Goal: Task Accomplishment & Management: Use online tool/utility

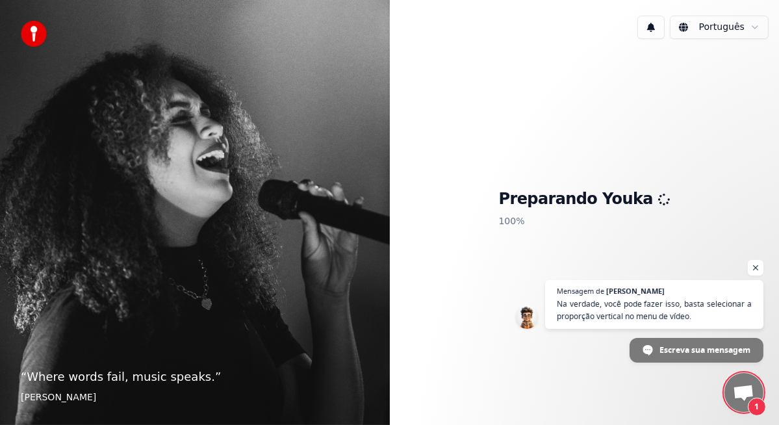
scroll to position [2650, 0]
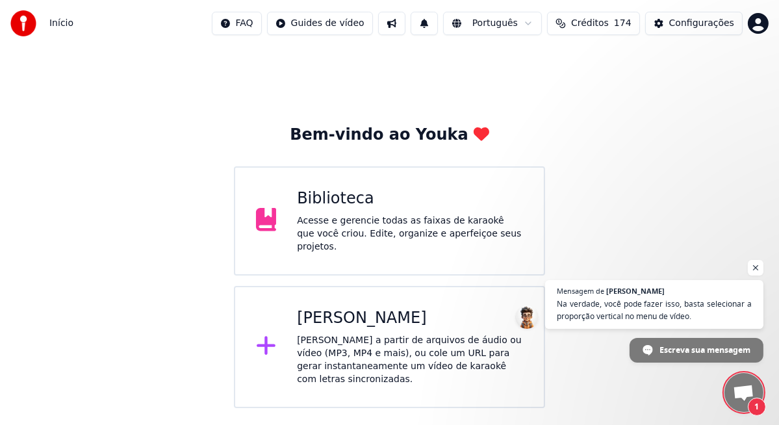
click at [738, 394] on span "Bate-papo aberto" at bounding box center [743, 393] width 21 height 18
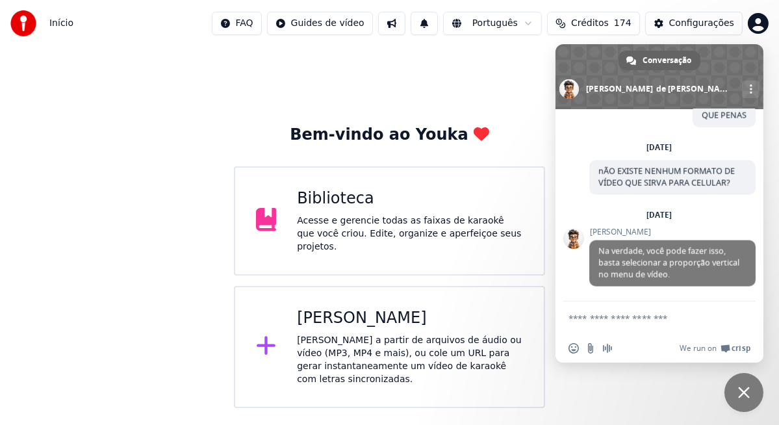
scroll to position [2744, 0]
click at [623, 313] on textarea "Escreva sua mensagem..." at bounding box center [644, 318] width 153 height 12
click at [654, 316] on textarea "**********" at bounding box center [644, 318] width 153 height 12
click at [690, 314] on textarea "**********" at bounding box center [644, 318] width 153 height 12
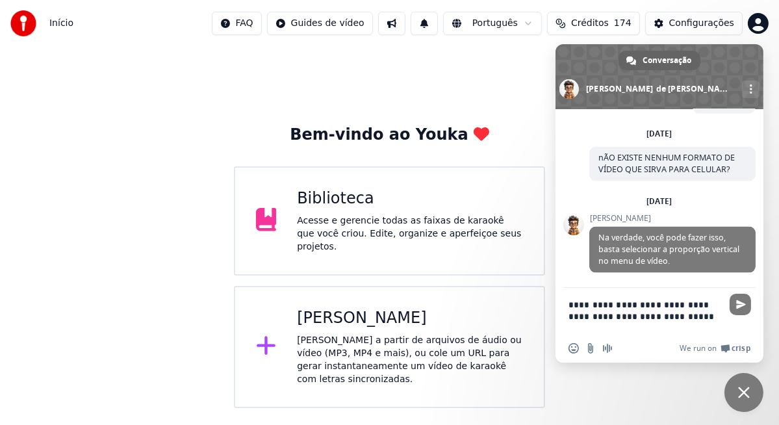
type textarea "**********"
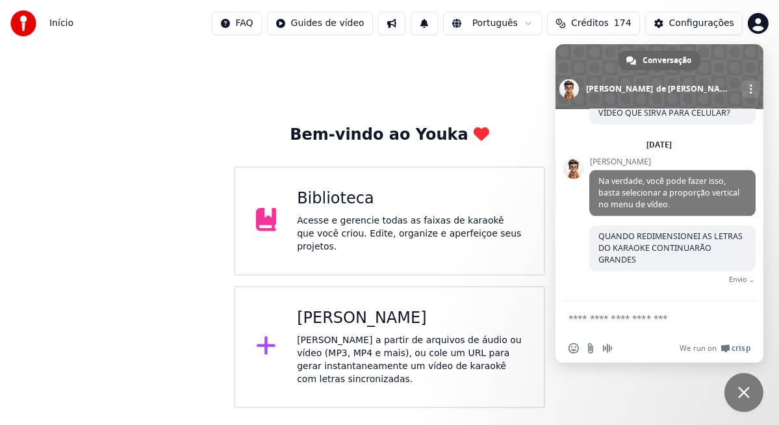
scroll to position [2801, 0]
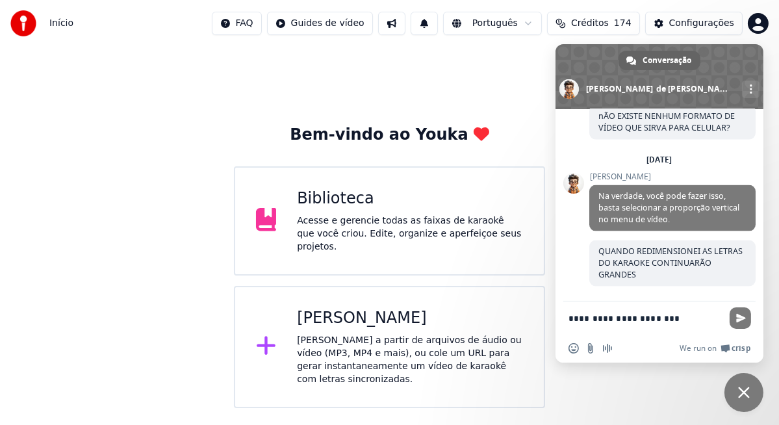
type textarea "**********"
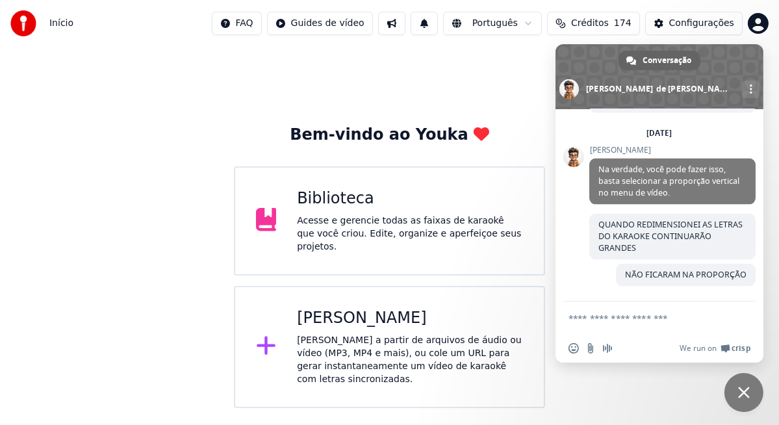
scroll to position [2828, 0]
click at [645, 241] on span "QUANDO REDIMENSIONEI AS LETRAS DO KARAOKE CONTINUARÃO GRANDES" at bounding box center [670, 236] width 144 height 34
click at [355, 320] on div "[PERSON_NAME]" at bounding box center [410, 318] width 226 height 21
click at [620, 316] on textarea "Escreva sua mensagem..." at bounding box center [644, 318] width 153 height 12
type textarea "*"
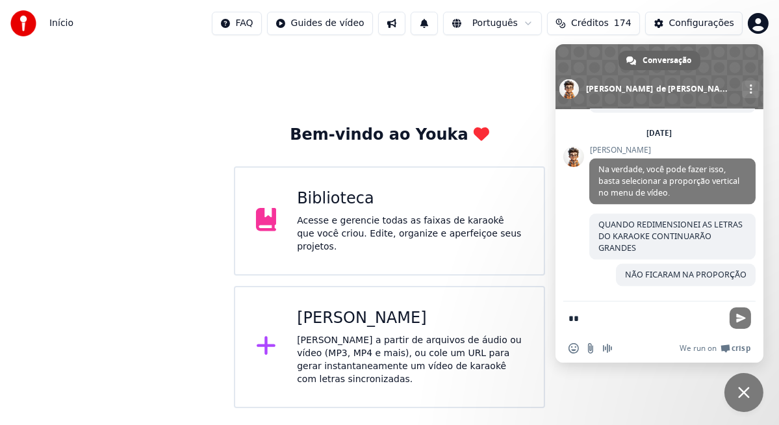
type textarea "*"
type textarea "**********"
click at [737, 314] on span "Enviar" at bounding box center [741, 318] width 10 height 10
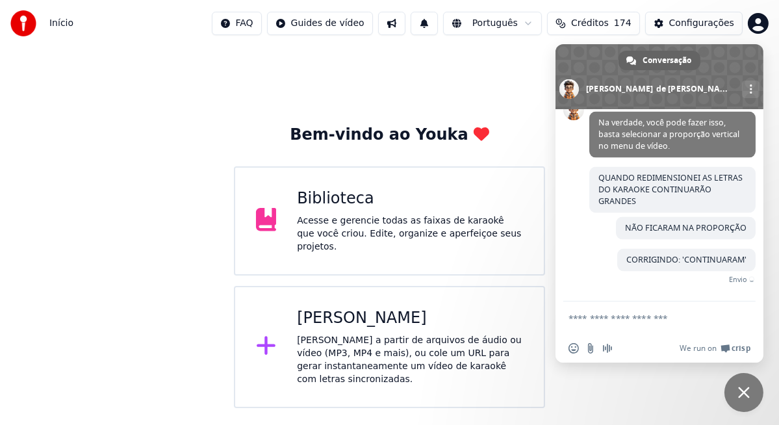
scroll to position [2856, 0]
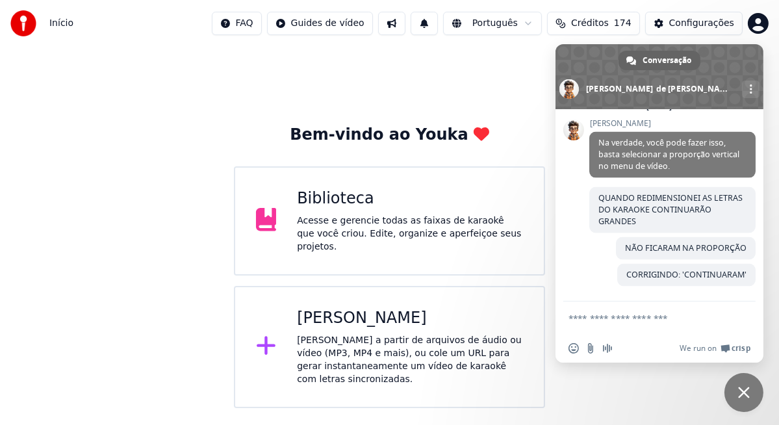
click at [357, 324] on div "Criar Karaokê Crie karaokê a partir de arquivos de áudio ou vídeo (MP3, MP4 e m…" at bounding box center [410, 347] width 226 height 78
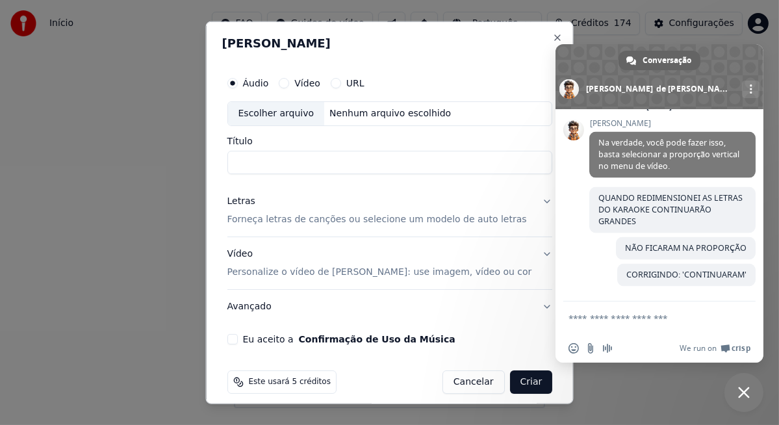
click at [286, 111] on div "Escolher arquivo" at bounding box center [275, 113] width 97 height 23
type input "**********"
click at [403, 218] on p "Forneça letras de canções ou selecione um modelo de auto letras" at bounding box center [376, 219] width 299 height 13
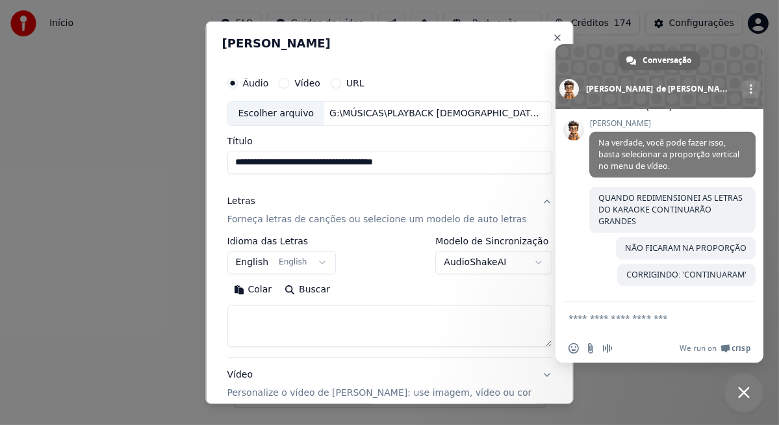
click at [296, 318] on textarea at bounding box center [389, 326] width 325 height 42
paste textarea "**********"
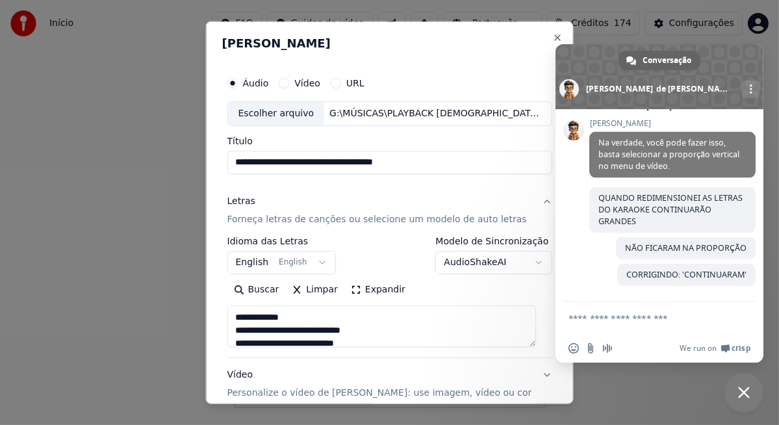
scroll to position [379, 0]
type textarea "**********"
click at [317, 264] on button "English English" at bounding box center [281, 262] width 109 height 23
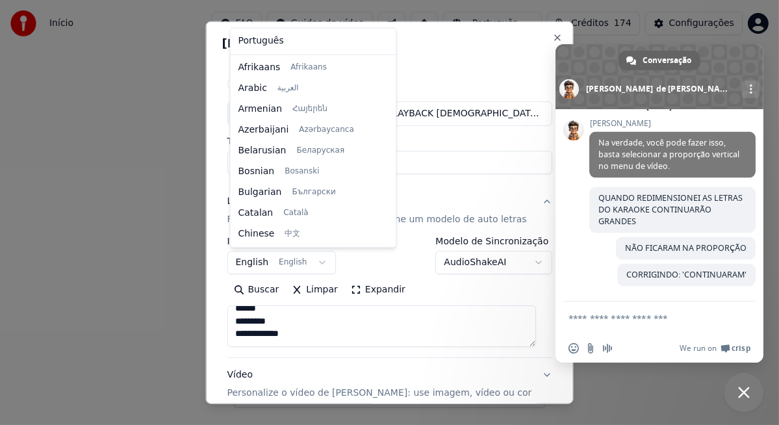
scroll to position [103, 0]
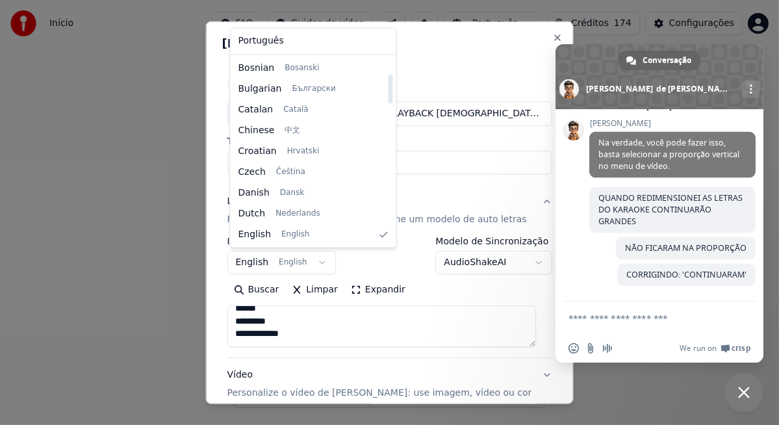
select select "**"
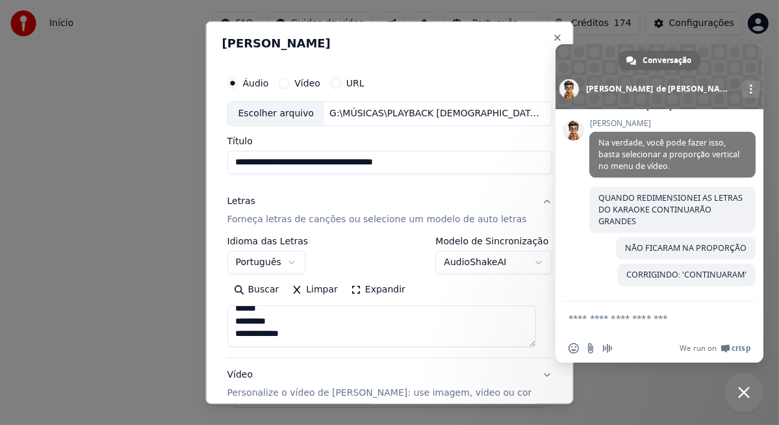
scroll to position [384, 0]
click at [286, 336] on textarea "**********" at bounding box center [381, 326] width 308 height 42
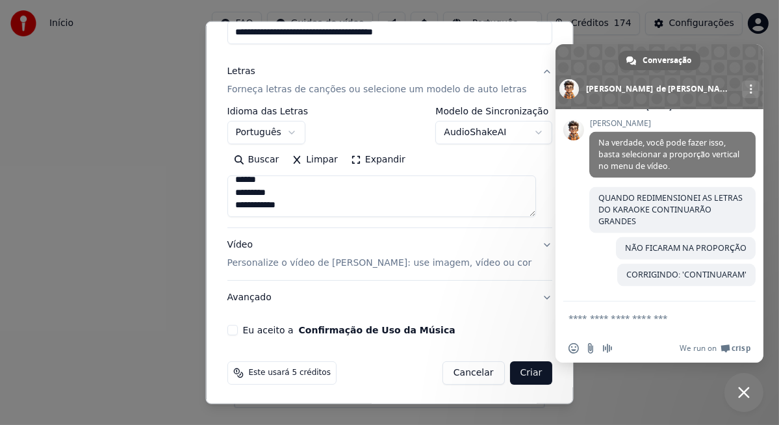
type textarea "**********"
click at [268, 258] on p "Personalize o vídeo de [PERSON_NAME]: use imagem, vídeo ou cor" at bounding box center [379, 263] width 305 height 13
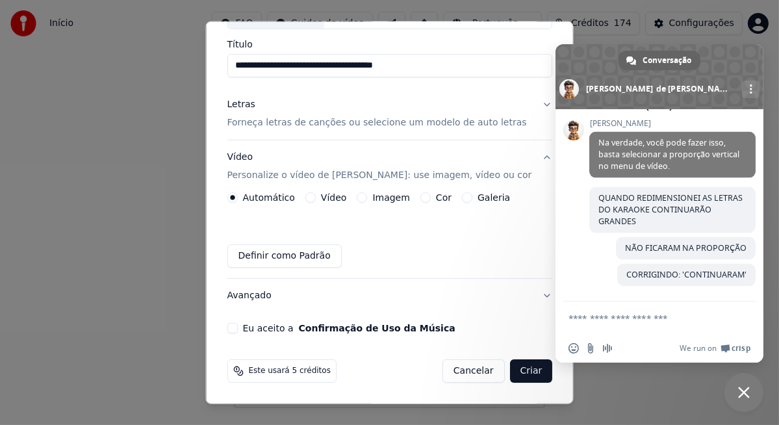
scroll to position [96, 0]
click at [271, 257] on button "Definir como Padrão" at bounding box center [284, 256] width 114 height 23
click at [312, 195] on button "Vídeo" at bounding box center [310, 198] width 10 height 10
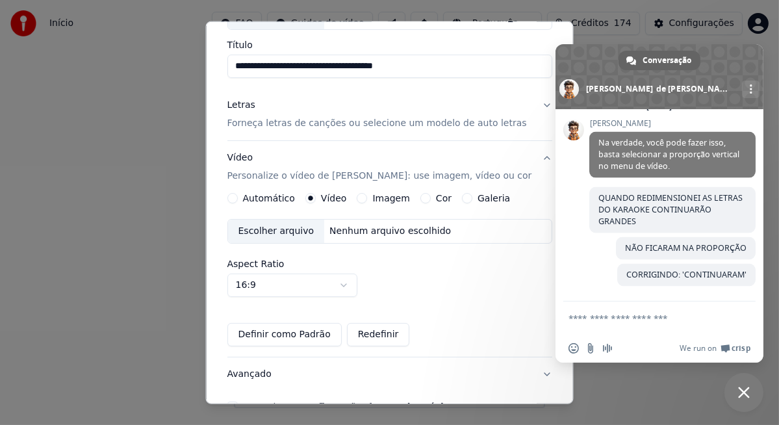
click at [279, 232] on div "Escolher arquivo" at bounding box center [275, 231] width 97 height 23
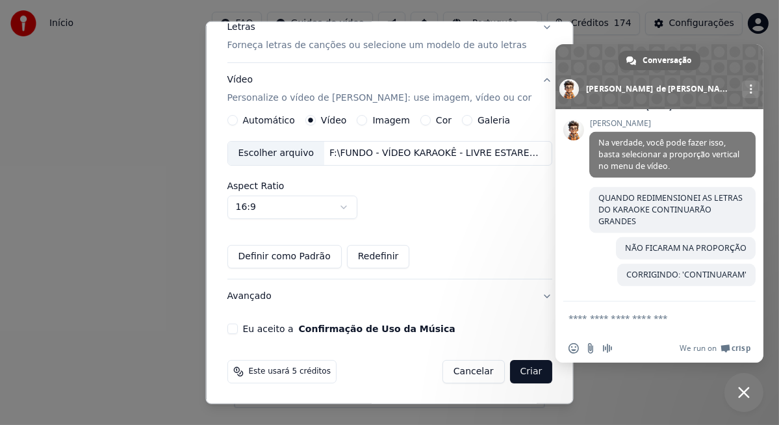
click at [236, 328] on button "Eu aceito a Confirmação de Uso da Música" at bounding box center [232, 328] width 10 height 10
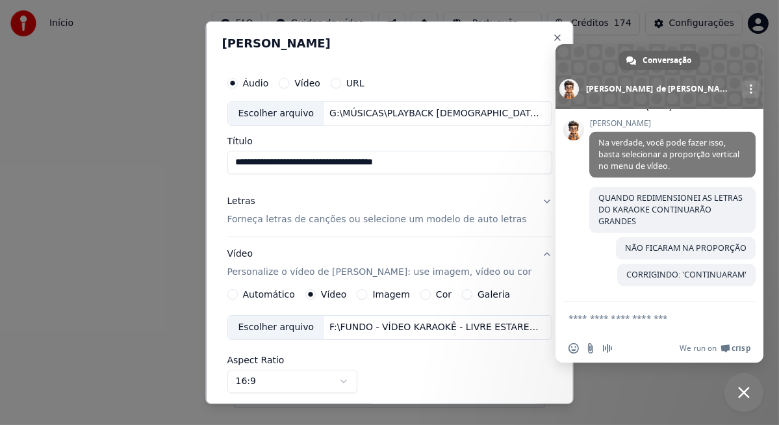
drag, startPoint x: 356, startPoint y: 159, endPoint x: 236, endPoint y: 198, distance: 125.7
click at [236, 198] on div "**********" at bounding box center [389, 289] width 336 height 448
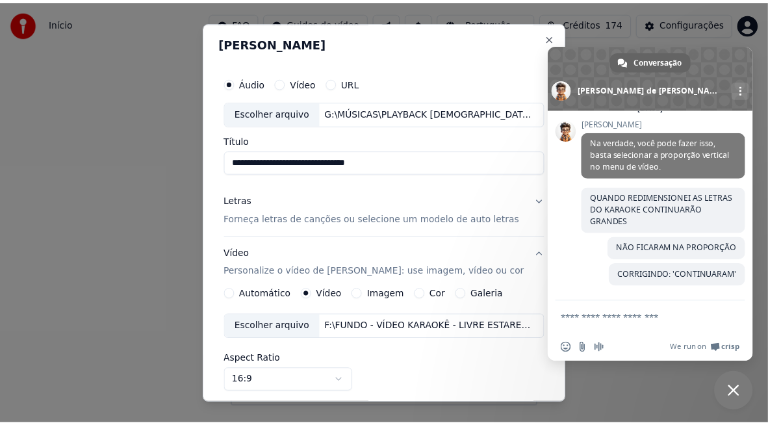
scroll to position [174, 0]
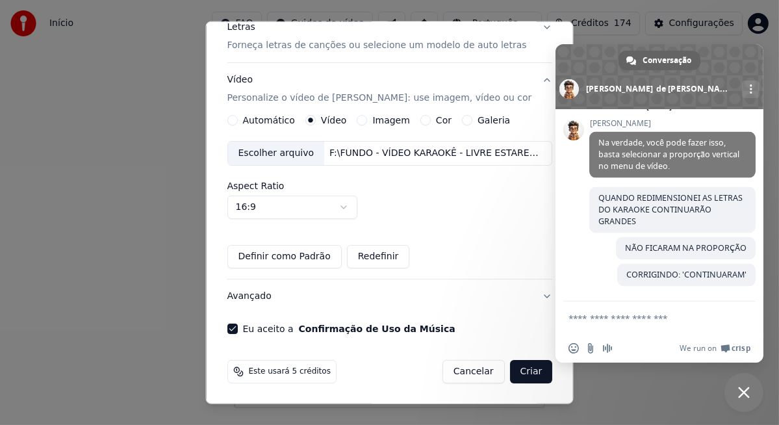
type input "**********"
click at [520, 372] on button "Criar" at bounding box center [530, 371] width 43 height 23
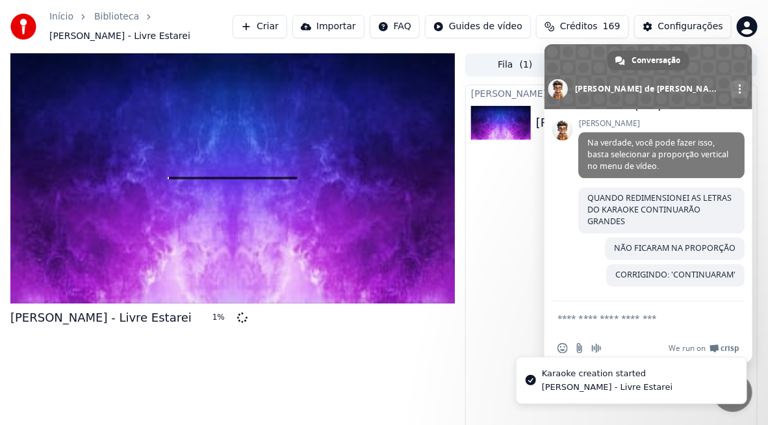
click at [746, 402] on li "Karaoke creation started [PERSON_NAME] - Livre Estarei" at bounding box center [631, 380] width 231 height 47
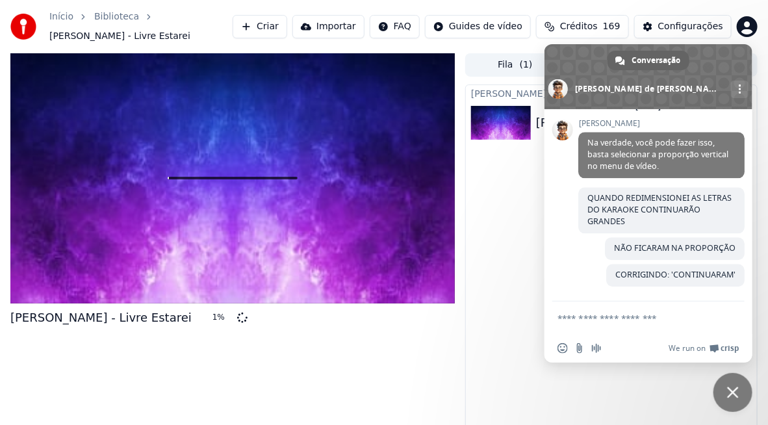
click at [734, 390] on span "Bate-papo" at bounding box center [733, 392] width 12 height 12
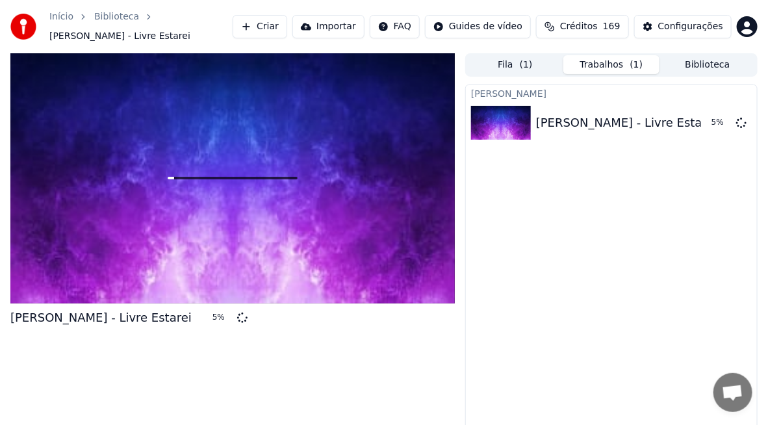
click at [735, 391] on span "Bate-papo aberto" at bounding box center [732, 393] width 21 height 18
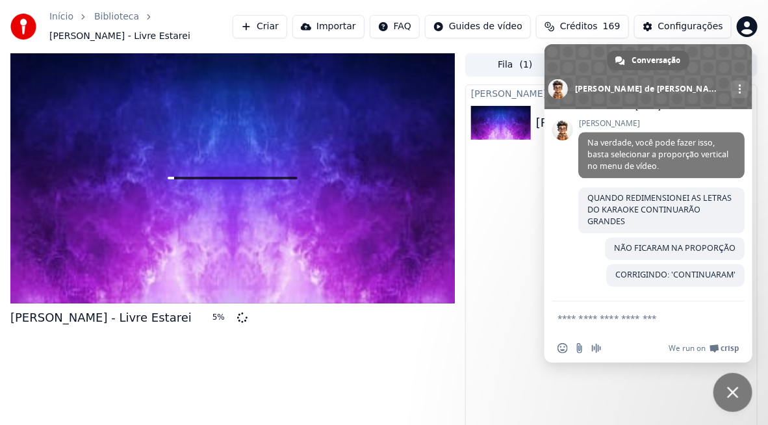
click at [674, 320] on textarea "Escreva sua mensagem..." at bounding box center [633, 318] width 153 height 12
click at [732, 390] on span "Bate-papo" at bounding box center [733, 392] width 12 height 12
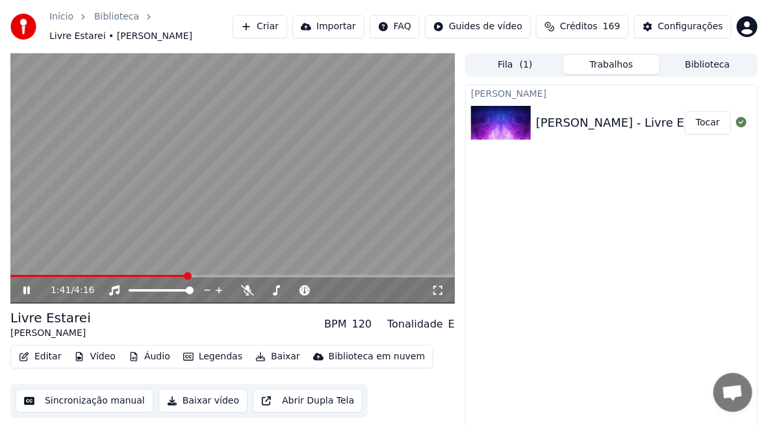
click at [23, 287] on icon at bounding box center [36, 290] width 30 height 10
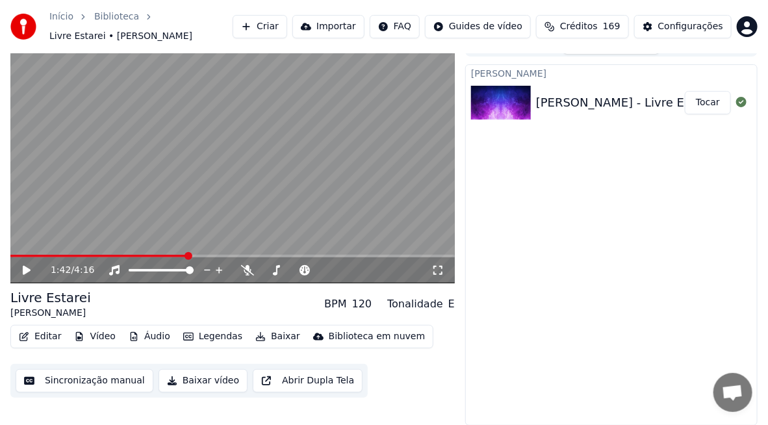
click at [90, 384] on button "Sincronização manual" at bounding box center [85, 380] width 138 height 23
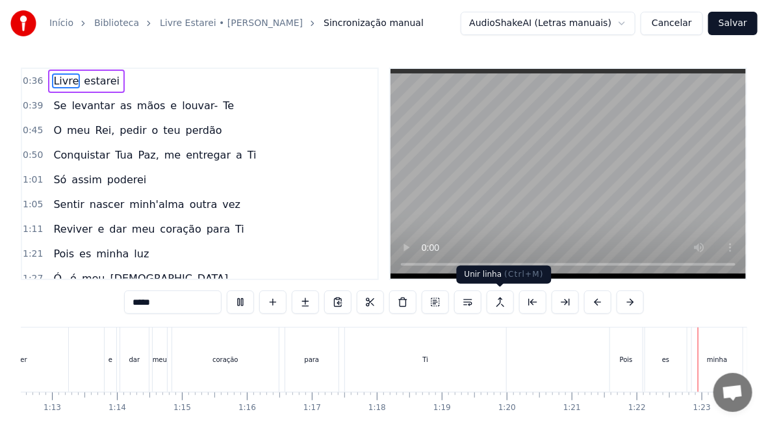
scroll to position [0, 5325]
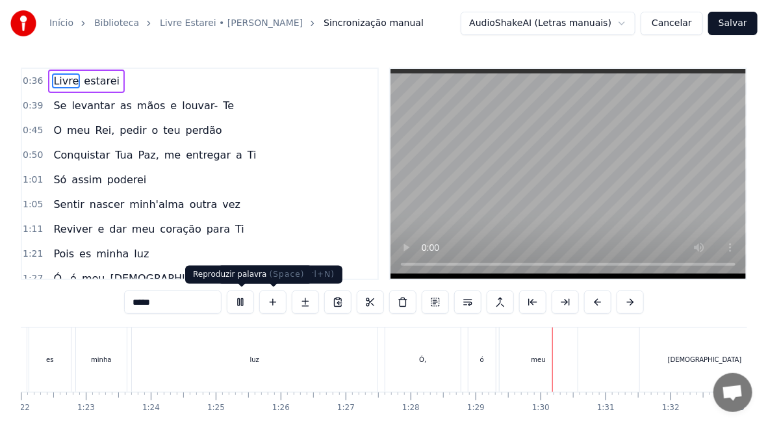
click at [241, 304] on button at bounding box center [240, 301] width 27 height 23
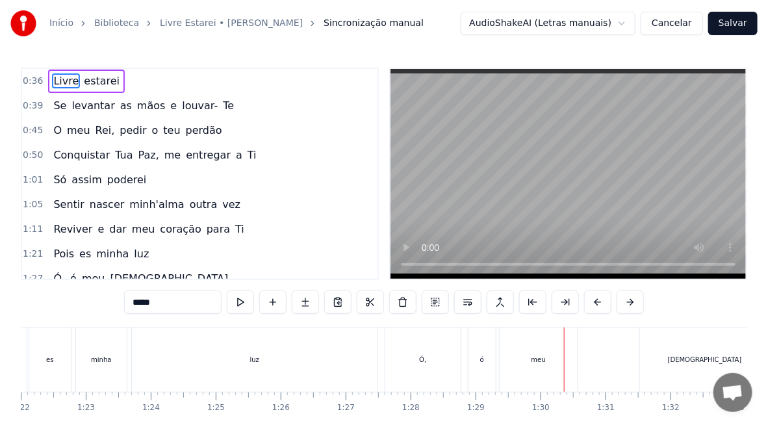
click at [418, 368] on div "Ó," at bounding box center [422, 359] width 75 height 64
type input "**"
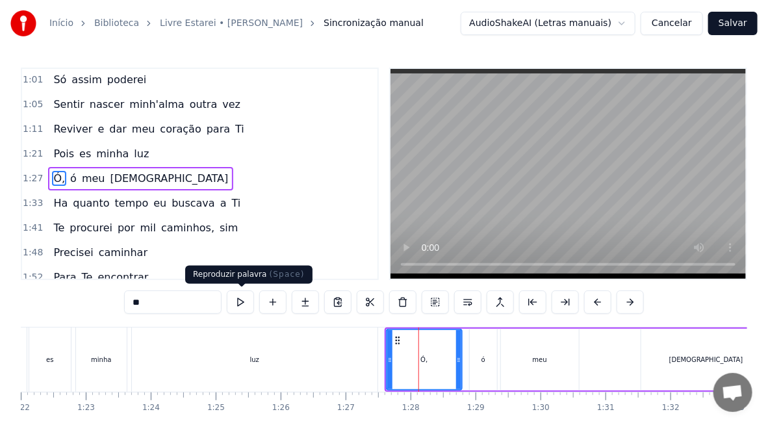
click at [243, 301] on button at bounding box center [240, 301] width 27 height 23
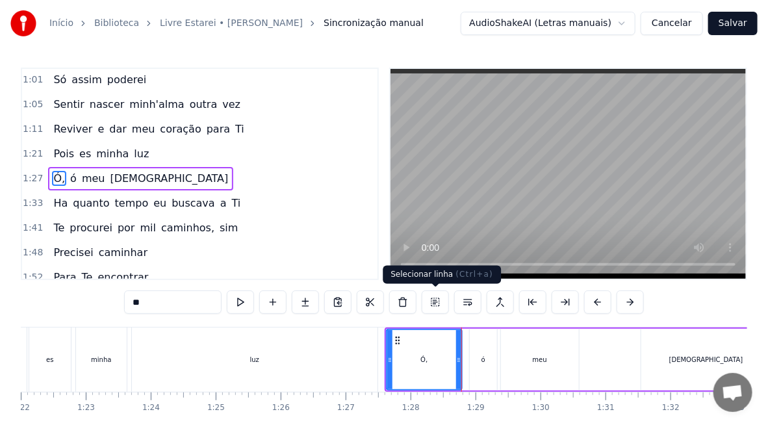
click at [434, 302] on button at bounding box center [434, 301] width 27 height 23
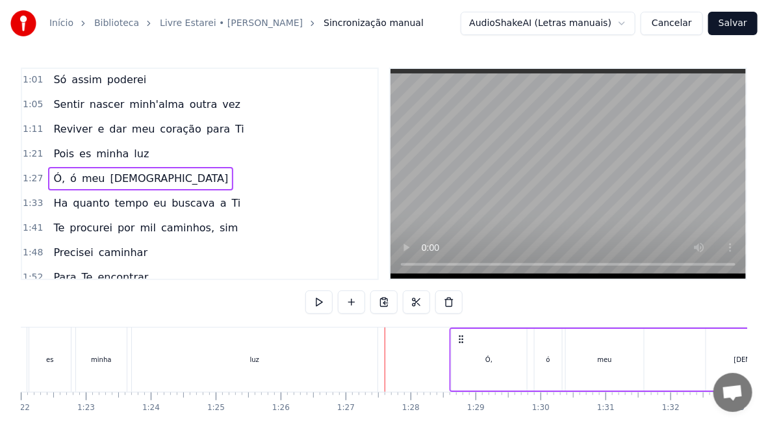
drag, startPoint x: 396, startPoint y: 338, endPoint x: 461, endPoint y: 338, distance: 64.9
click at [461, 338] on icon at bounding box center [461, 339] width 10 height 10
drag, startPoint x: 396, startPoint y: 338, endPoint x: 481, endPoint y: 341, distance: 85.1
click at [481, 341] on icon at bounding box center [478, 339] width 10 height 10
click at [356, 348] on div "luz" at bounding box center [254, 359] width 245 height 64
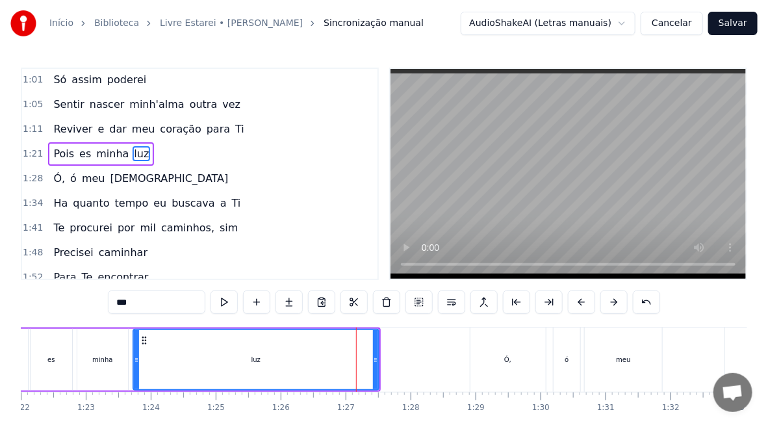
scroll to position [76, 0]
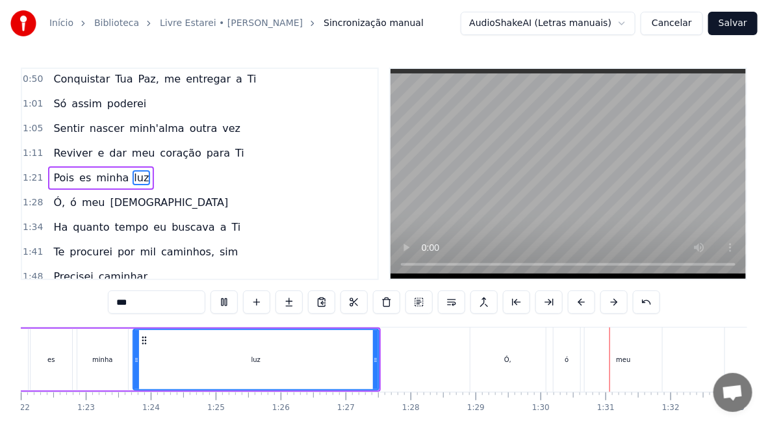
click at [526, 358] on div "Ó," at bounding box center [507, 359] width 75 height 64
type input "**"
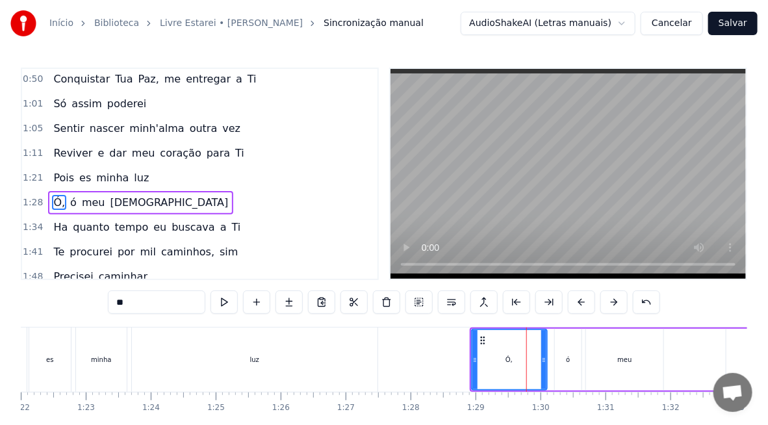
scroll to position [100, 0]
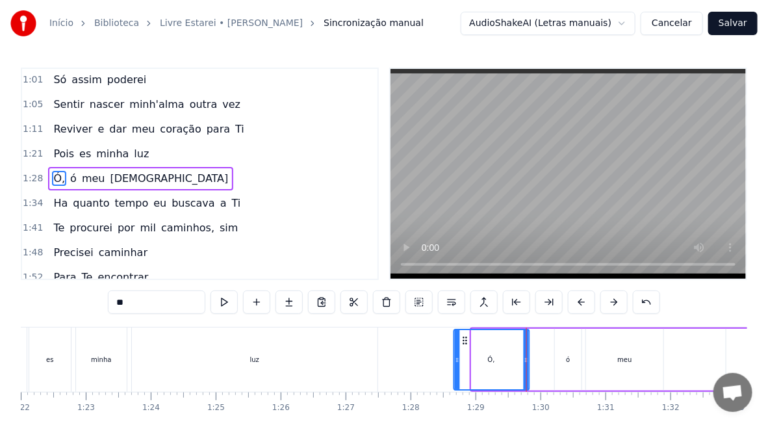
drag, startPoint x: 480, startPoint y: 338, endPoint x: 462, endPoint y: 338, distance: 17.5
click at [462, 338] on icon at bounding box center [464, 340] width 10 height 10
click at [645, 303] on button at bounding box center [646, 301] width 27 height 23
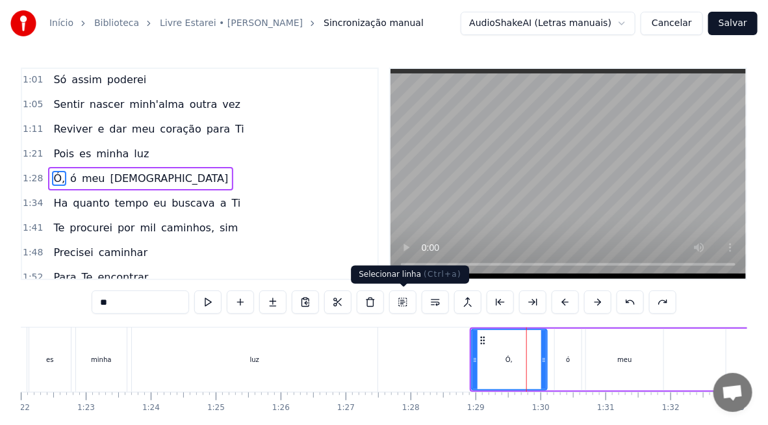
click at [406, 301] on button at bounding box center [402, 301] width 27 height 23
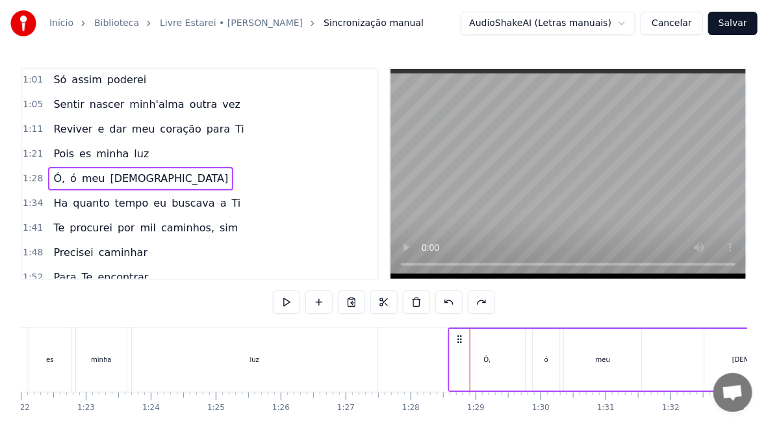
drag, startPoint x: 479, startPoint y: 336, endPoint x: 457, endPoint y: 341, distance: 22.1
click at [457, 341] on icon at bounding box center [459, 339] width 10 height 10
click at [362, 361] on div "luz" at bounding box center [254, 359] width 245 height 64
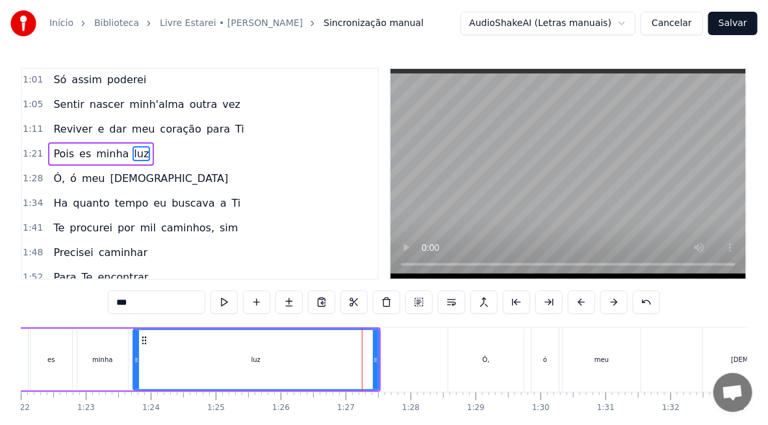
scroll to position [76, 0]
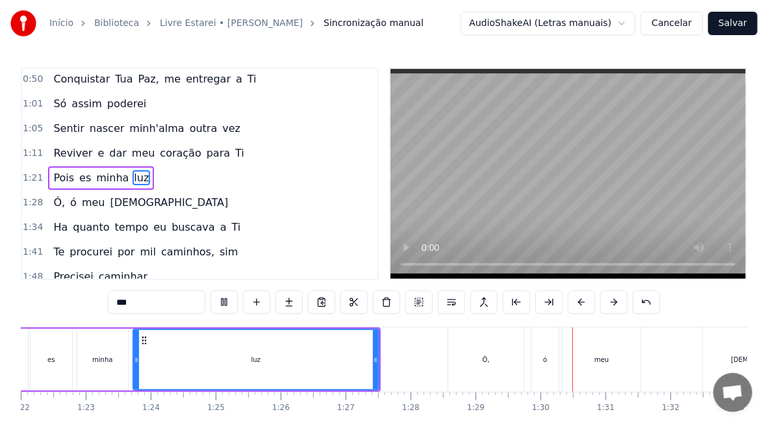
click at [484, 353] on div "Ó," at bounding box center [485, 359] width 75 height 64
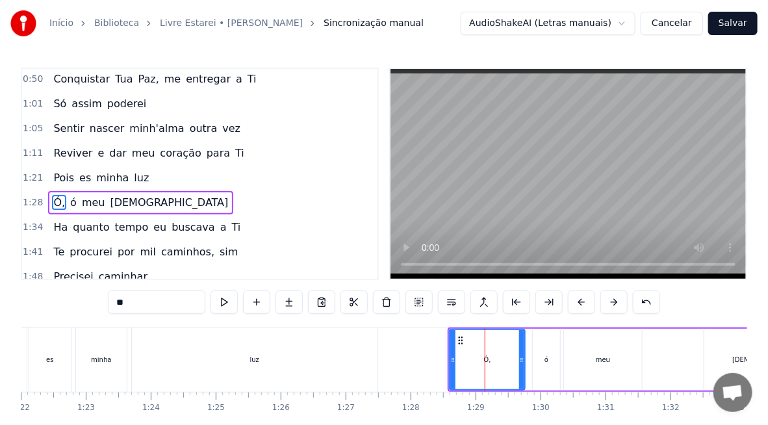
scroll to position [100, 0]
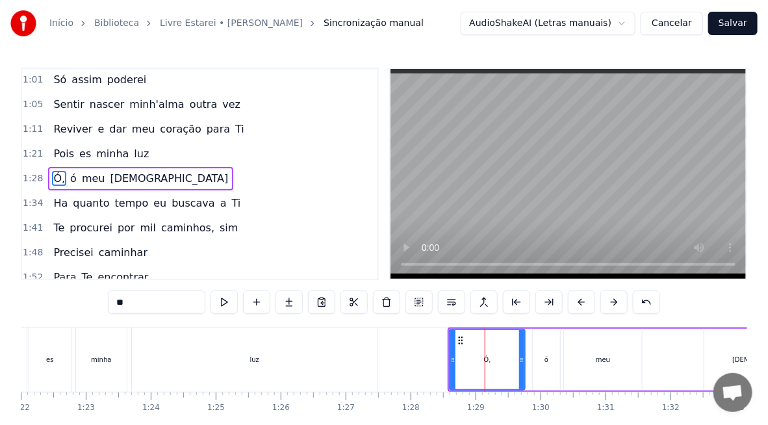
click at [546, 363] on div "ó" at bounding box center [546, 360] width 4 height 10
type input "*"
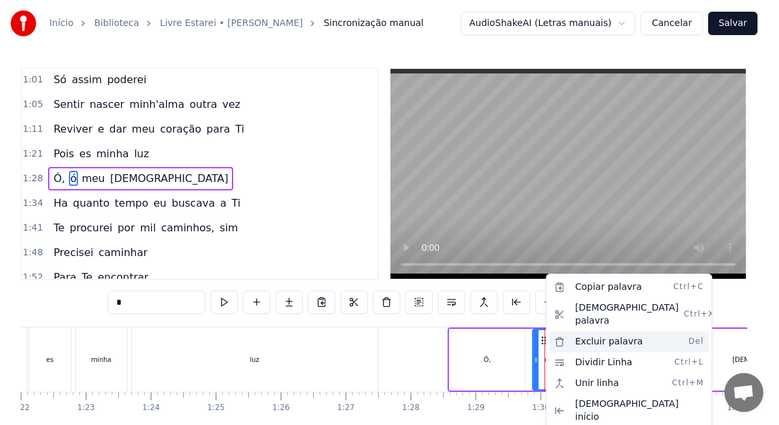
click at [596, 331] on div "Excluir palavra Del" at bounding box center [629, 341] width 160 height 21
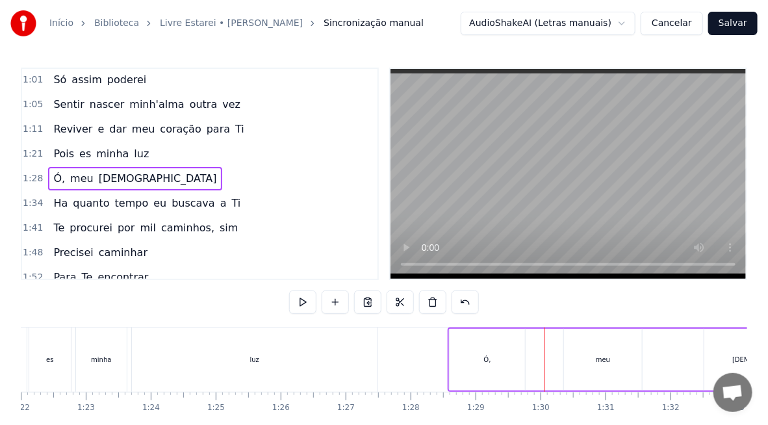
click at [584, 360] on div "meu" at bounding box center [603, 360] width 78 height 62
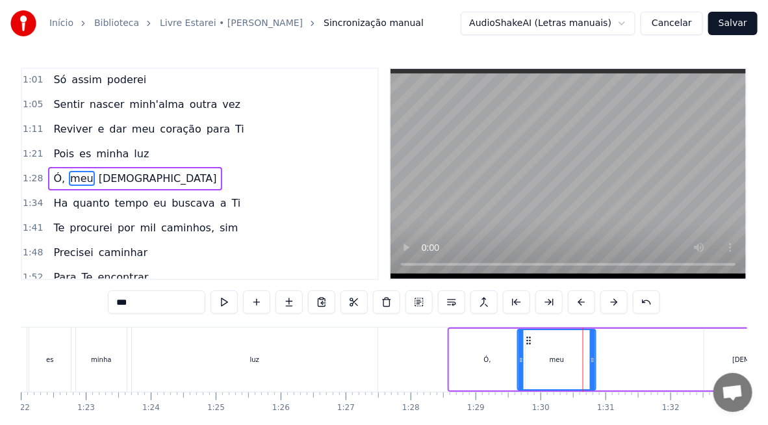
drag, startPoint x: 566, startPoint y: 340, endPoint x: 529, endPoint y: 343, distance: 37.1
click at [529, 343] on icon at bounding box center [528, 340] width 10 height 10
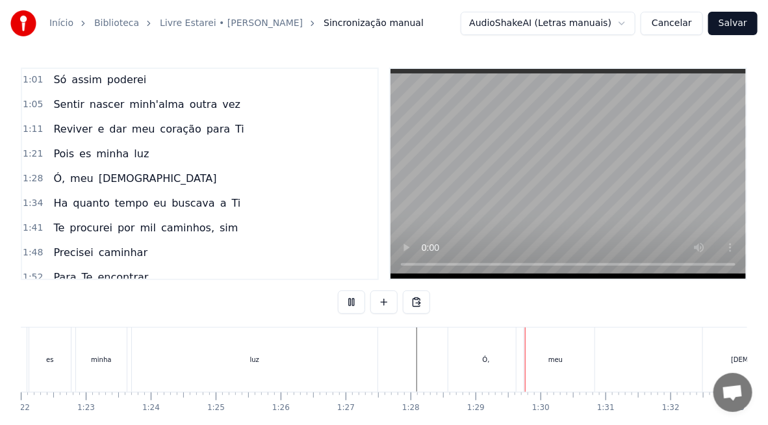
click at [487, 360] on div "Ó," at bounding box center [486, 360] width 7 height 10
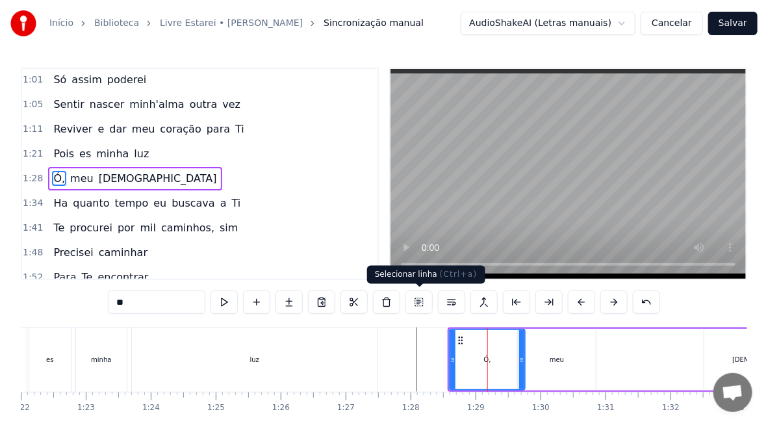
click at [427, 300] on button at bounding box center [418, 301] width 27 height 23
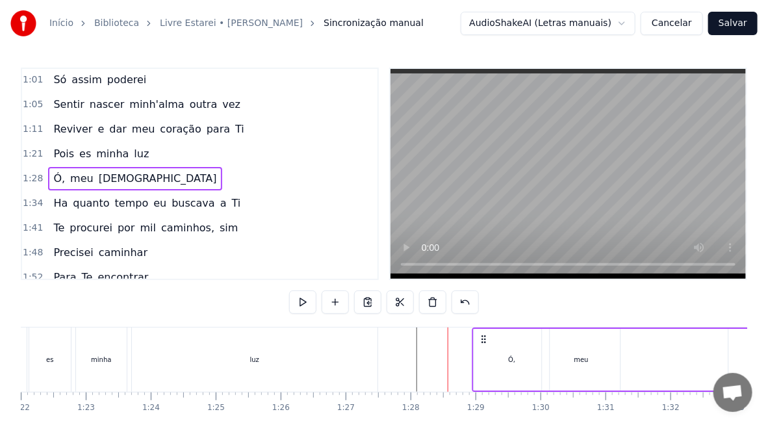
drag, startPoint x: 459, startPoint y: 342, endPoint x: 484, endPoint y: 345, distance: 24.9
click at [484, 345] on div "Ó, meu [DEMOGRAPHIC_DATA]" at bounding box center [666, 359] width 388 height 64
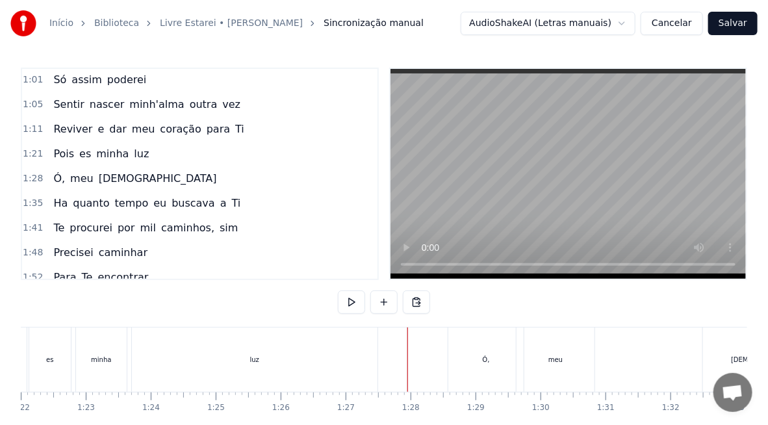
click at [510, 355] on div "Ó," at bounding box center [485, 359] width 75 height 64
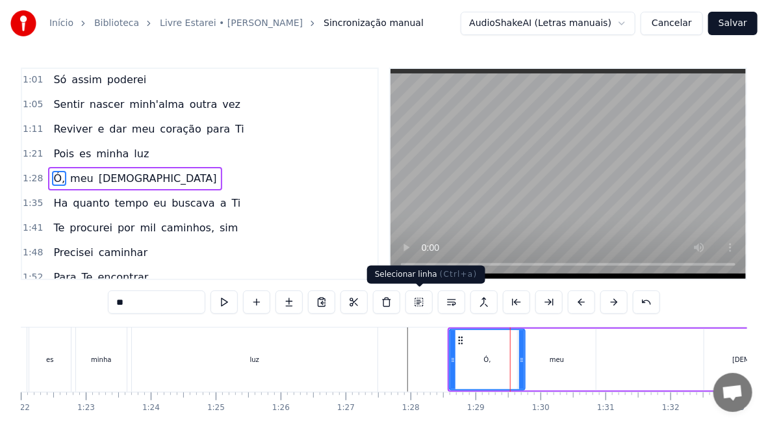
click at [424, 301] on button at bounding box center [418, 301] width 27 height 23
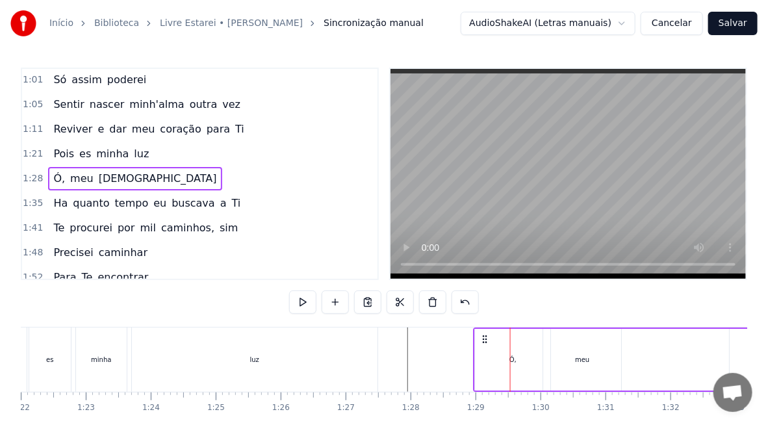
drag, startPoint x: 459, startPoint y: 340, endPoint x: 489, endPoint y: 344, distance: 30.1
click at [489, 344] on div "Ó, meu [DEMOGRAPHIC_DATA]" at bounding box center [667, 359] width 388 height 64
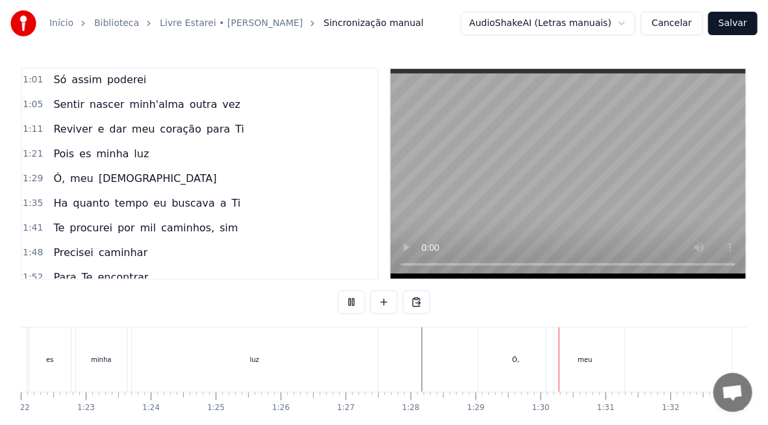
click at [509, 357] on div "Ó," at bounding box center [515, 359] width 75 height 64
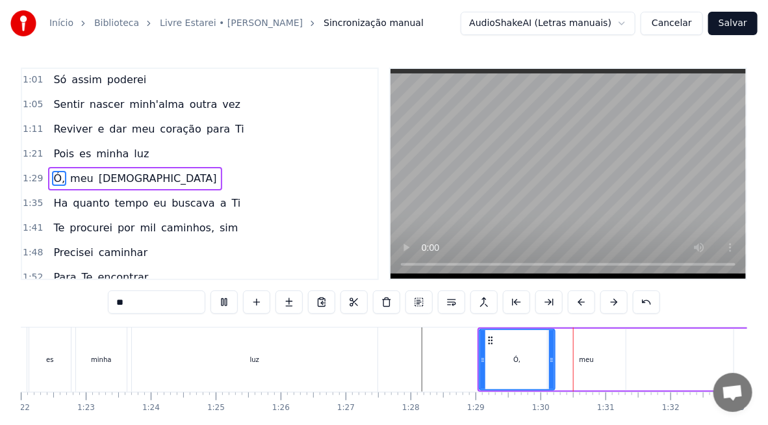
click at [514, 364] on div "Ó," at bounding box center [517, 359] width 74 height 59
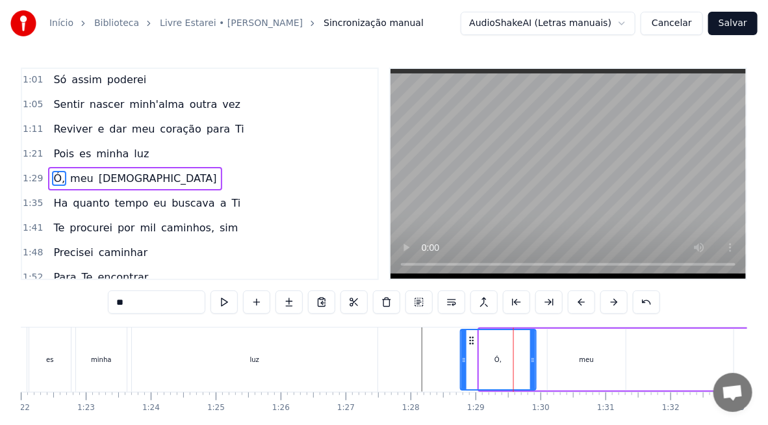
drag, startPoint x: 490, startPoint y: 338, endPoint x: 472, endPoint y: 343, distance: 19.4
click at [472, 343] on icon at bounding box center [471, 340] width 10 height 10
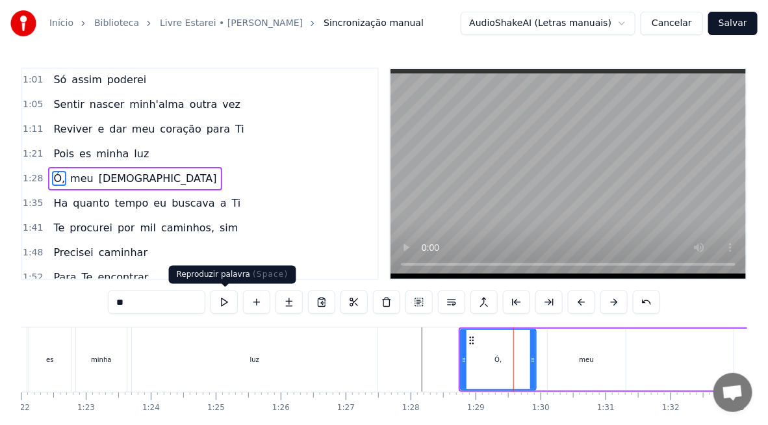
click at [227, 304] on button at bounding box center [223, 301] width 27 height 23
click at [503, 371] on div "Ó," at bounding box center [498, 359] width 74 height 59
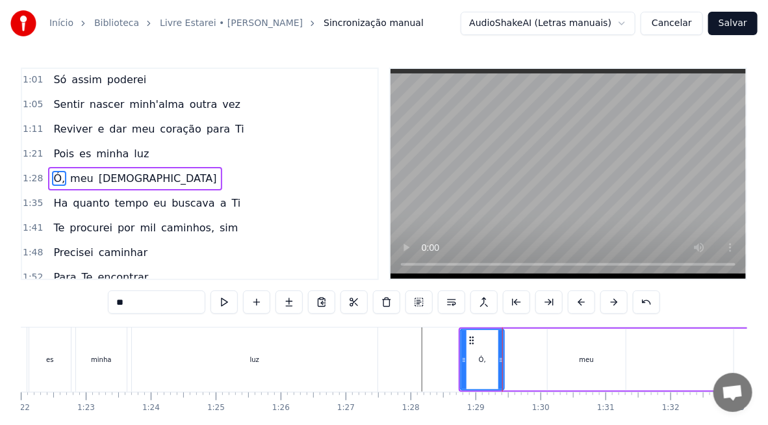
drag, startPoint x: 534, startPoint y: 366, endPoint x: 502, endPoint y: 371, distance: 32.1
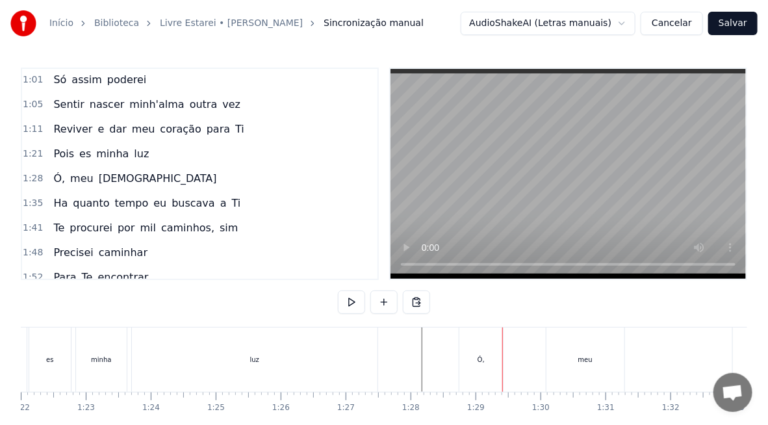
click at [584, 368] on div "meu" at bounding box center [585, 359] width 78 height 64
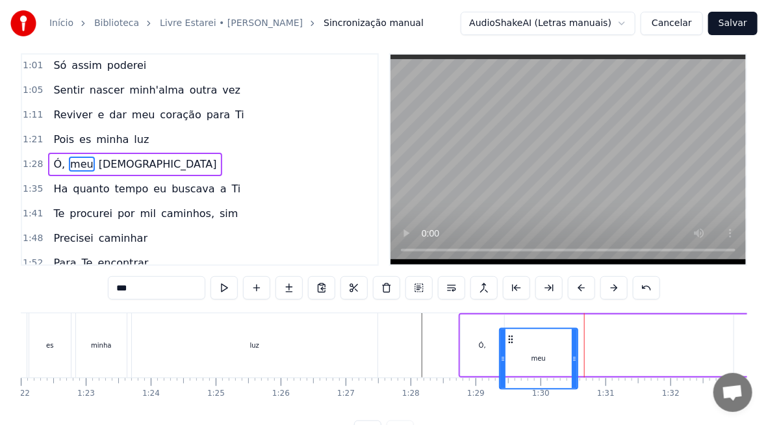
drag, startPoint x: 559, startPoint y: 340, endPoint x: 511, endPoint y: 349, distance: 49.0
click at [511, 349] on div "meu" at bounding box center [538, 358] width 77 height 59
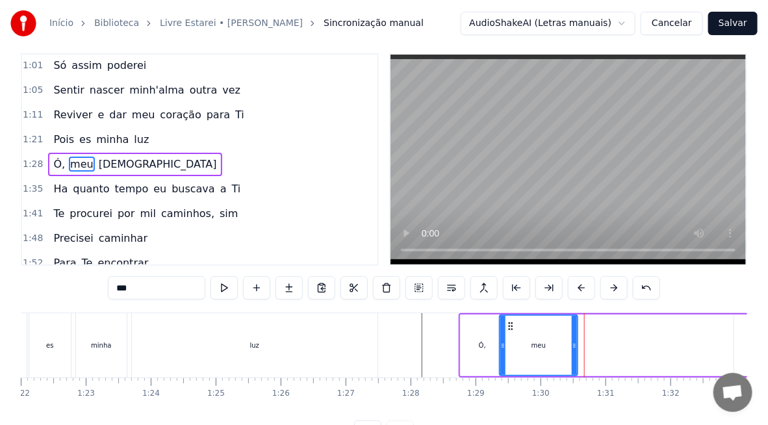
scroll to position [18, 0]
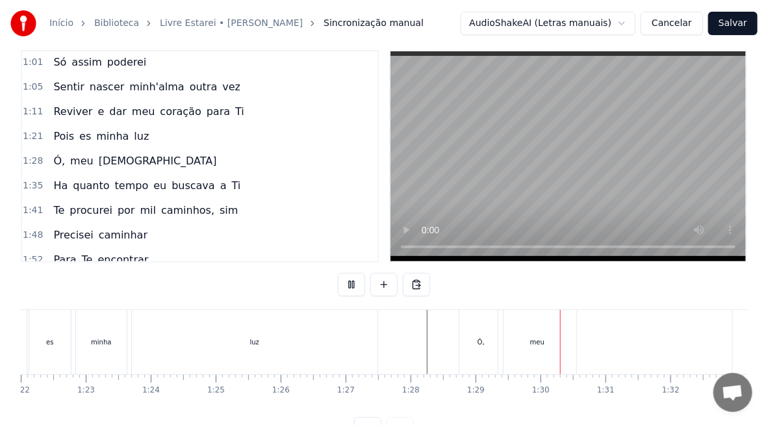
click at [530, 340] on div "meu" at bounding box center [537, 342] width 14 height 10
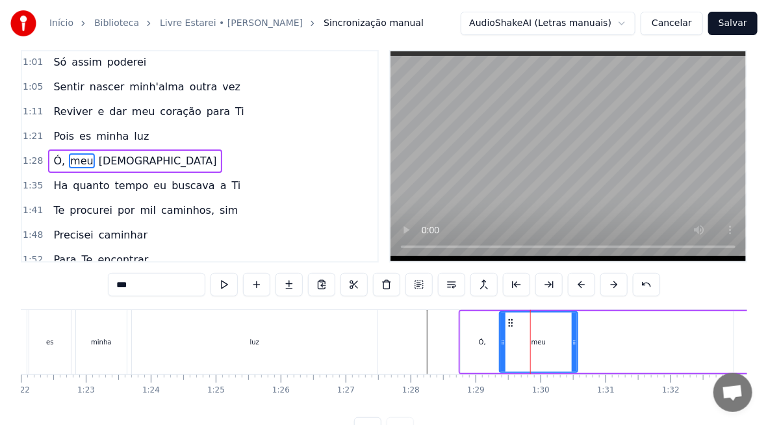
scroll to position [0, 0]
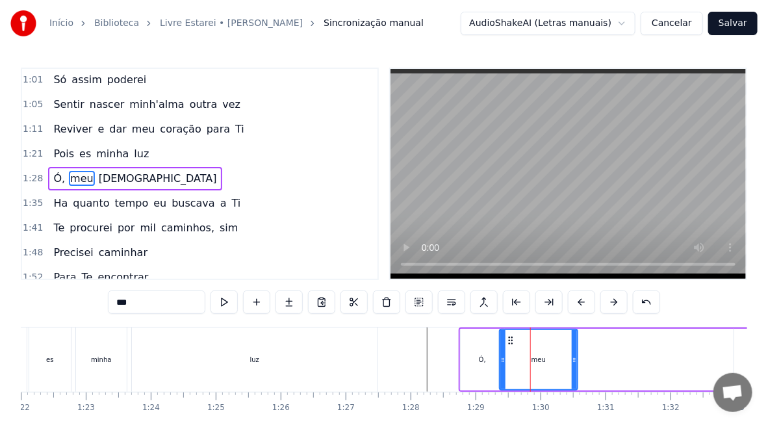
click at [520, 363] on div "meu" at bounding box center [538, 359] width 77 height 59
drag, startPoint x: 575, startPoint y: 368, endPoint x: 550, endPoint y: 373, distance: 25.7
click at [550, 373] on div at bounding box center [548, 359] width 5 height 59
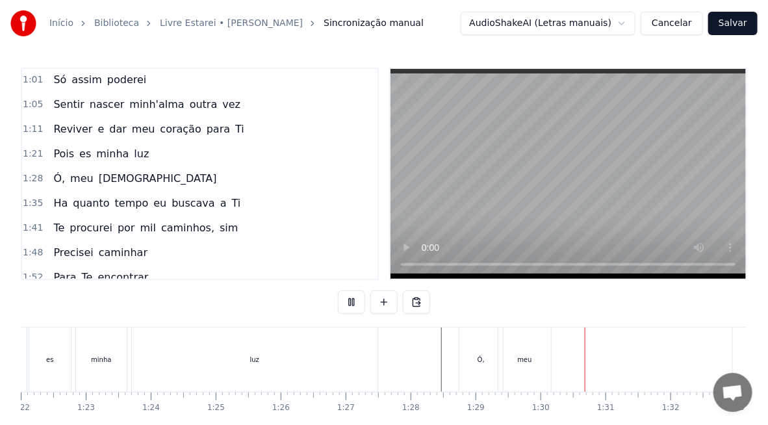
click at [527, 370] on div "meu" at bounding box center [524, 359] width 53 height 64
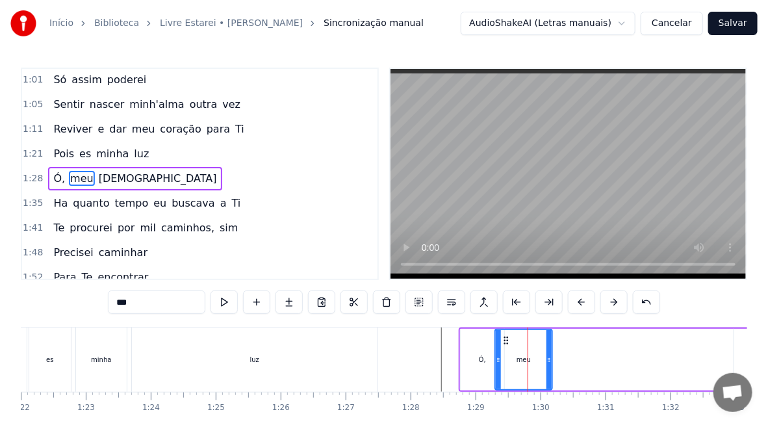
click at [497, 367] on div at bounding box center [498, 359] width 5 height 59
drag, startPoint x: 549, startPoint y: 368, endPoint x: 538, endPoint y: 368, distance: 11.7
click at [538, 368] on div at bounding box center [538, 359] width 5 height 59
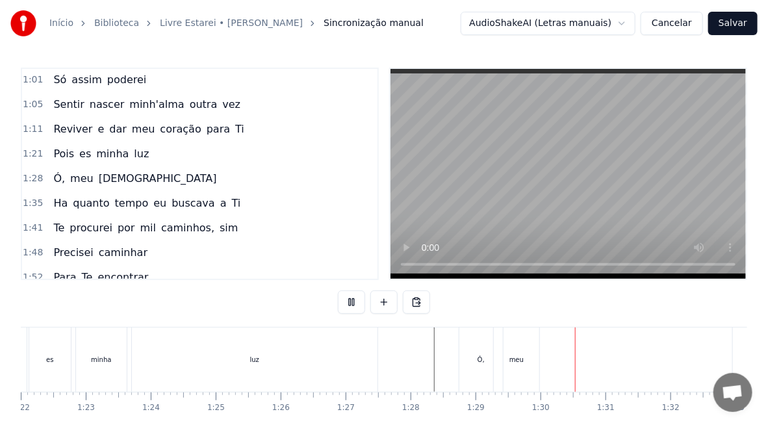
click at [520, 358] on div "meu" at bounding box center [516, 360] width 14 height 10
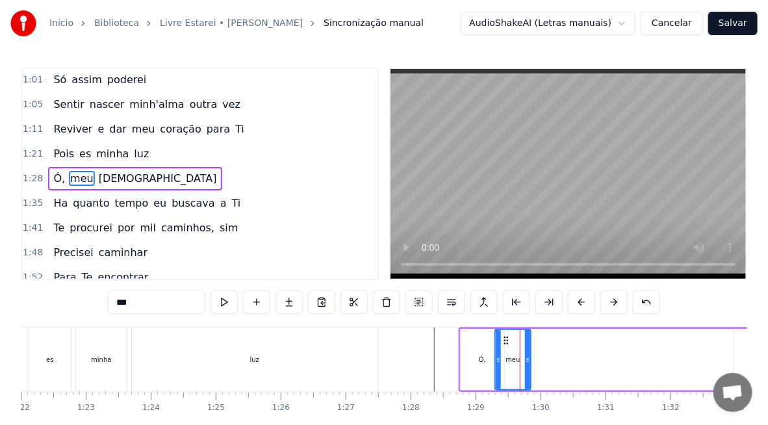
drag, startPoint x: 539, startPoint y: 366, endPoint x: 529, endPoint y: 371, distance: 11.3
click at [529, 370] on div at bounding box center [527, 359] width 5 height 59
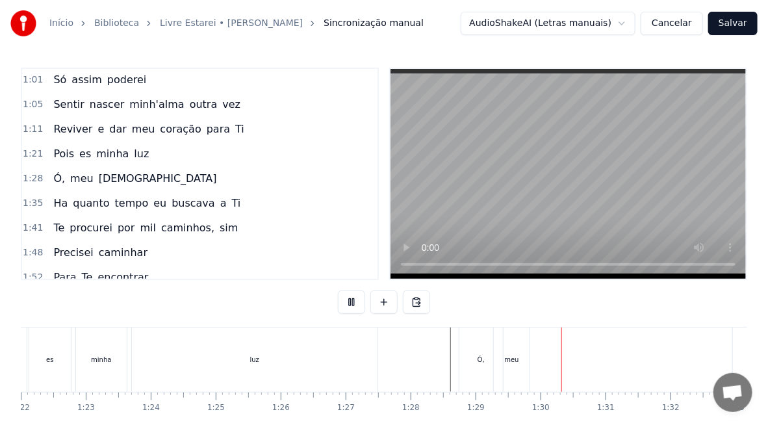
click at [523, 370] on div "meu" at bounding box center [512, 359] width 36 height 64
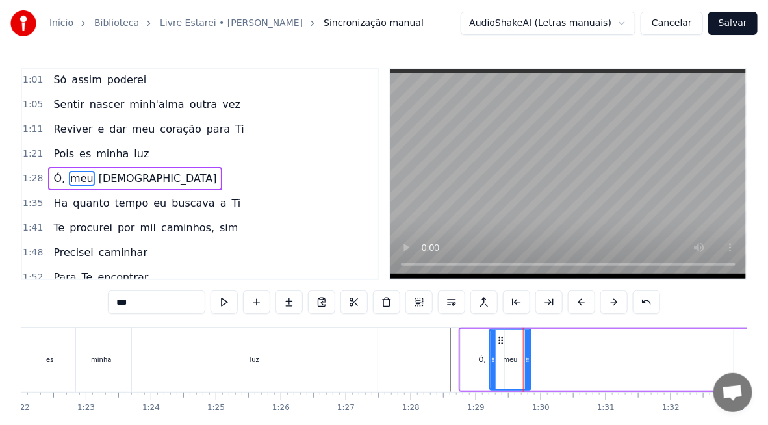
click at [491, 371] on div at bounding box center [492, 359] width 5 height 59
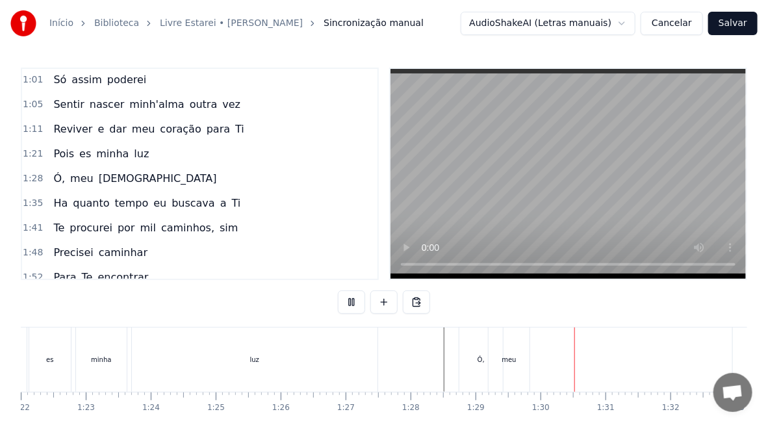
click at [514, 372] on div "meu" at bounding box center [508, 359] width 41 height 64
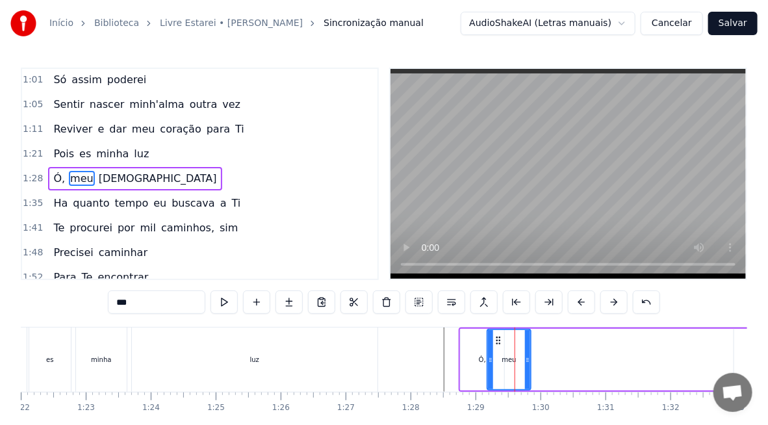
click at [489, 368] on div at bounding box center [490, 359] width 5 height 59
drag, startPoint x: 529, startPoint y: 368, endPoint x: 522, endPoint y: 373, distance: 8.5
click at [522, 373] on div at bounding box center [520, 359] width 5 height 59
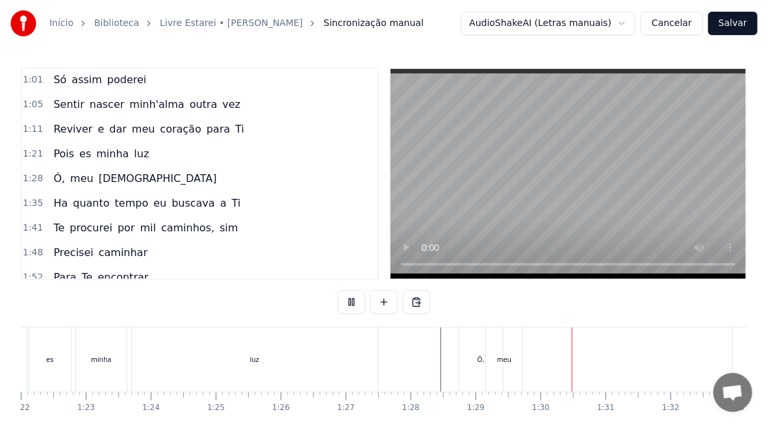
click at [510, 363] on div "meu" at bounding box center [504, 359] width 36 height 64
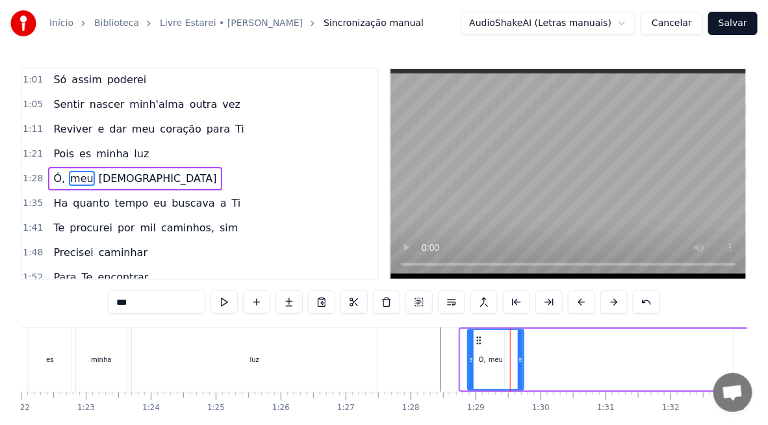
drag, startPoint x: 490, startPoint y: 368, endPoint x: 470, endPoint y: 371, distance: 19.8
click at [470, 371] on div at bounding box center [470, 359] width 5 height 59
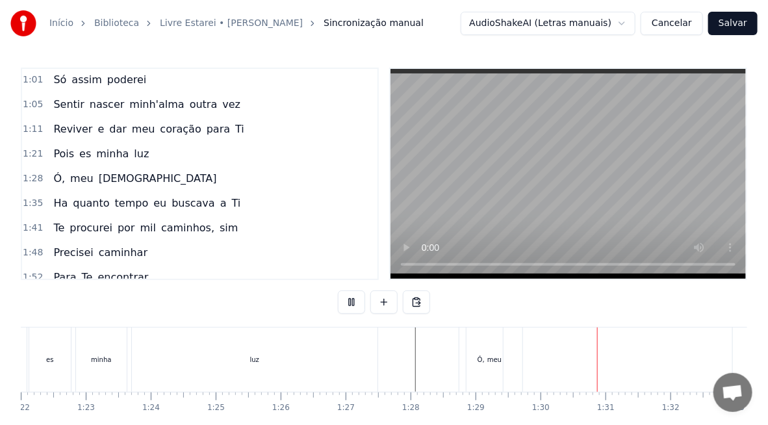
click at [503, 359] on div "meu" at bounding box center [494, 359] width 56 height 64
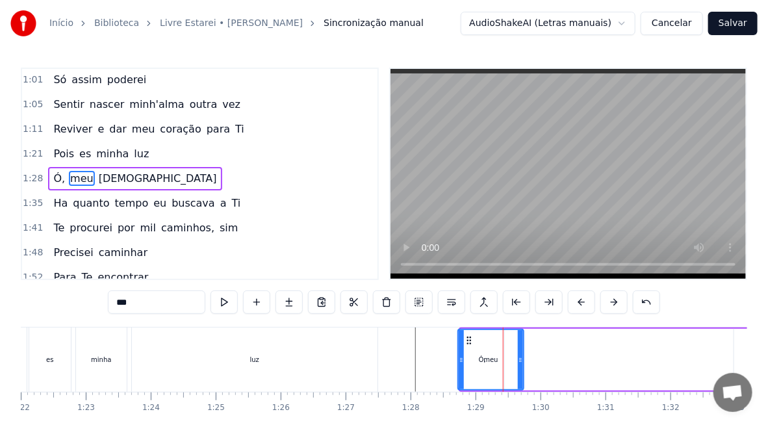
drag, startPoint x: 470, startPoint y: 362, endPoint x: 460, endPoint y: 363, distance: 9.8
click at [460, 363] on icon at bounding box center [461, 360] width 5 height 10
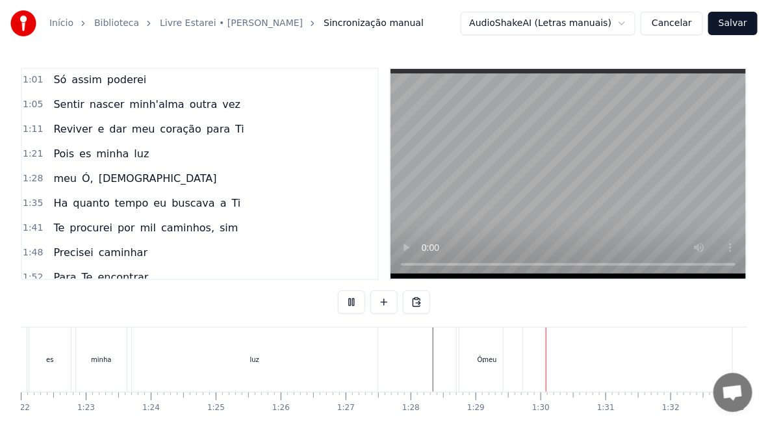
click at [490, 367] on div "Ó," at bounding box center [481, 359] width 44 height 64
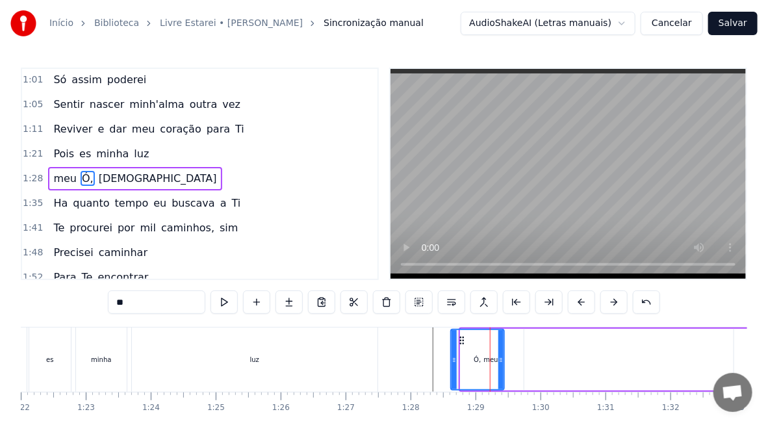
drag, startPoint x: 464, startPoint y: 370, endPoint x: 455, endPoint y: 373, distance: 10.5
click at [455, 373] on div at bounding box center [453, 359] width 5 height 59
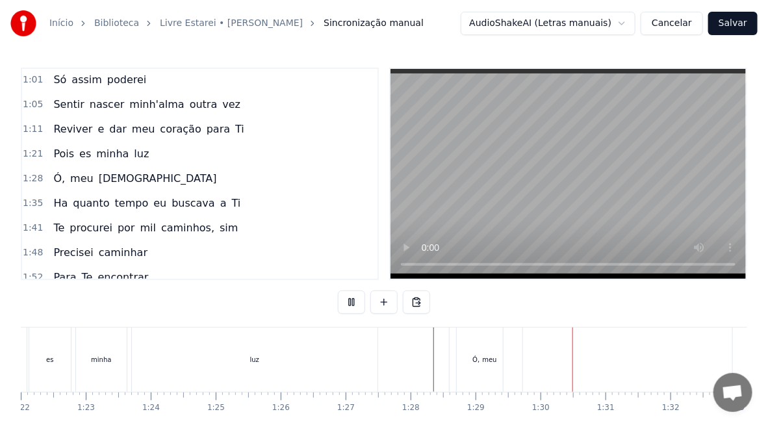
click at [487, 357] on div "meu" at bounding box center [489, 360] width 14 height 10
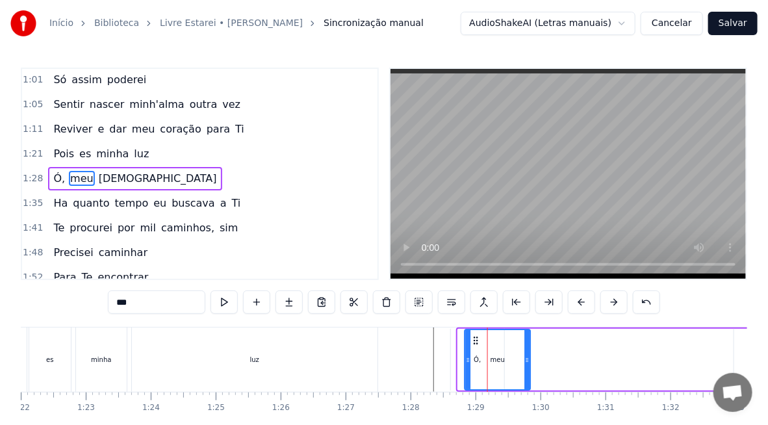
drag, startPoint x: 470, startPoint y: 338, endPoint x: 477, endPoint y: 340, distance: 7.3
click at [477, 340] on icon at bounding box center [476, 340] width 10 height 10
click at [455, 352] on div "Ó," at bounding box center [477, 360] width 53 height 62
type input "**"
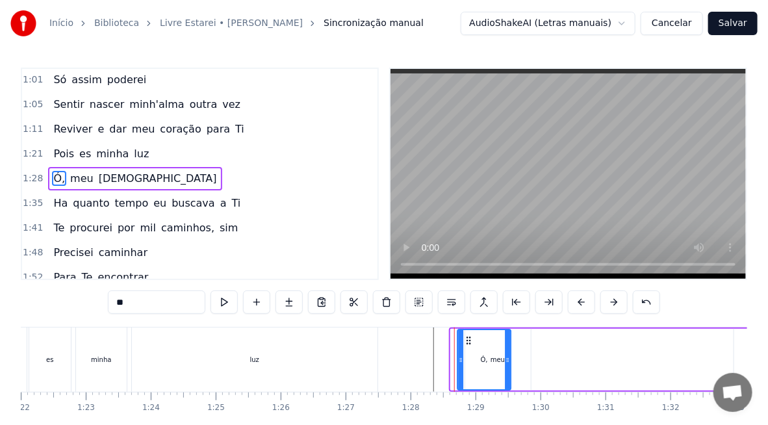
drag, startPoint x: 463, startPoint y: 338, endPoint x: 470, endPoint y: 340, distance: 6.8
click at [470, 340] on icon at bounding box center [468, 340] width 10 height 10
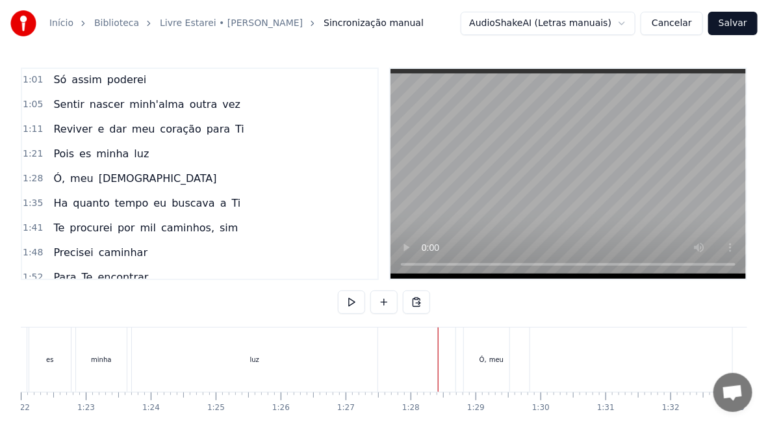
click at [514, 363] on div "meu" at bounding box center [497, 359] width 66 height 64
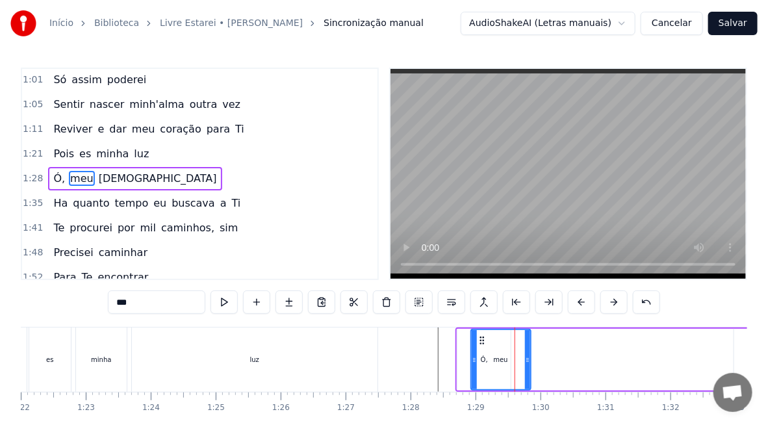
click at [473, 364] on icon at bounding box center [474, 360] width 5 height 10
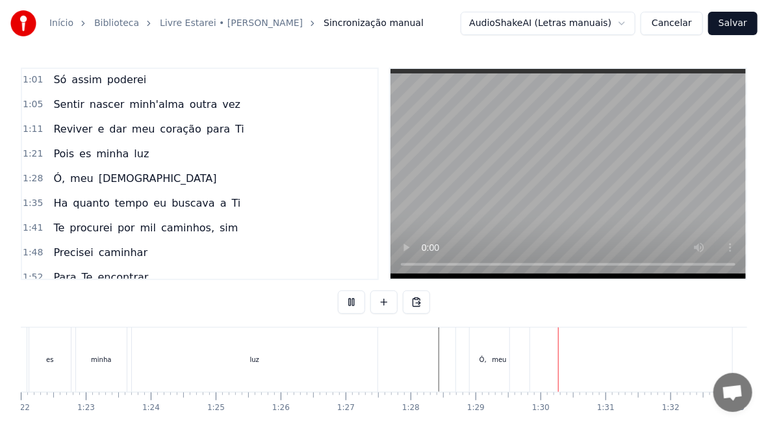
click at [505, 370] on div "meu" at bounding box center [500, 359] width 60 height 64
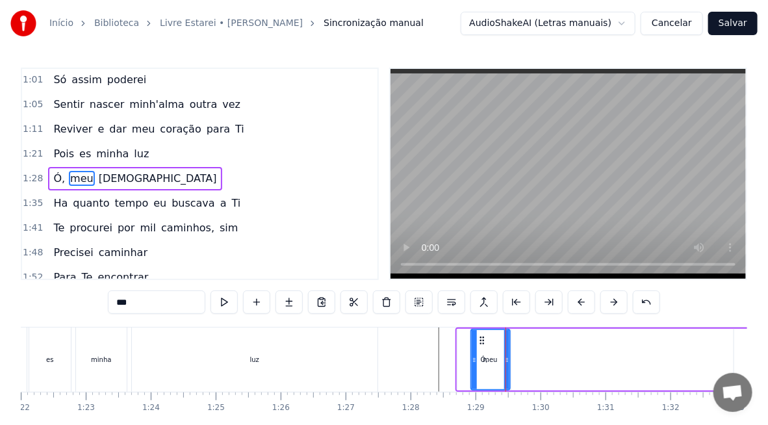
drag, startPoint x: 526, startPoint y: 370, endPoint x: 505, endPoint y: 371, distance: 20.8
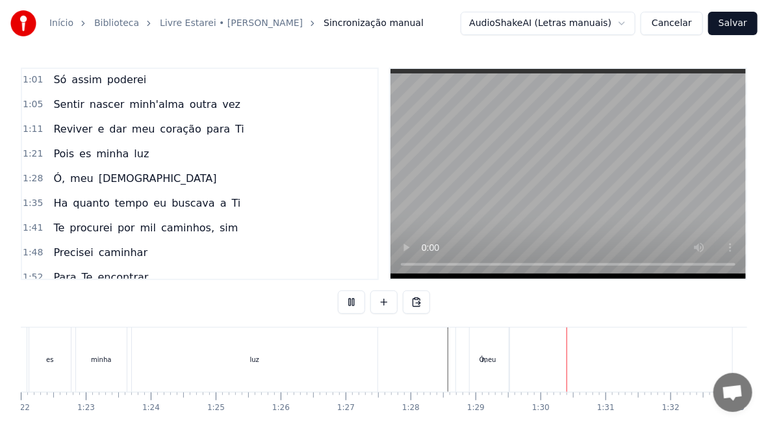
click at [492, 362] on div "meu" at bounding box center [488, 360] width 14 height 10
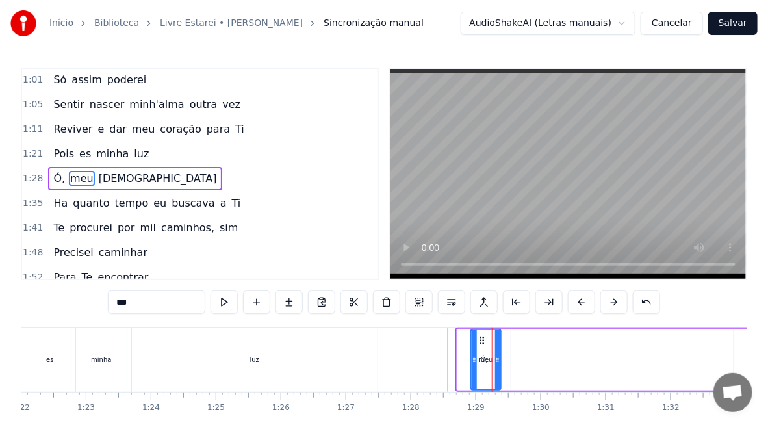
drag, startPoint x: 504, startPoint y: 368, endPoint x: 494, endPoint y: 370, distance: 9.9
click at [495, 370] on div at bounding box center [497, 359] width 5 height 59
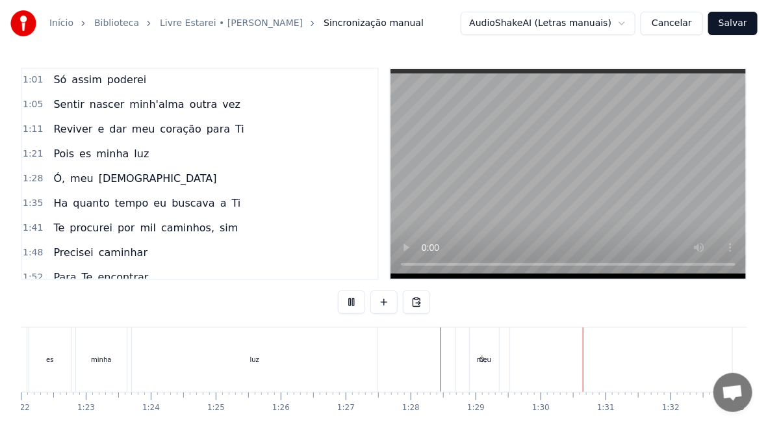
click at [487, 368] on div "meu" at bounding box center [484, 359] width 29 height 64
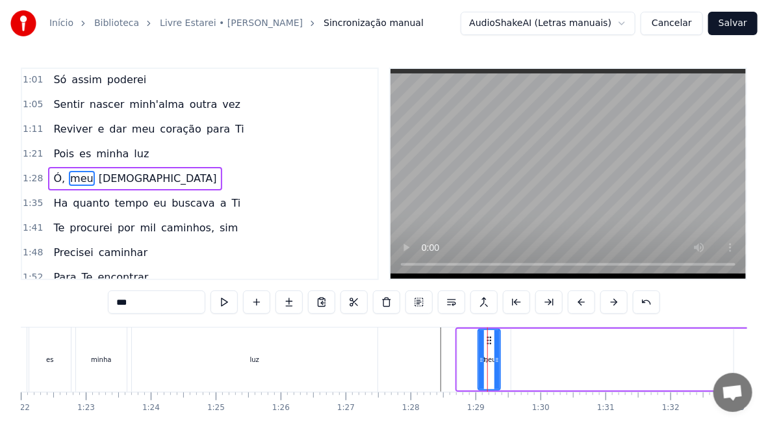
drag, startPoint x: 474, startPoint y: 369, endPoint x: 481, endPoint y: 372, distance: 7.8
click at [481, 372] on div at bounding box center [481, 359] width 5 height 59
click at [465, 362] on div "Ó," at bounding box center [483, 360] width 53 height 62
type input "**"
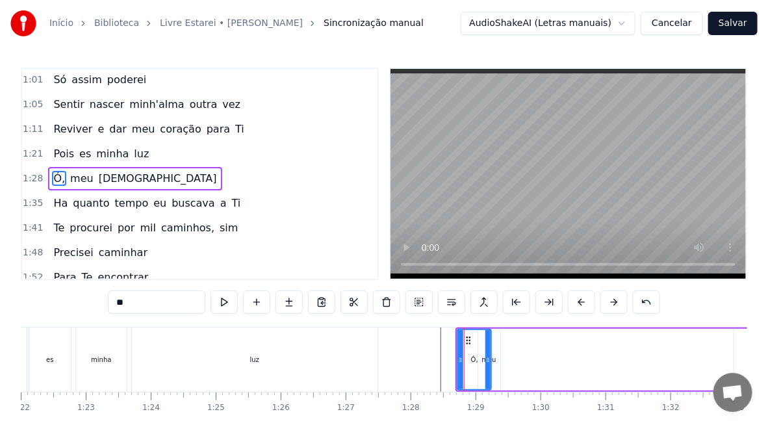
drag, startPoint x: 507, startPoint y: 371, endPoint x: 488, endPoint y: 368, distance: 19.8
click at [488, 368] on div at bounding box center [487, 359] width 5 height 59
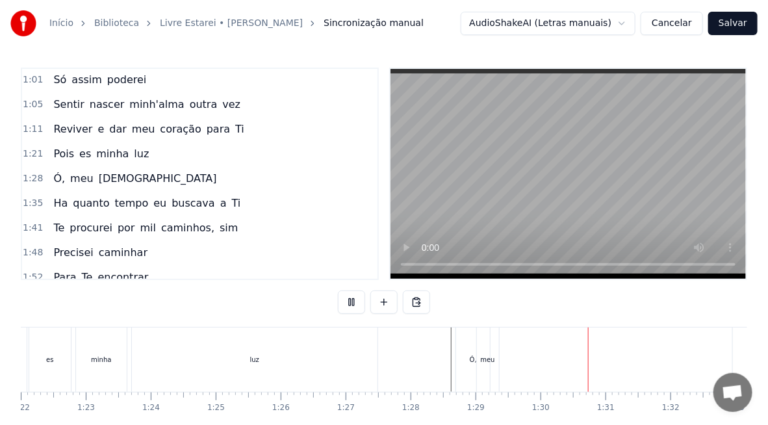
click at [487, 362] on div "meu" at bounding box center [487, 360] width 14 height 10
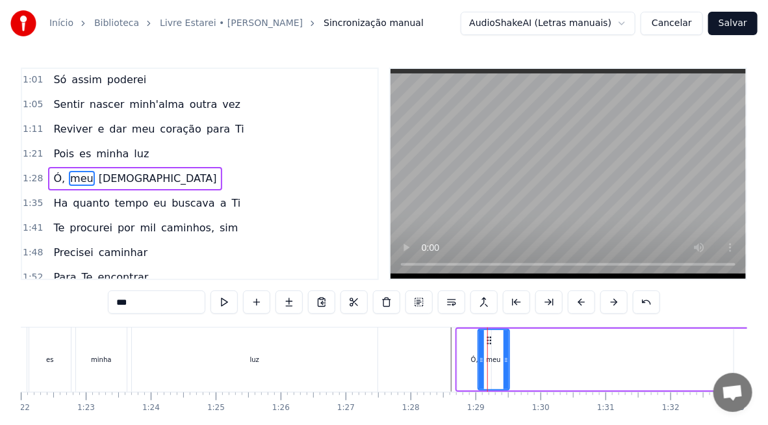
drag, startPoint x: 497, startPoint y: 364, endPoint x: 506, endPoint y: 366, distance: 9.3
click at [506, 366] on div at bounding box center [505, 359] width 5 height 59
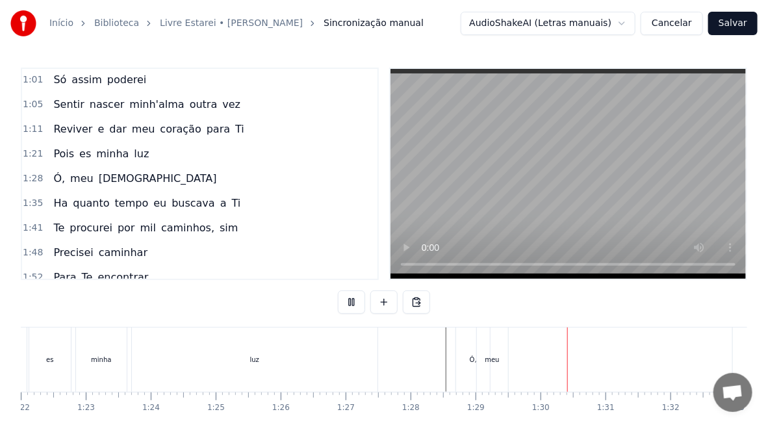
click at [466, 358] on div "Ó," at bounding box center [473, 359] width 34 height 64
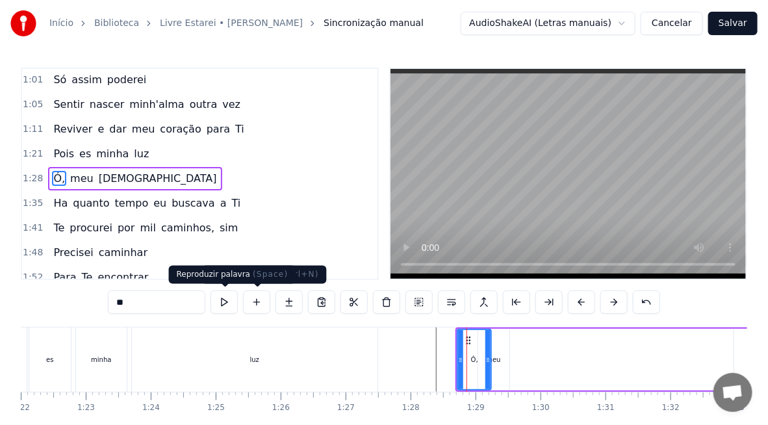
click at [225, 302] on button at bounding box center [223, 301] width 27 height 23
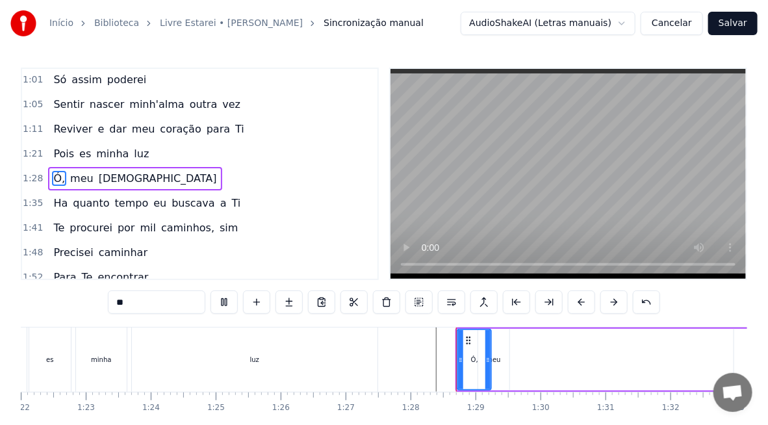
click at [225, 302] on button at bounding box center [223, 301] width 27 height 23
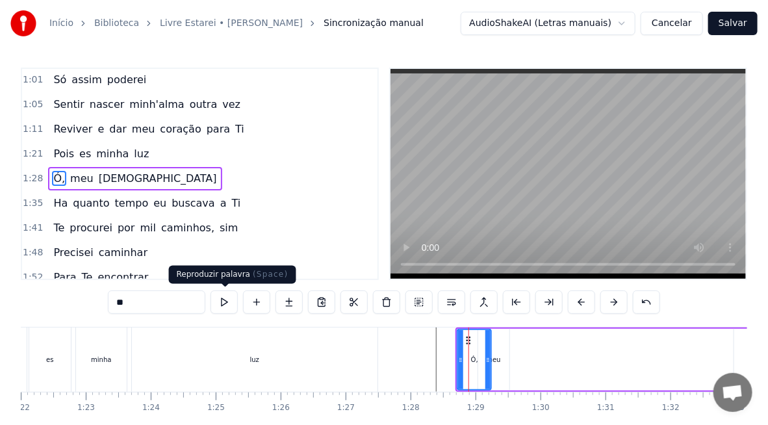
click at [220, 303] on button at bounding box center [223, 301] width 27 height 23
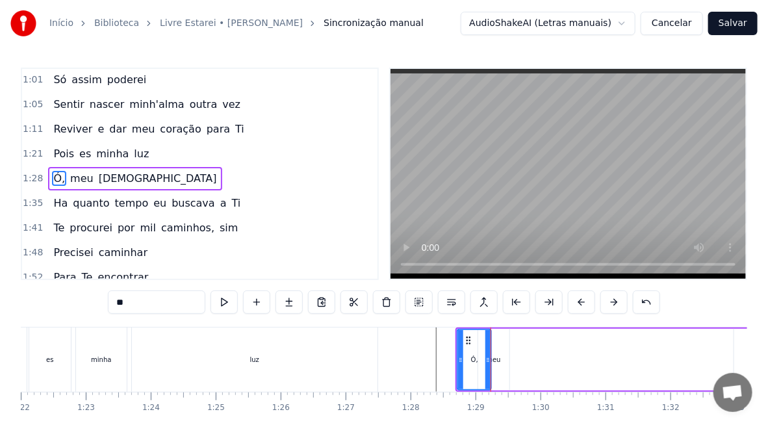
click at [501, 364] on div "meu" at bounding box center [493, 360] width 31 height 62
type input "***"
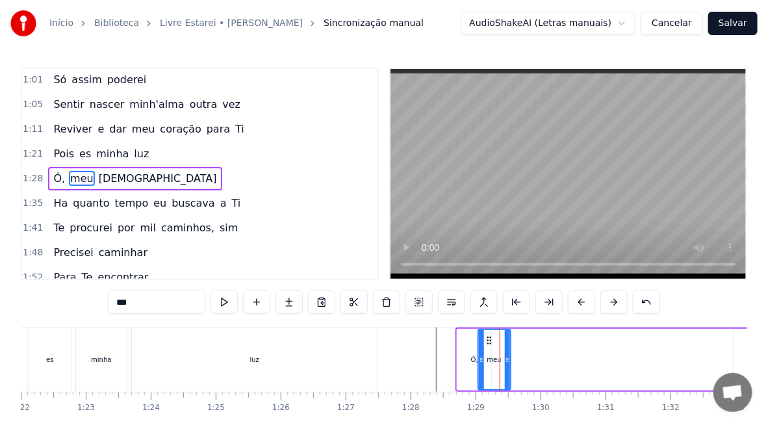
click at [508, 366] on div at bounding box center [507, 359] width 5 height 59
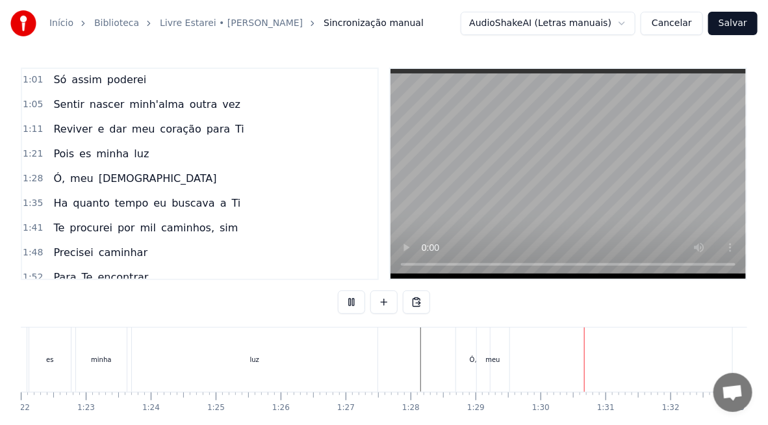
click at [530, 366] on div "Ó, meu [DEMOGRAPHIC_DATA]" at bounding box center [660, 359] width 410 height 64
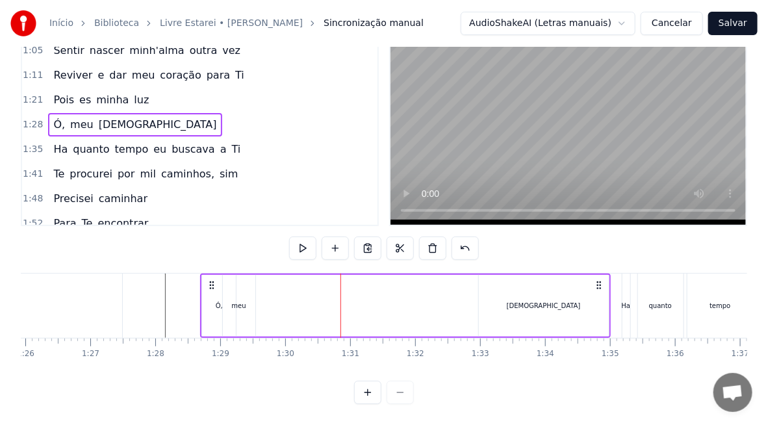
scroll to position [0, 5608]
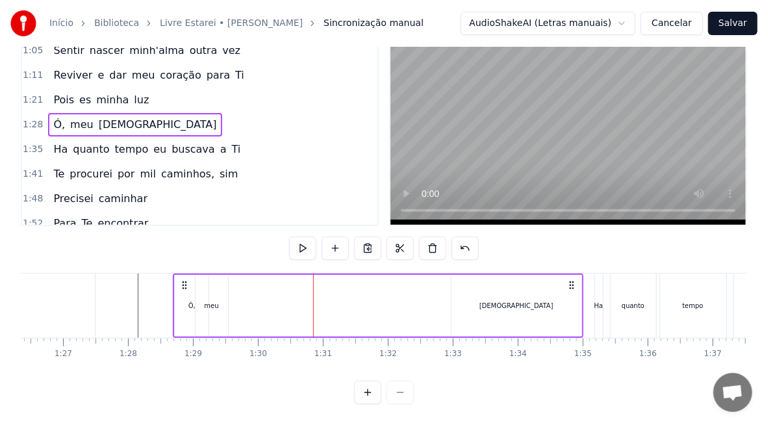
click at [531, 292] on div "[DEMOGRAPHIC_DATA]" at bounding box center [516, 306] width 130 height 62
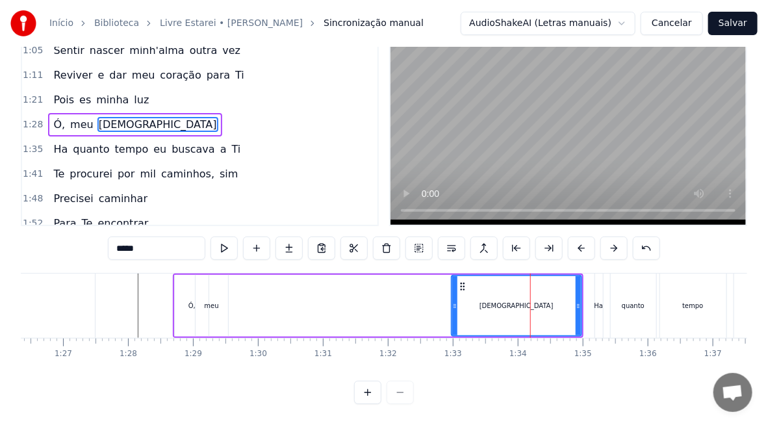
scroll to position [0, 0]
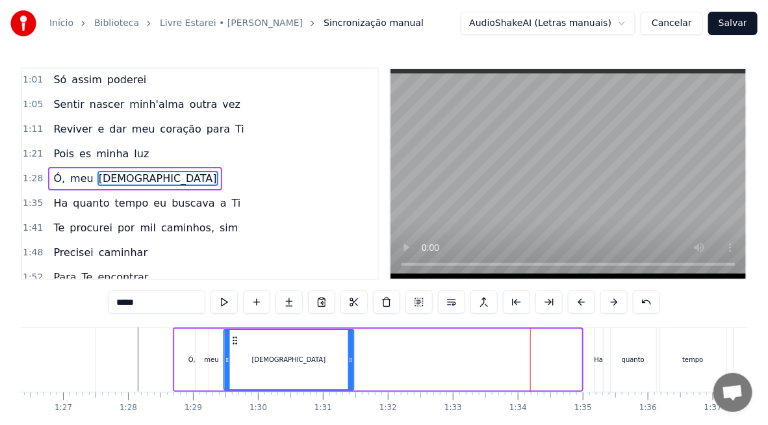
drag, startPoint x: 460, startPoint y: 341, endPoint x: 233, endPoint y: 342, distance: 227.3
click at [233, 342] on icon at bounding box center [235, 340] width 10 height 10
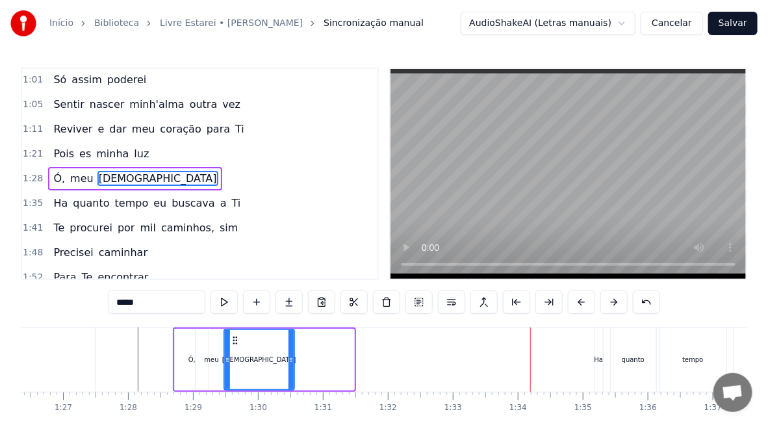
drag, startPoint x: 351, startPoint y: 371, endPoint x: 289, endPoint y: 370, distance: 62.4
click at [289, 369] on div at bounding box center [290, 359] width 5 height 59
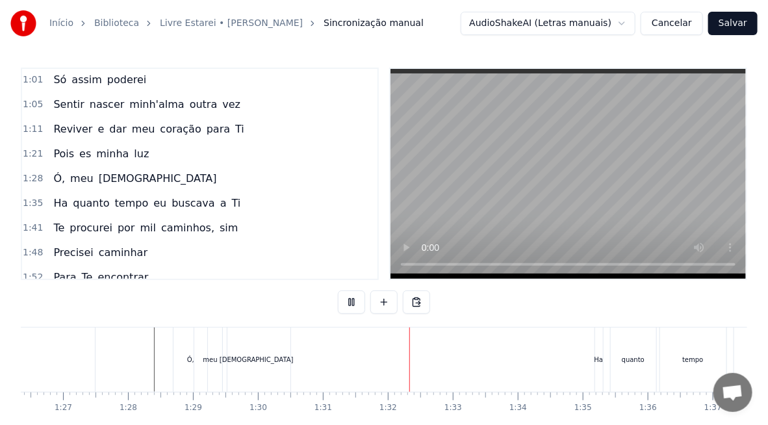
drag, startPoint x: 264, startPoint y: 360, endPoint x: 277, endPoint y: 363, distance: 13.2
click at [265, 360] on div "[DEMOGRAPHIC_DATA]" at bounding box center [257, 359] width 68 height 64
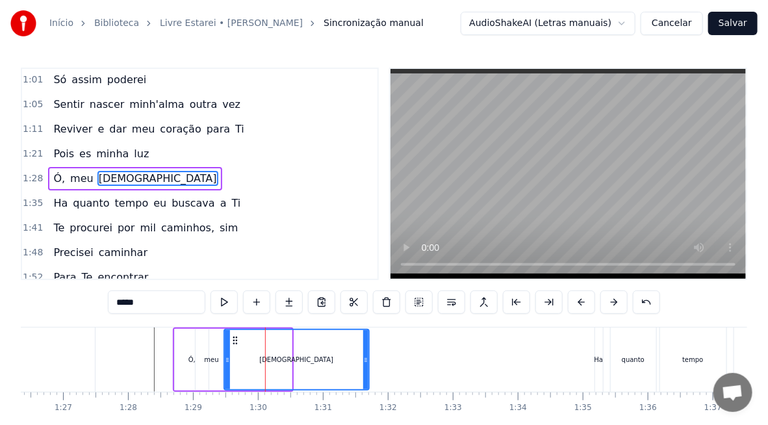
drag, startPoint x: 287, startPoint y: 361, endPoint x: 364, endPoint y: 372, distance: 78.1
click at [364, 372] on div at bounding box center [365, 359] width 5 height 59
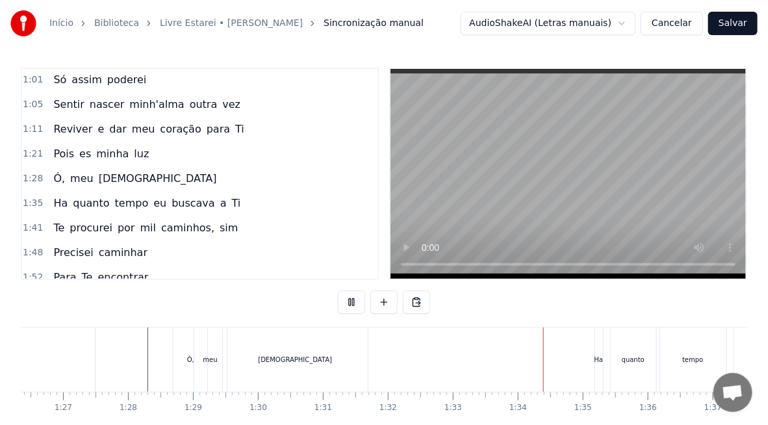
click at [598, 360] on div "Ha" at bounding box center [598, 360] width 9 height 10
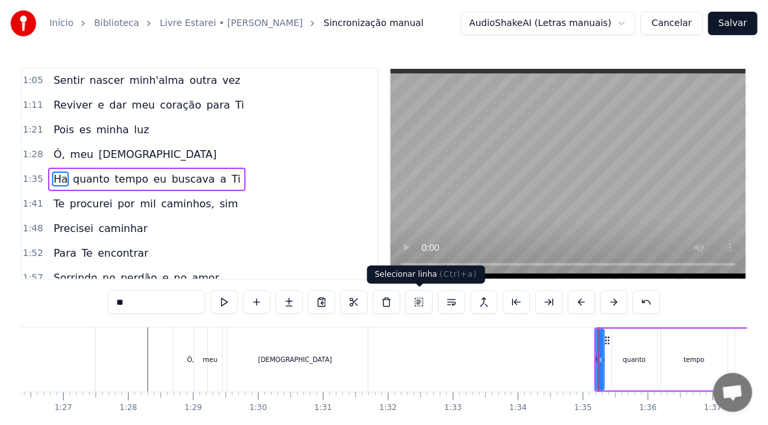
click at [423, 301] on button at bounding box center [418, 301] width 27 height 23
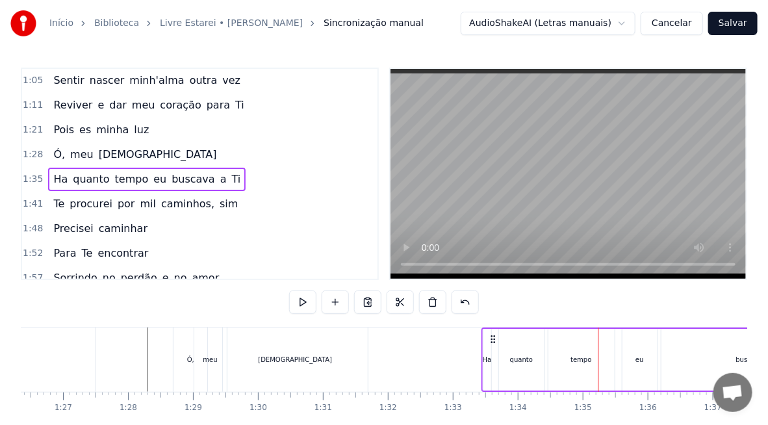
drag, startPoint x: 605, startPoint y: 339, endPoint x: 492, endPoint y: 343, distance: 113.7
click at [492, 343] on icon at bounding box center [493, 339] width 10 height 10
click at [364, 356] on div "[DEMOGRAPHIC_DATA]" at bounding box center [295, 359] width 145 height 64
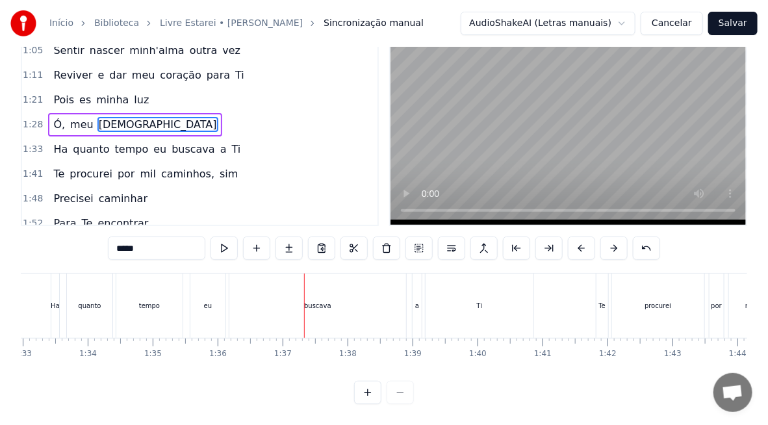
scroll to position [0, 5957]
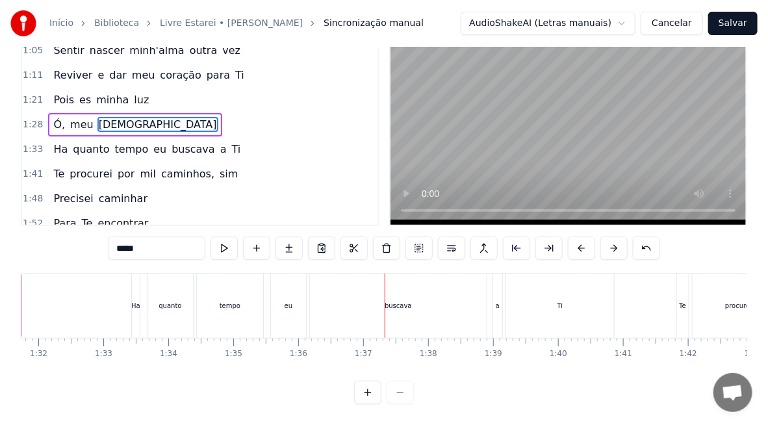
click at [138, 301] on div "Ha" at bounding box center [135, 306] width 9 height 10
type input "**"
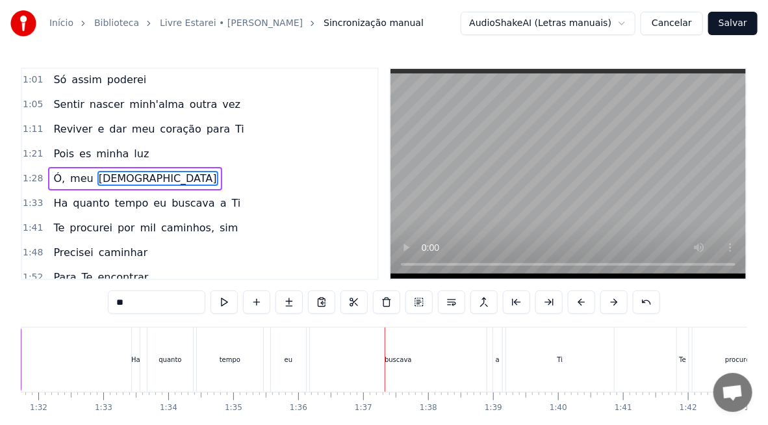
scroll to position [124, 0]
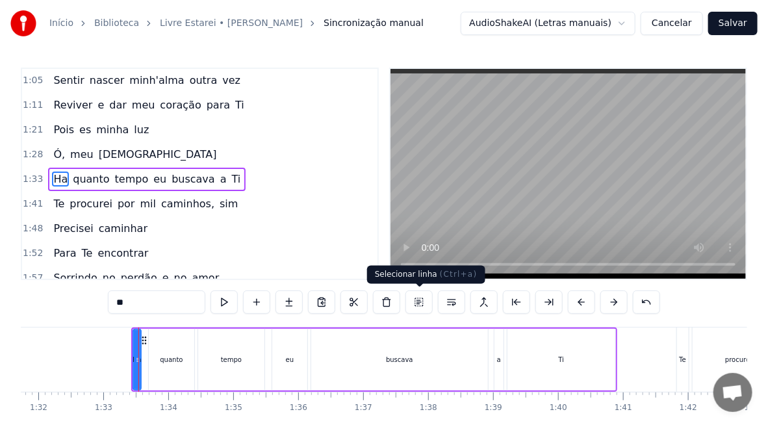
click at [422, 300] on button at bounding box center [418, 301] width 27 height 23
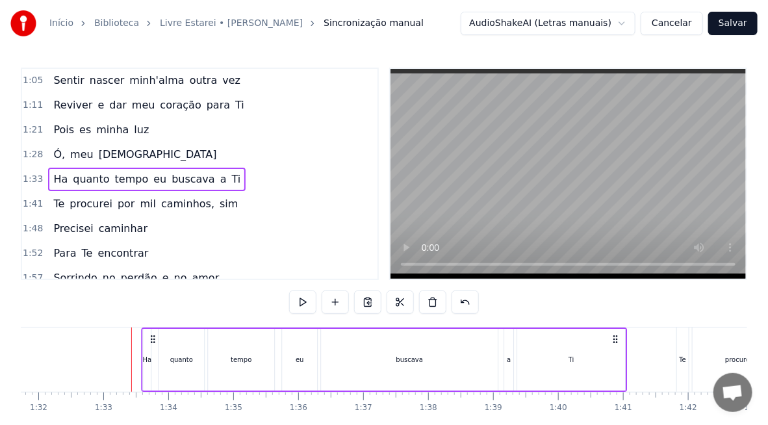
drag, startPoint x: 142, startPoint y: 338, endPoint x: 152, endPoint y: 337, distance: 9.8
click at [152, 337] on icon at bounding box center [152, 339] width 10 height 10
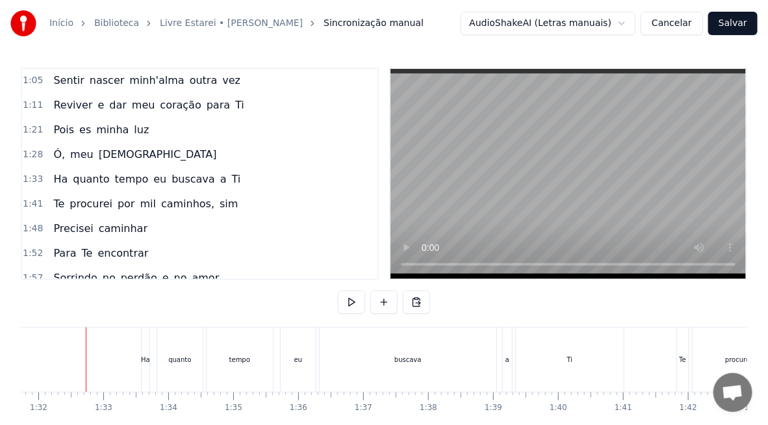
scroll to position [0, 5956]
click at [395, 366] on div "buscava" at bounding box center [409, 359] width 177 height 64
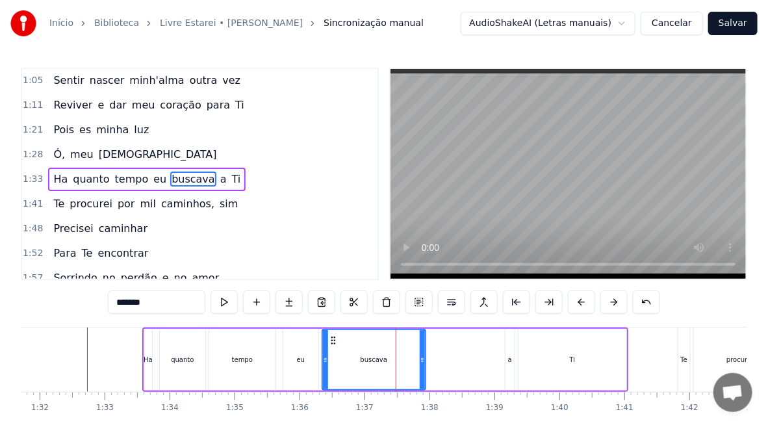
drag, startPoint x: 495, startPoint y: 366, endPoint x: 417, endPoint y: 374, distance: 78.3
click at [420, 374] on div at bounding box center [422, 359] width 5 height 59
click at [511, 362] on div "a" at bounding box center [509, 360] width 9 height 62
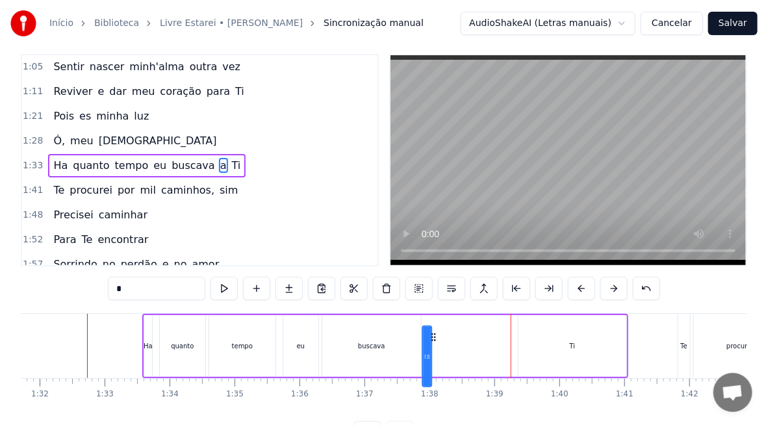
drag, startPoint x: 514, startPoint y: 338, endPoint x: 431, endPoint y: 349, distance: 83.9
click at [431, 349] on div "Ha quanto tempo eu buscava a Ti" at bounding box center [385, 346] width 486 height 64
click at [305, 336] on div "eu" at bounding box center [300, 345] width 35 height 62
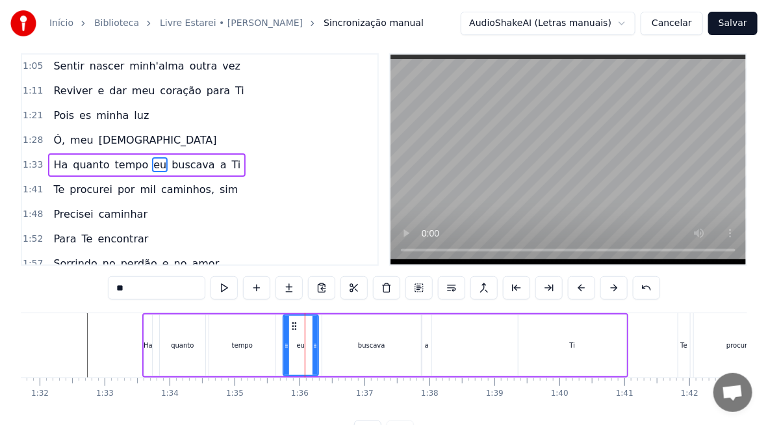
scroll to position [0, 0]
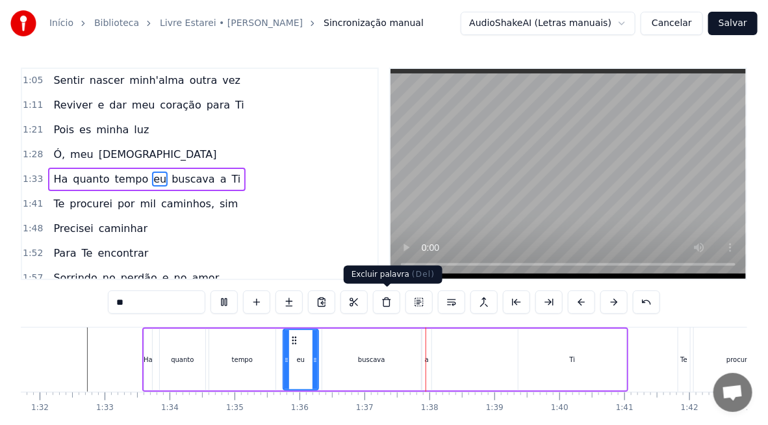
click at [377, 362] on div "buscava" at bounding box center [371, 360] width 27 height 10
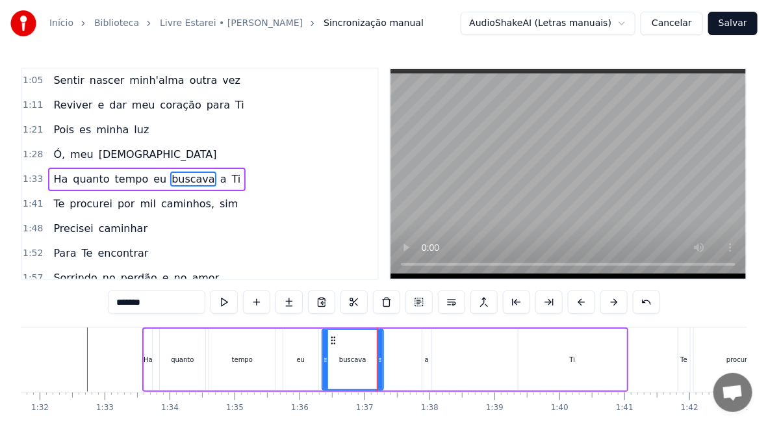
drag, startPoint x: 417, startPoint y: 365, endPoint x: 379, endPoint y: 362, distance: 37.8
click at [379, 362] on div at bounding box center [379, 359] width 5 height 59
click at [425, 362] on div "a" at bounding box center [427, 360] width 4 height 10
type input "*"
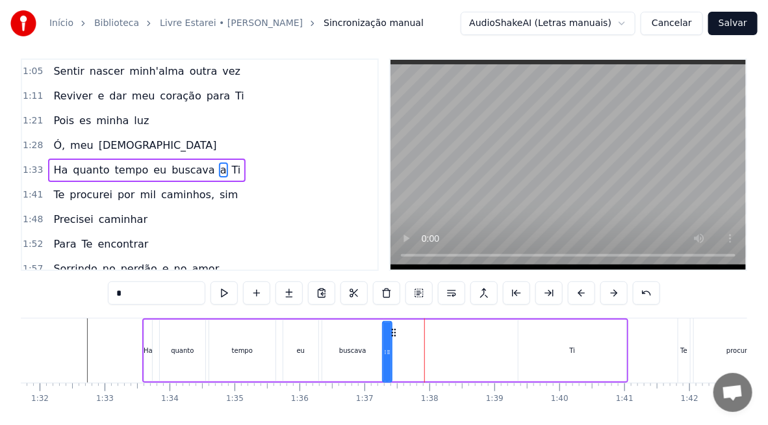
drag, startPoint x: 433, startPoint y: 340, endPoint x: 392, endPoint y: 347, distance: 41.5
click at [392, 347] on div "Ha quanto tempo eu buscava a Ti" at bounding box center [385, 350] width 486 height 64
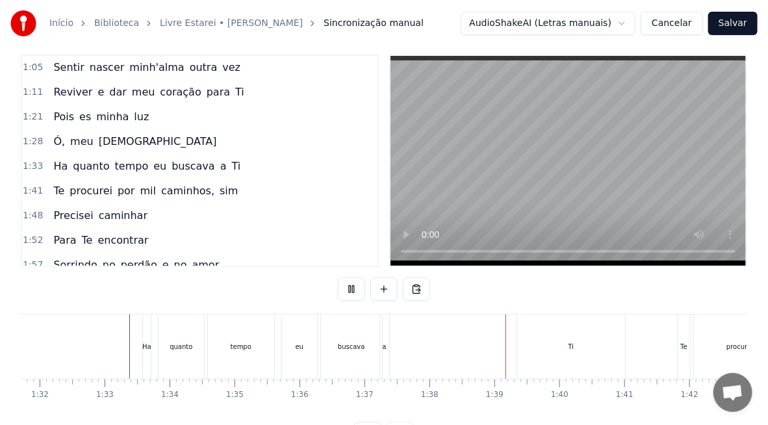
click at [383, 347] on div "a" at bounding box center [385, 347] width 4 height 10
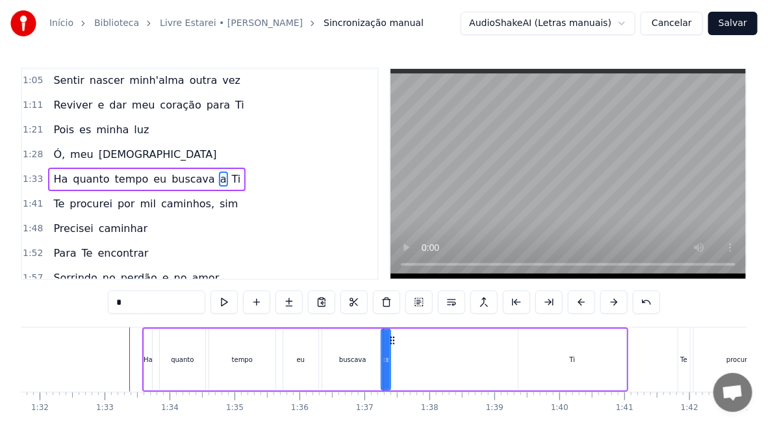
scroll to position [64, 0]
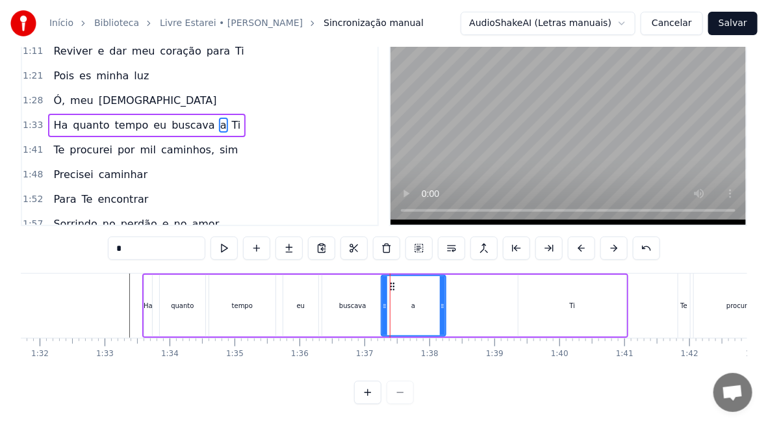
drag, startPoint x: 386, startPoint y: 301, endPoint x: 442, endPoint y: 304, distance: 55.3
click at [442, 304] on div at bounding box center [442, 305] width 5 height 59
click at [572, 301] on div "Ti" at bounding box center [573, 306] width 6 height 10
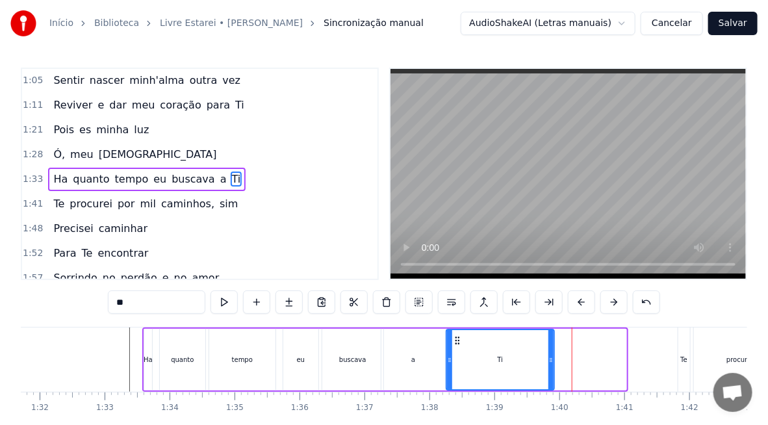
drag, startPoint x: 529, startPoint y: 336, endPoint x: 457, endPoint y: 346, distance: 72.7
click at [457, 346] on div "Ti" at bounding box center [499, 359] width 107 height 59
click at [295, 365] on div "eu" at bounding box center [300, 360] width 35 height 62
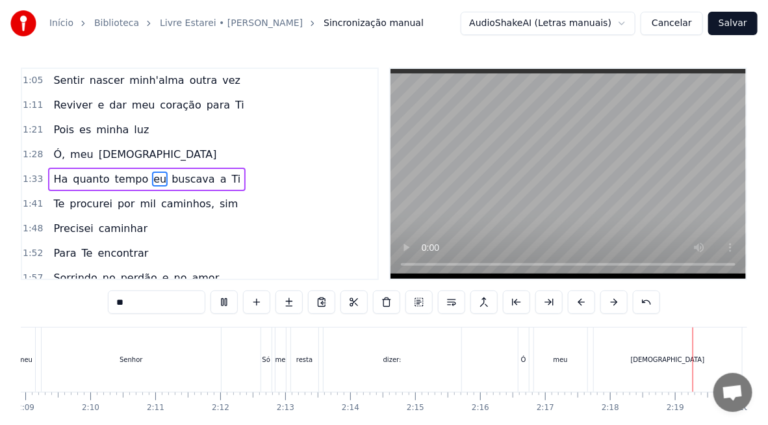
scroll to position [0, 8982]
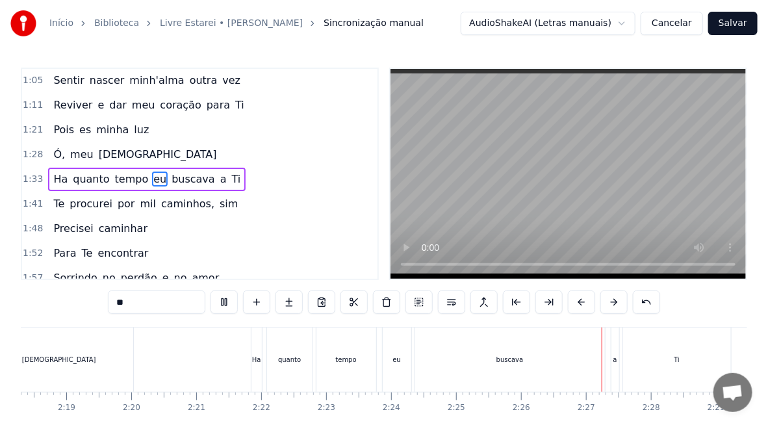
click at [488, 368] on div "buscava" at bounding box center [510, 359] width 190 height 64
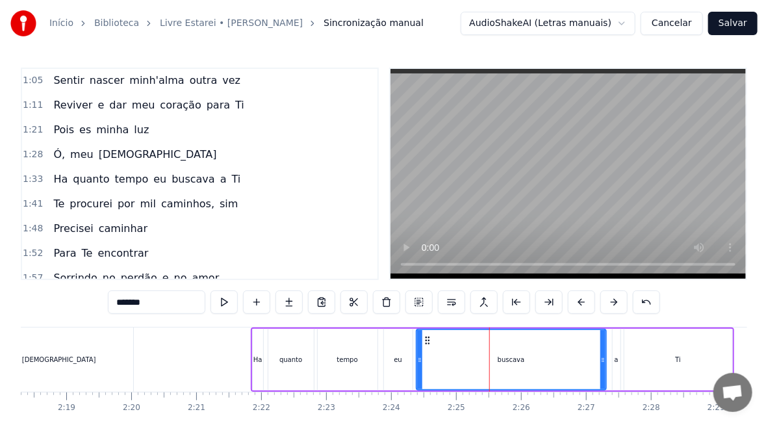
scroll to position [318, 0]
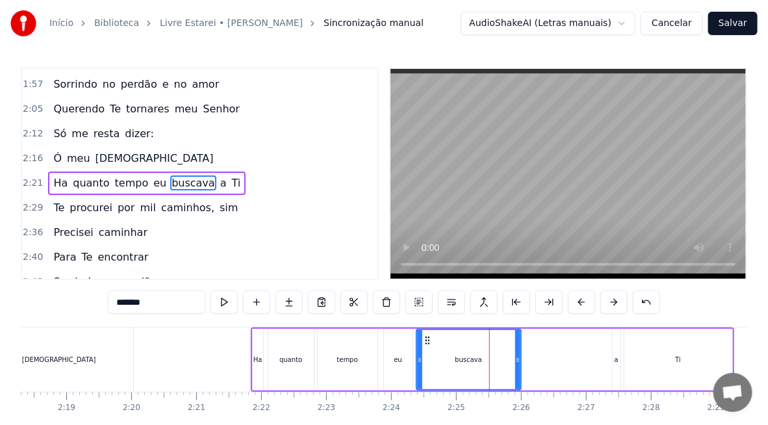
drag, startPoint x: 601, startPoint y: 363, endPoint x: 516, endPoint y: 373, distance: 85.6
click at [516, 373] on div at bounding box center [517, 359] width 5 height 59
click at [617, 360] on div "a" at bounding box center [616, 360] width 4 height 10
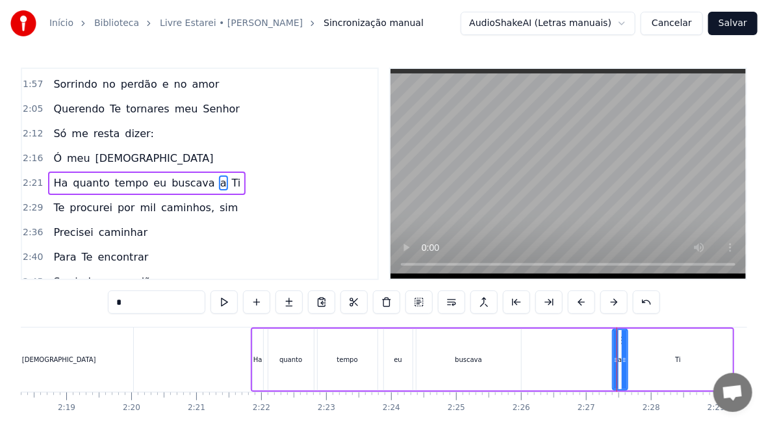
drag, startPoint x: 618, startPoint y: 358, endPoint x: 625, endPoint y: 358, distance: 7.8
click at [625, 358] on icon at bounding box center [624, 360] width 5 height 10
click at [638, 342] on div "Ti" at bounding box center [678, 360] width 108 height 62
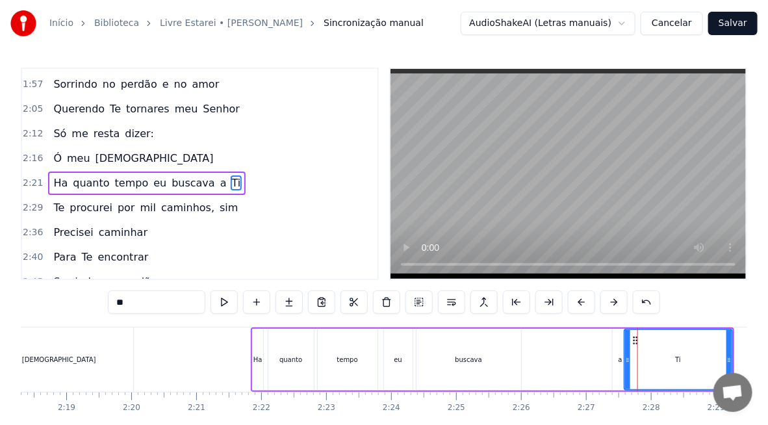
click at [617, 346] on div "a" at bounding box center [620, 360] width 16 height 62
type input "*"
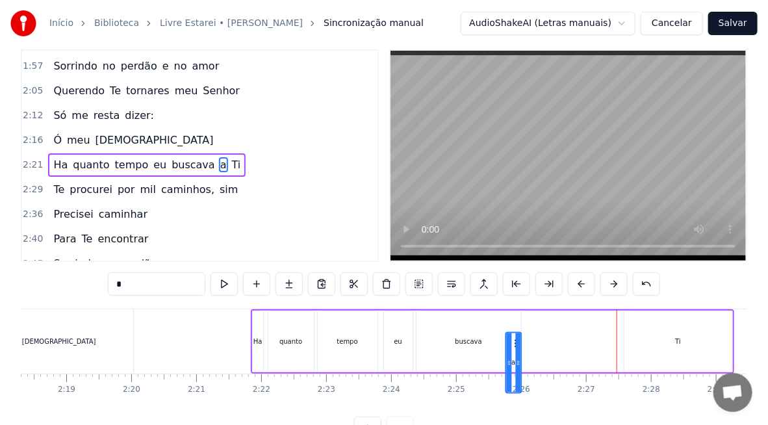
scroll to position [26, 0]
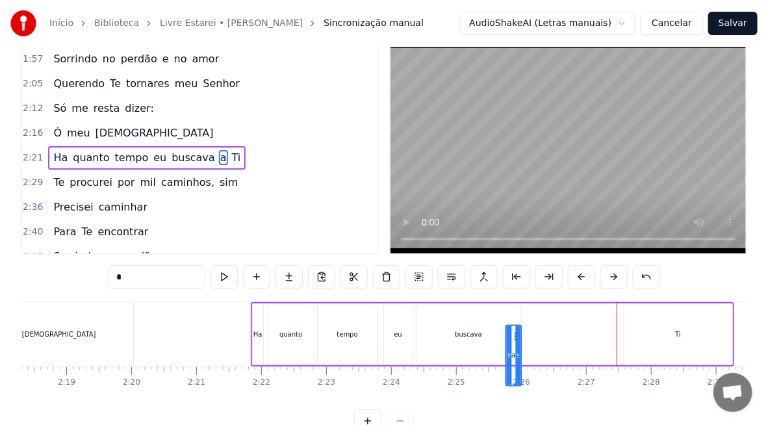
drag, startPoint x: 620, startPoint y: 340, endPoint x: 514, endPoint y: 347, distance: 106.7
click at [514, 347] on div "a" at bounding box center [514, 354] width 14 height 59
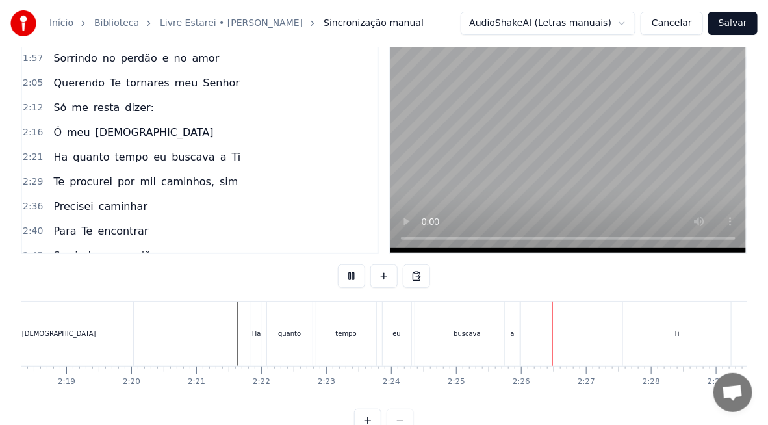
click at [471, 325] on div "buscava" at bounding box center [467, 333] width 105 height 64
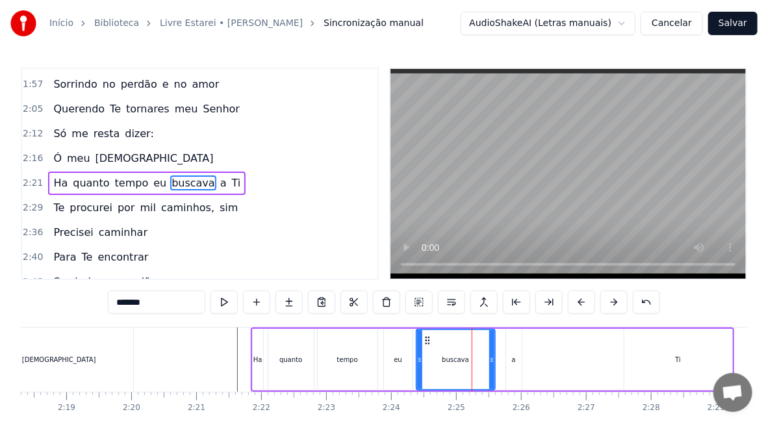
drag, startPoint x: 514, startPoint y: 366, endPoint x: 488, endPoint y: 371, distance: 26.5
click at [489, 371] on div at bounding box center [491, 359] width 5 height 59
click at [512, 361] on div "a" at bounding box center [514, 360] width 4 height 10
type input "*"
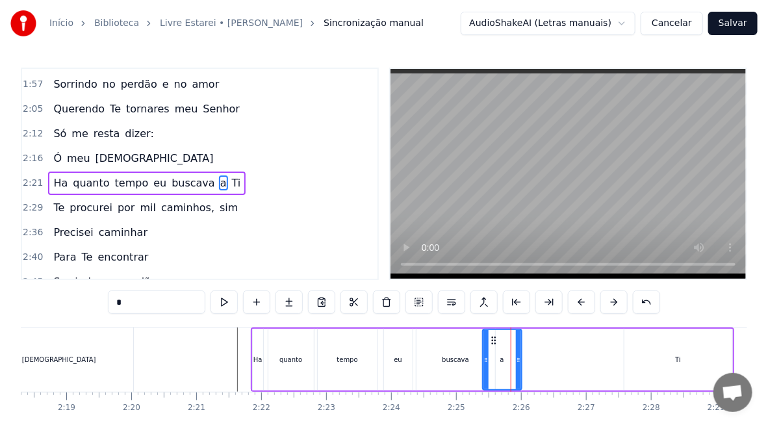
drag, startPoint x: 508, startPoint y: 357, endPoint x: 484, endPoint y: 358, distance: 23.5
click at [484, 358] on icon at bounding box center [485, 360] width 5 height 10
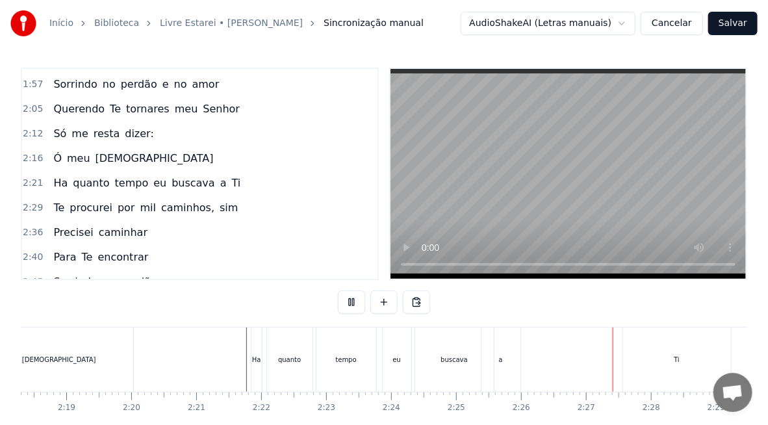
click at [464, 353] on div "buscava" at bounding box center [454, 359] width 79 height 64
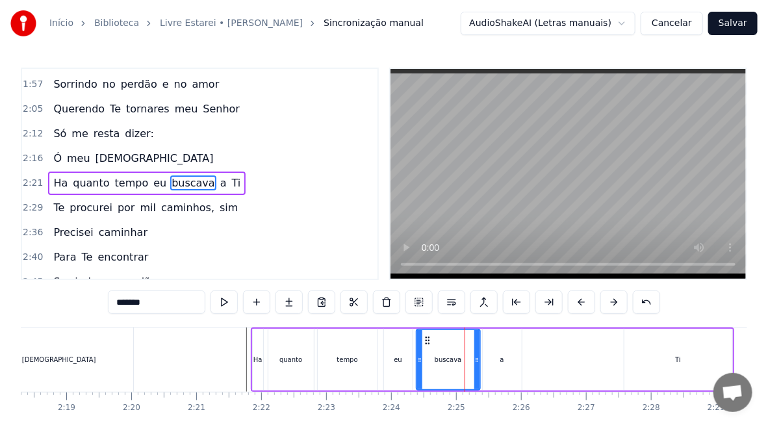
drag, startPoint x: 491, startPoint y: 359, endPoint x: 476, endPoint y: 359, distance: 14.9
click at [476, 359] on icon at bounding box center [476, 360] width 5 height 10
click at [499, 365] on div "a" at bounding box center [502, 360] width 39 height 62
type input "*"
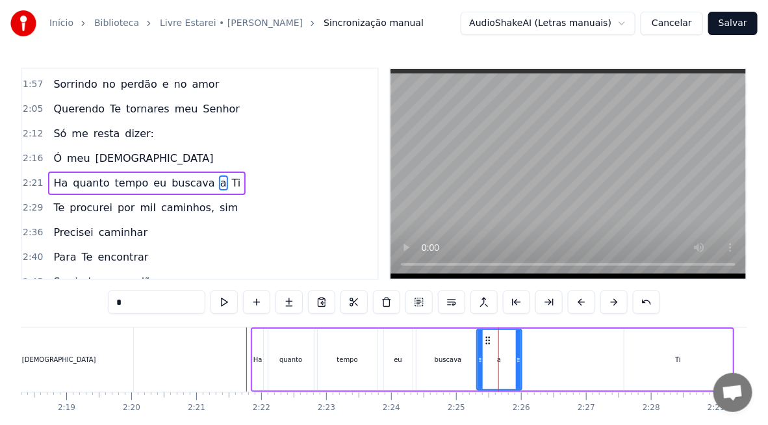
click at [477, 360] on icon at bounding box center [479, 360] width 5 height 10
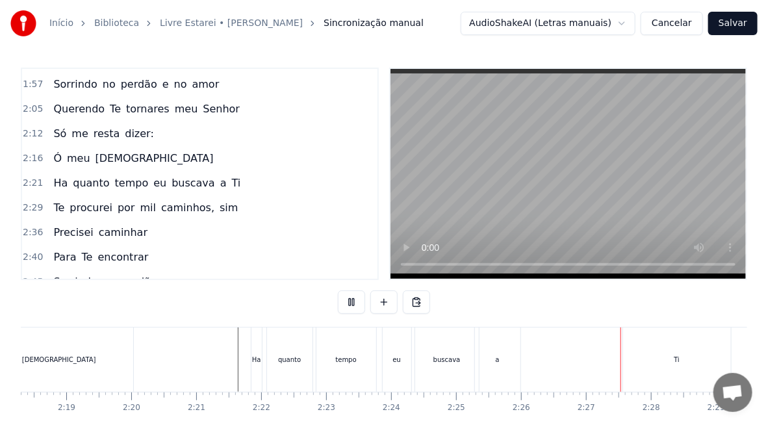
click at [688, 364] on div "Ti" at bounding box center [677, 359] width 108 height 64
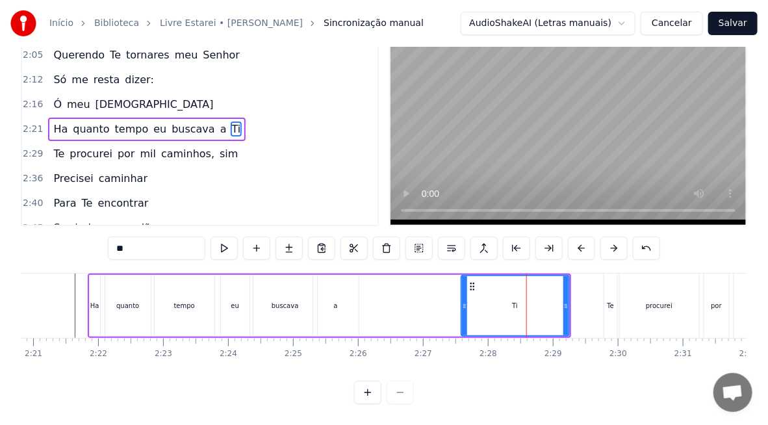
scroll to position [0, 9131]
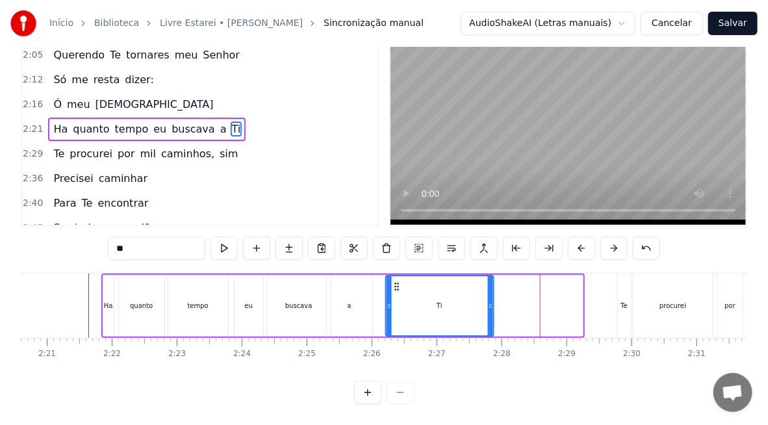
drag, startPoint x: 475, startPoint y: 275, endPoint x: 395, endPoint y: 276, distance: 80.5
click at [395, 281] on icon at bounding box center [397, 286] width 10 height 10
click at [261, 292] on div "eu" at bounding box center [248, 306] width 29 height 62
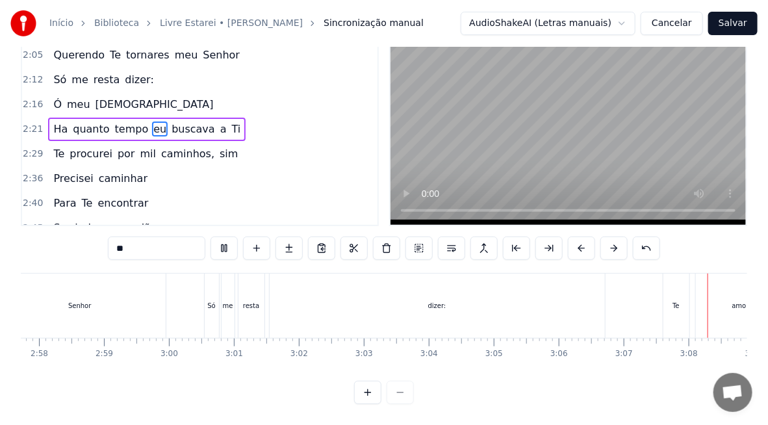
scroll to position [0, 12156]
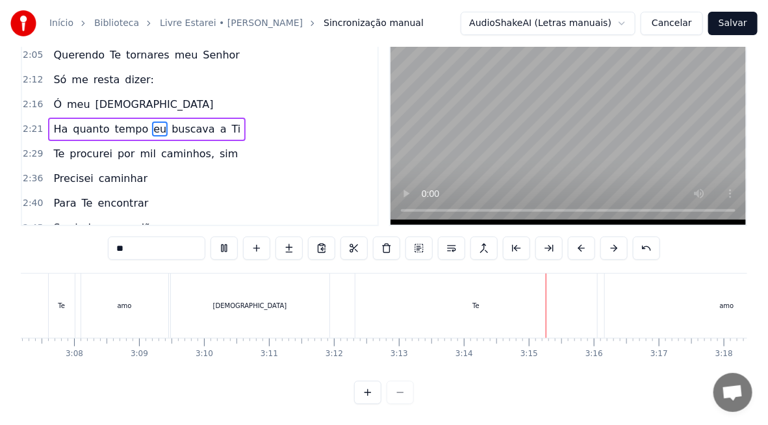
click at [448, 292] on div "Te" at bounding box center [476, 305] width 242 height 64
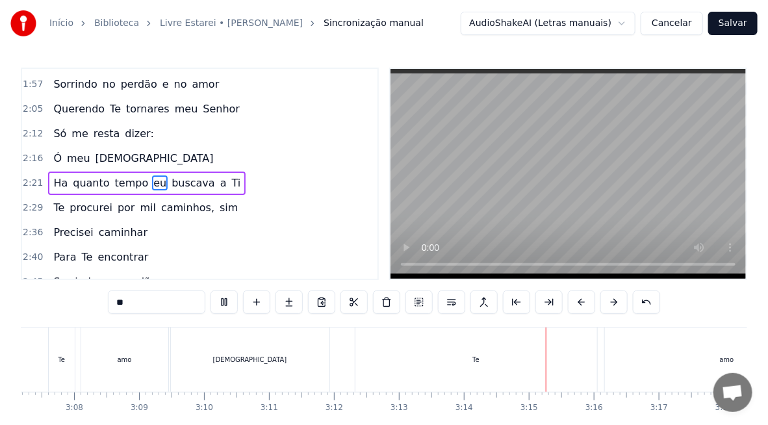
type input "**"
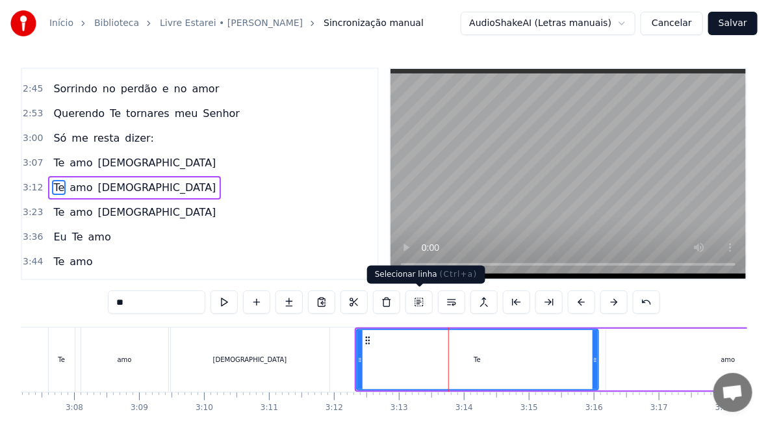
click at [417, 301] on button at bounding box center [418, 301] width 27 height 23
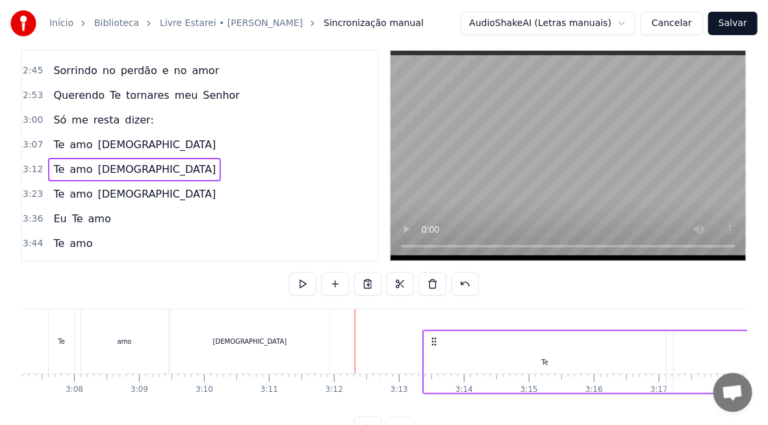
drag, startPoint x: 366, startPoint y: 338, endPoint x: 434, endPoint y: 347, distance: 68.2
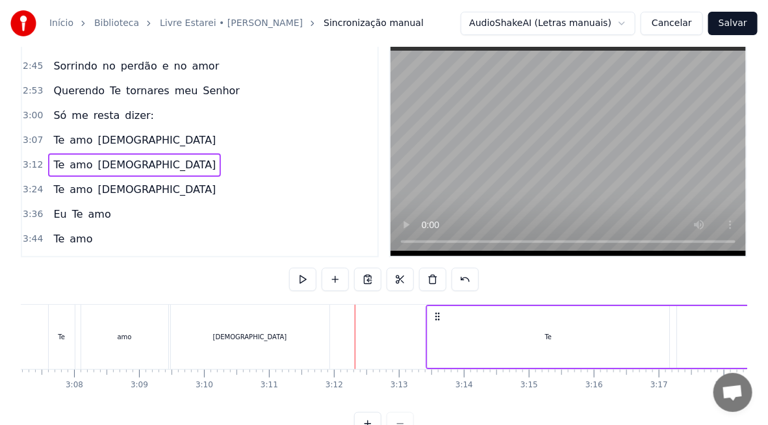
drag, startPoint x: 383, startPoint y: 318, endPoint x: 431, endPoint y: 322, distance: 48.2
click at [303, 321] on div "[DEMOGRAPHIC_DATA]" at bounding box center [250, 337] width 158 height 64
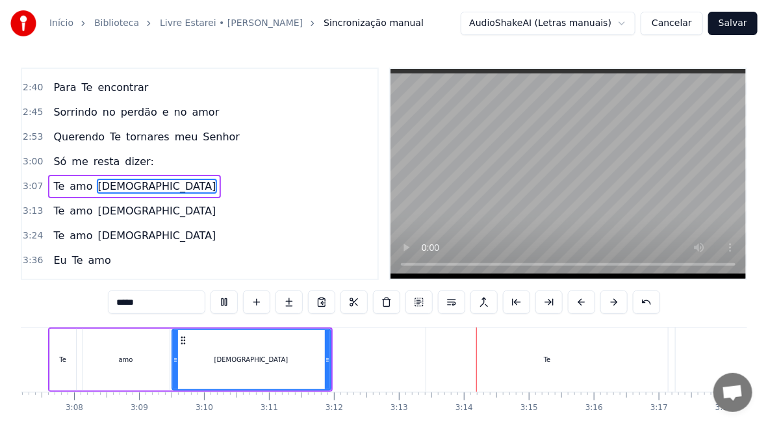
scroll to position [64, 0]
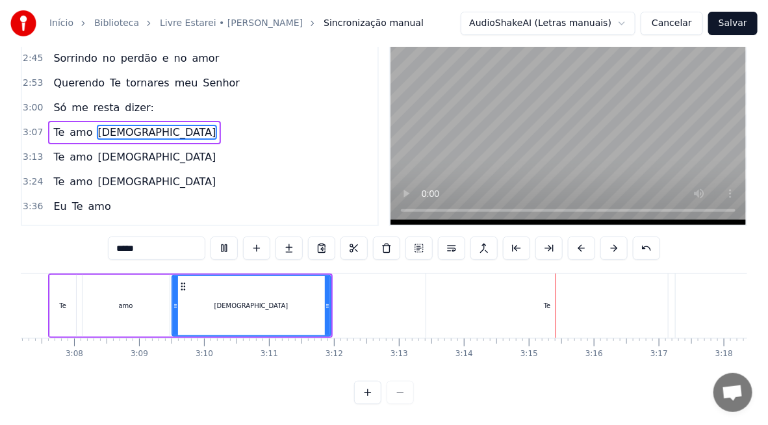
click at [521, 294] on div "Te" at bounding box center [547, 305] width 242 height 64
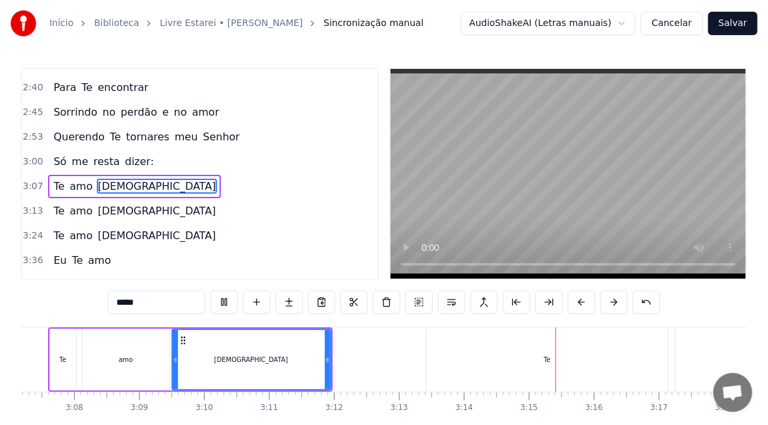
type input "**"
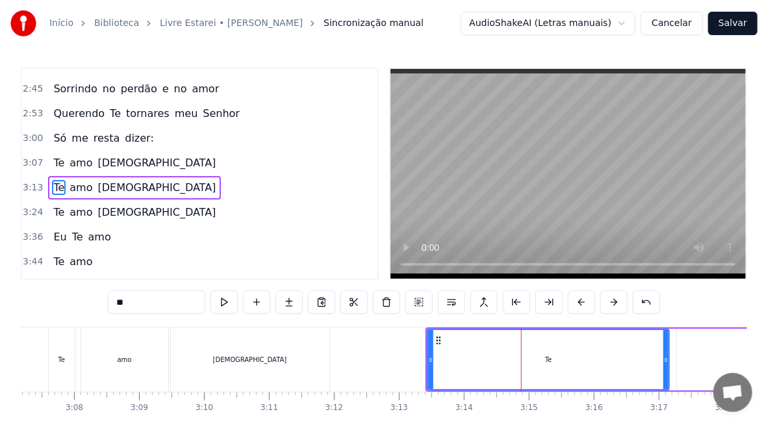
click at [420, 303] on button at bounding box center [418, 301] width 27 height 23
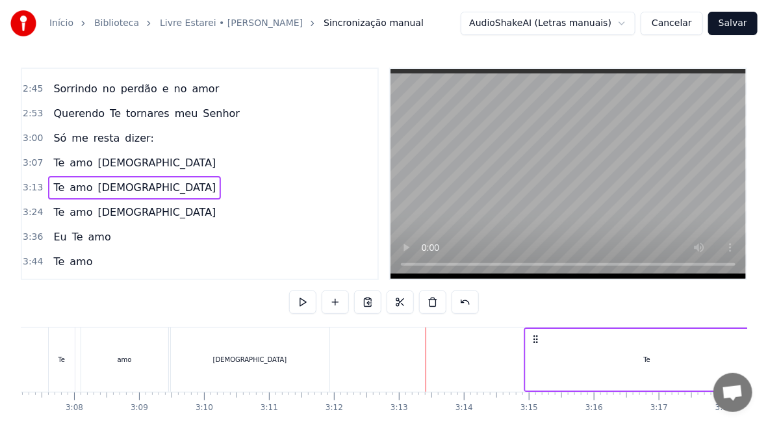
drag, startPoint x: 436, startPoint y: 338, endPoint x: 534, endPoint y: 347, distance: 99.1
drag, startPoint x: 434, startPoint y: 338, endPoint x: 541, endPoint y: 345, distance: 106.7
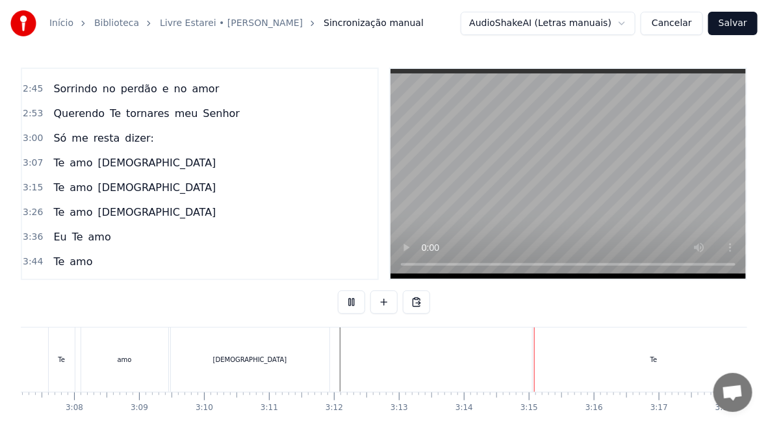
scroll to position [64, 0]
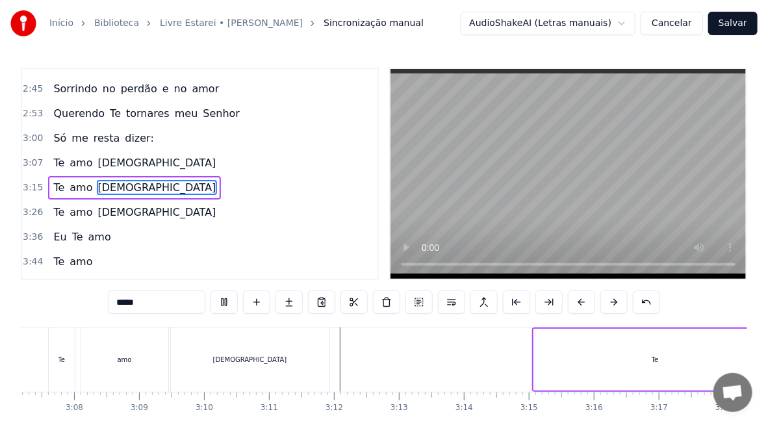
scroll to position [0, 12766]
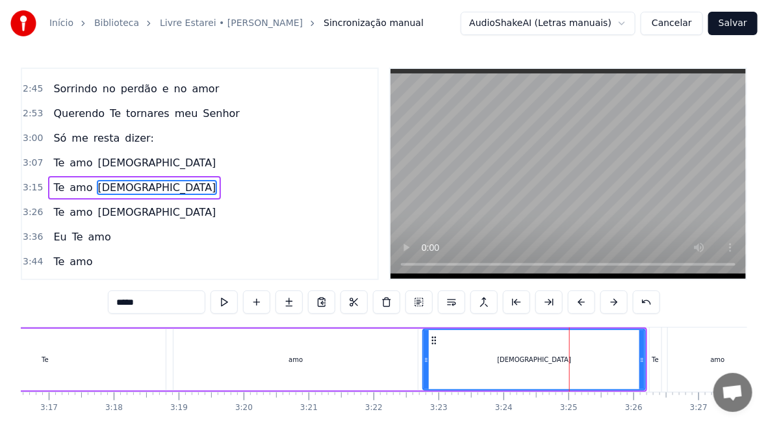
click at [88, 351] on div "Te" at bounding box center [45, 360] width 242 height 62
type input "**"
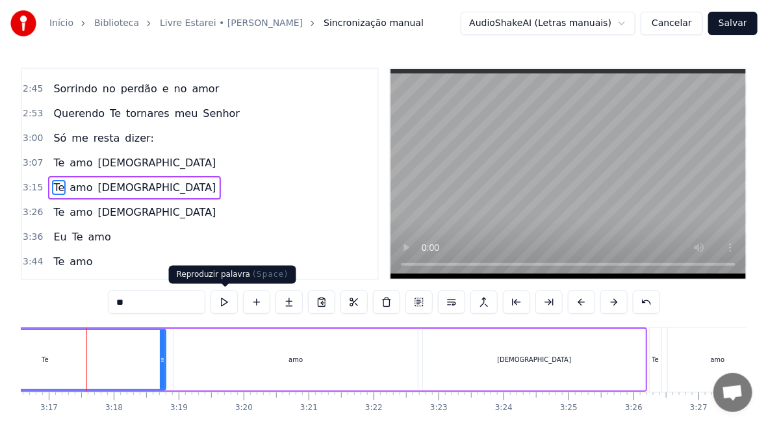
click at [225, 301] on button at bounding box center [223, 301] width 27 height 23
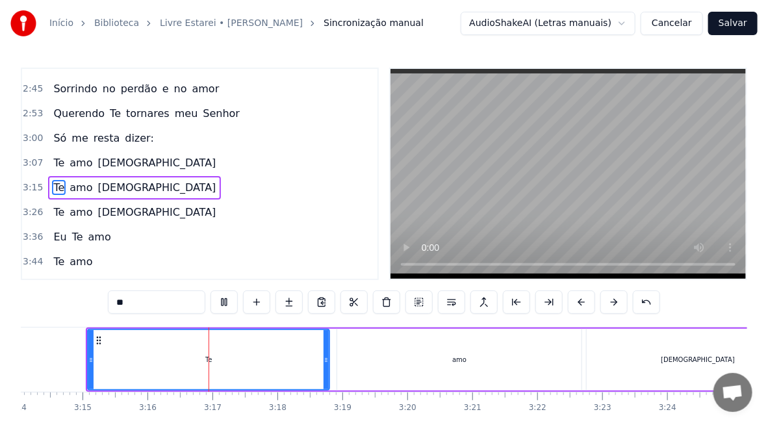
click at [171, 359] on div "Te" at bounding box center [208, 359] width 240 height 59
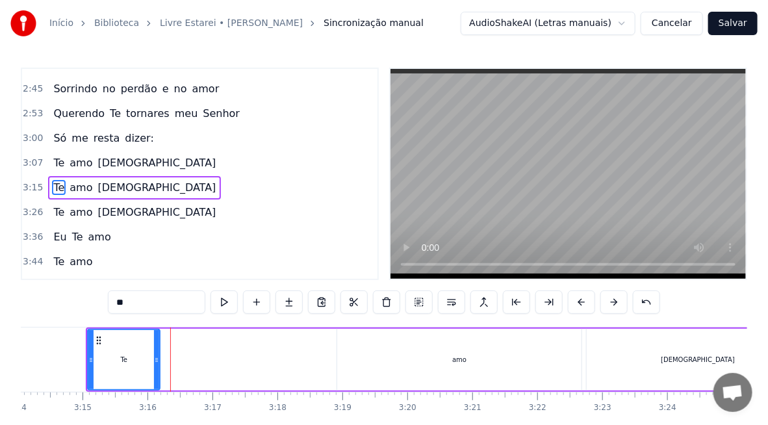
drag, startPoint x: 327, startPoint y: 366, endPoint x: 155, endPoint y: 363, distance: 172.1
click at [155, 363] on div at bounding box center [156, 359] width 5 height 59
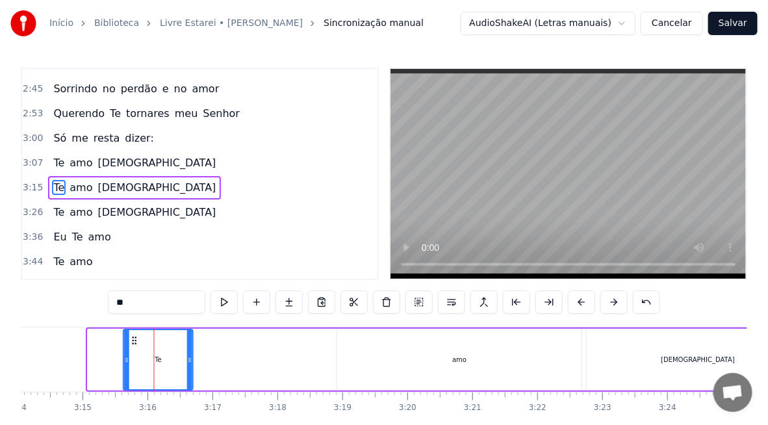
drag, startPoint x: 97, startPoint y: 341, endPoint x: 133, endPoint y: 346, distance: 36.0
click at [133, 346] on div "Te" at bounding box center [159, 359] width 68 height 59
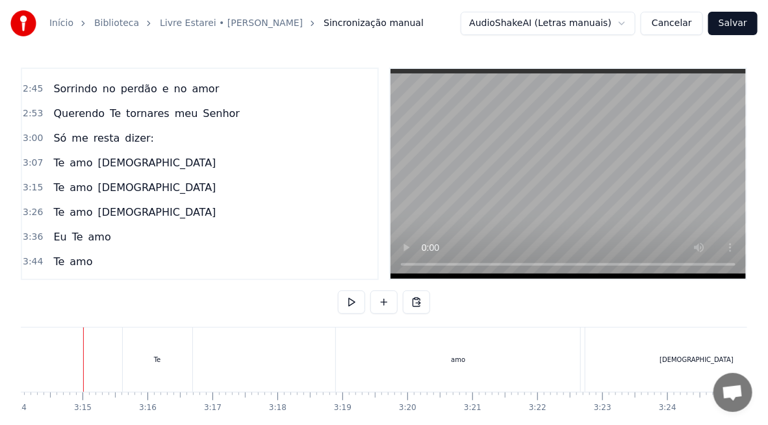
scroll to position [0, 12599]
click at [145, 368] on div "Te" at bounding box center [160, 359] width 69 height 64
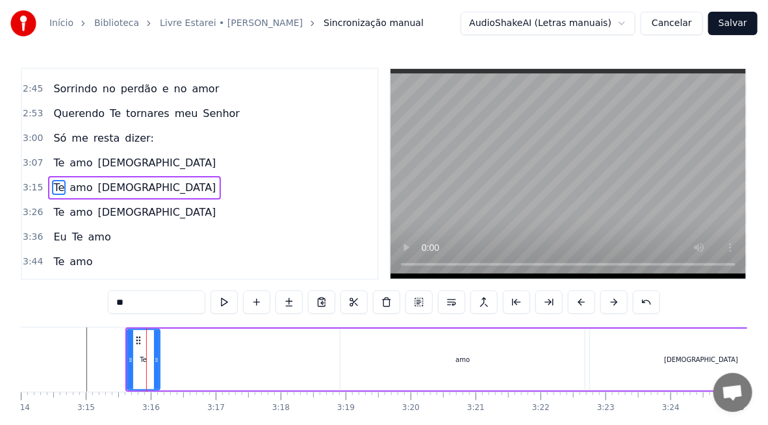
drag, startPoint x: 190, startPoint y: 366, endPoint x: 153, endPoint y: 368, distance: 37.1
click at [154, 368] on div at bounding box center [156, 359] width 5 height 59
click at [475, 356] on div "amo" at bounding box center [462, 360] width 244 height 62
type input "***"
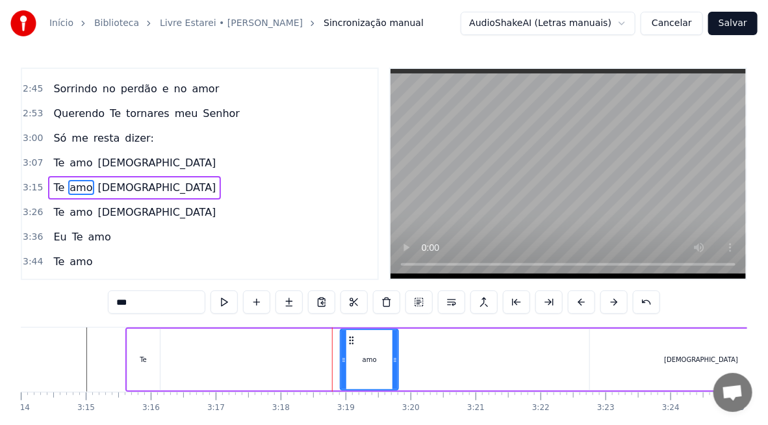
drag, startPoint x: 580, startPoint y: 366, endPoint x: 392, endPoint y: 373, distance: 187.8
click at [392, 373] on div at bounding box center [394, 359] width 5 height 59
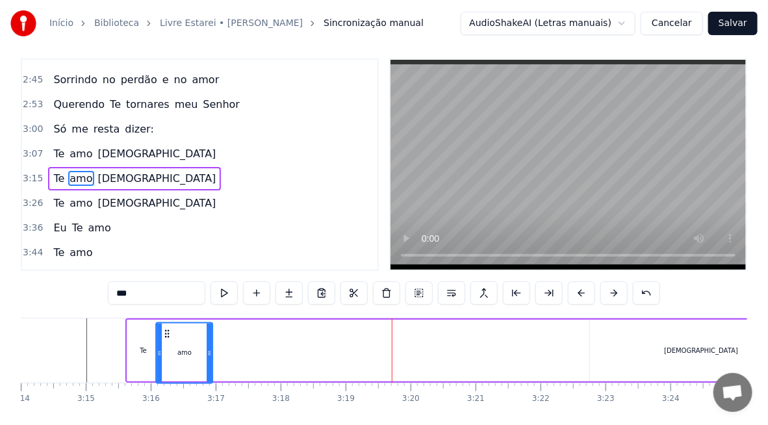
drag, startPoint x: 348, startPoint y: 339, endPoint x: 164, endPoint y: 347, distance: 184.6
click at [164, 347] on div "amo" at bounding box center [184, 352] width 55 height 59
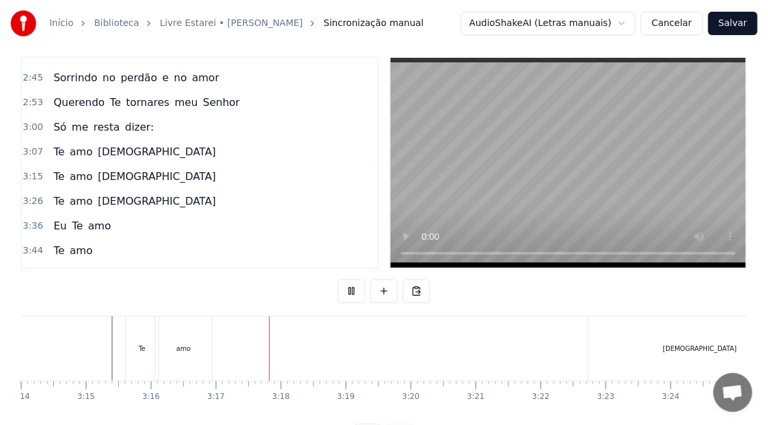
click at [201, 356] on div "amo" at bounding box center [183, 348] width 57 height 64
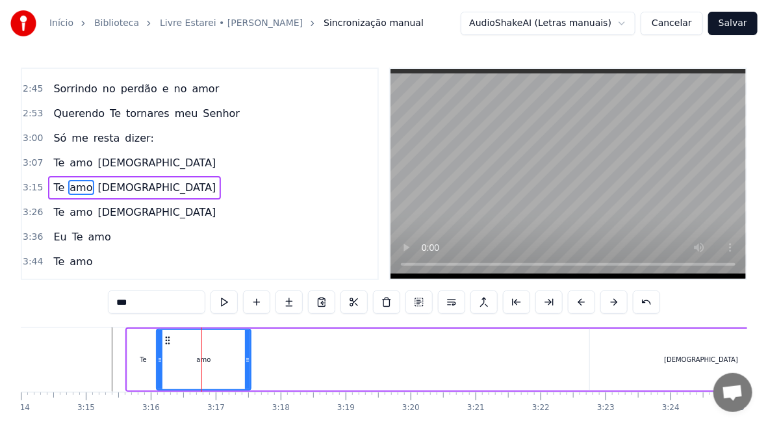
drag, startPoint x: 208, startPoint y: 358, endPoint x: 245, endPoint y: 366, distance: 38.5
click at [245, 366] on div at bounding box center [247, 359] width 5 height 59
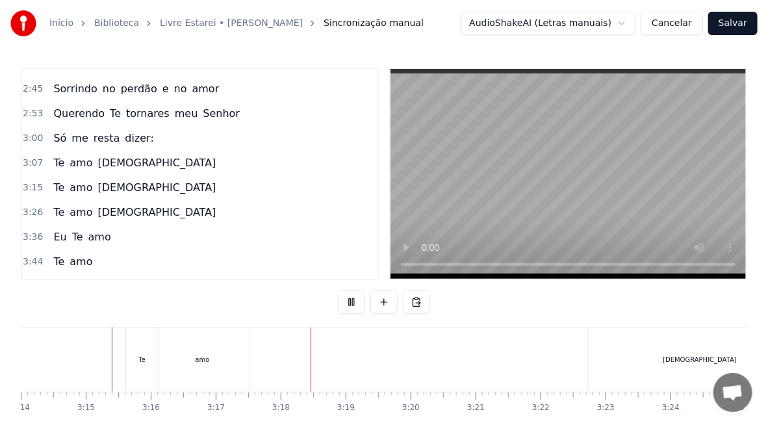
click at [203, 372] on div "amo" at bounding box center [202, 359] width 94 height 64
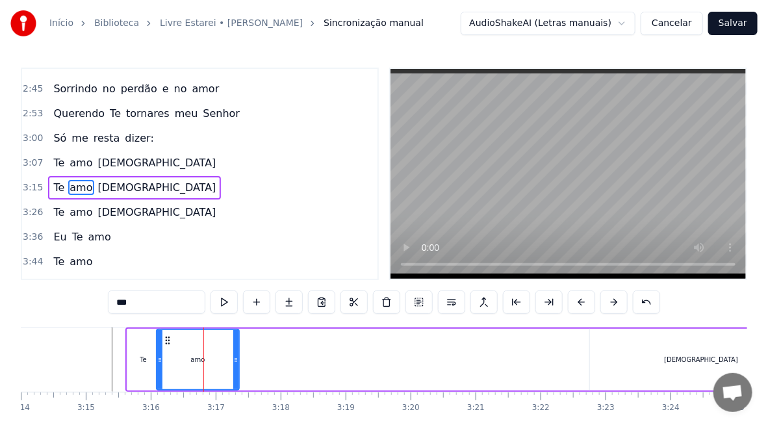
drag, startPoint x: 248, startPoint y: 374, endPoint x: 236, endPoint y: 375, distance: 11.8
click at [236, 375] on div at bounding box center [235, 359] width 5 height 59
click at [698, 357] on div "[DEMOGRAPHIC_DATA]" at bounding box center [701, 360] width 74 height 10
type input "*****"
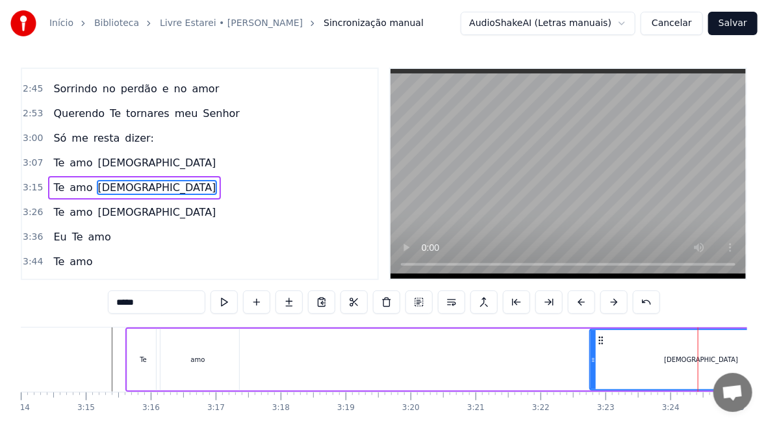
scroll to position [0, 13211]
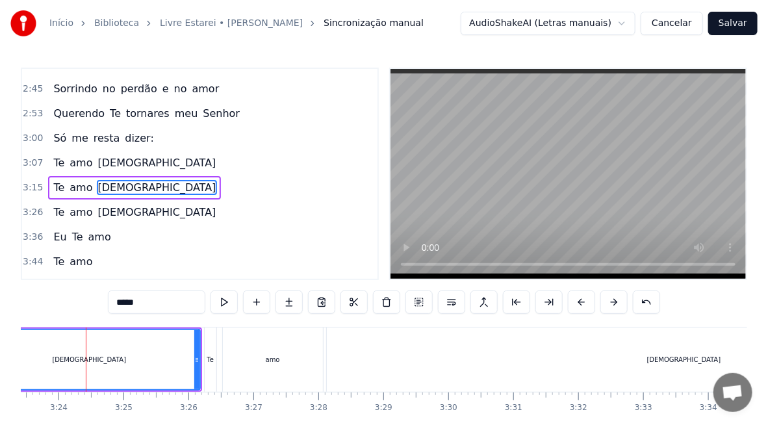
drag, startPoint x: 591, startPoint y: 369, endPoint x: 627, endPoint y: 370, distance: 36.4
click at [627, 370] on div "[DEMOGRAPHIC_DATA]" at bounding box center [684, 359] width 714 height 64
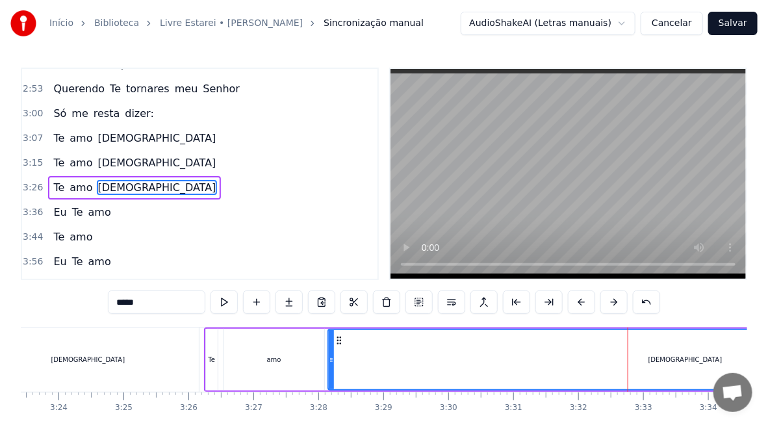
drag, startPoint x: 333, startPoint y: 360, endPoint x: 594, endPoint y: 361, distance: 261.1
click at [594, 361] on div "[DEMOGRAPHIC_DATA]" at bounding box center [685, 359] width 713 height 59
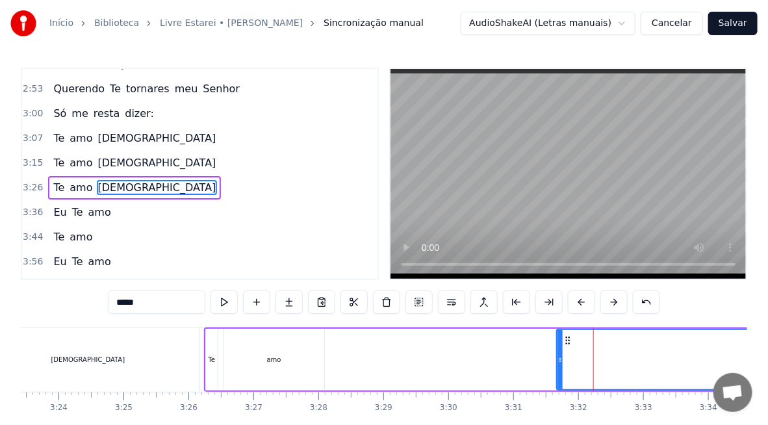
drag, startPoint x: 329, startPoint y: 358, endPoint x: 558, endPoint y: 373, distance: 229.1
click at [558, 373] on div at bounding box center [559, 359] width 5 height 59
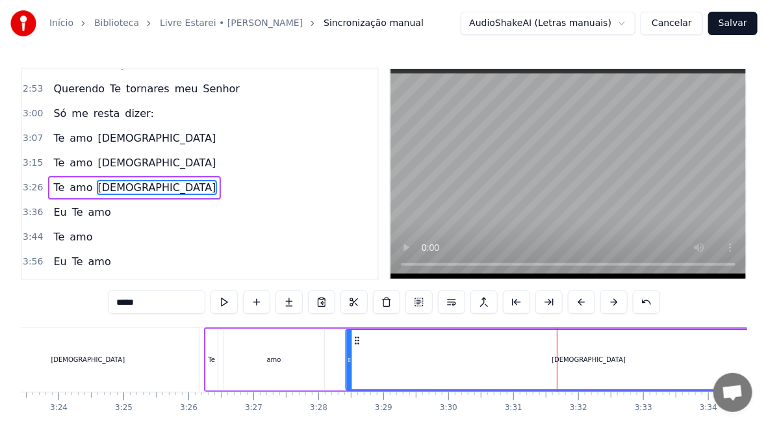
drag, startPoint x: 567, startPoint y: 338, endPoint x: 357, endPoint y: 330, distance: 210.6
click at [357, 330] on div "[DEMOGRAPHIC_DATA]" at bounding box center [588, 359] width 484 height 59
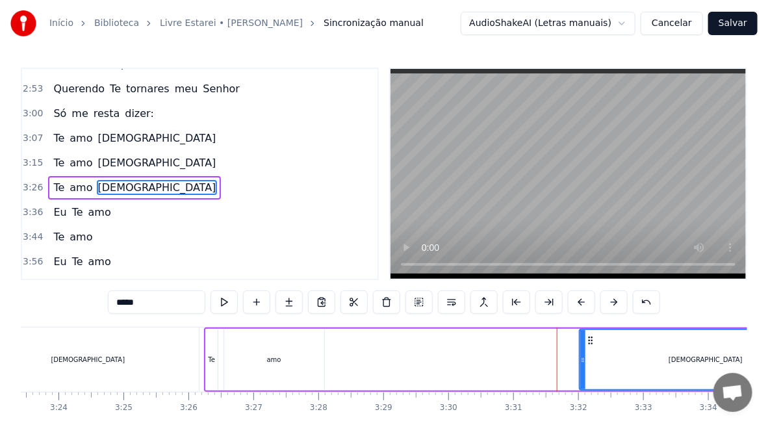
drag, startPoint x: 349, startPoint y: 358, endPoint x: 627, endPoint y: 368, distance: 278.1
click at [585, 375] on div at bounding box center [582, 359] width 5 height 59
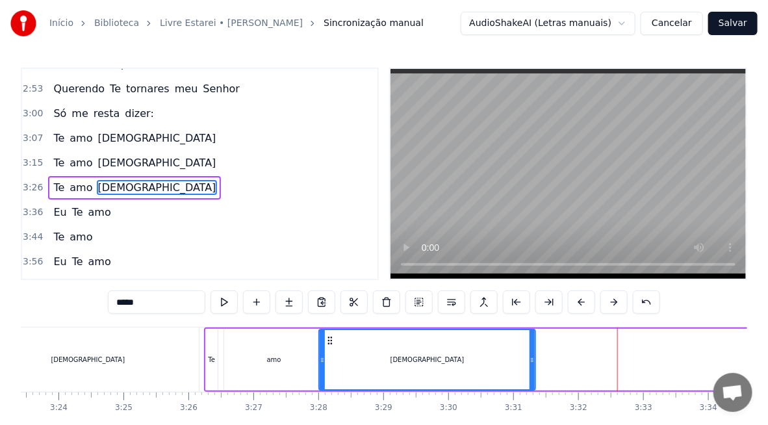
drag, startPoint x: 625, startPoint y: 336, endPoint x: 314, endPoint y: 354, distance: 311.6
click at [326, 336] on icon at bounding box center [330, 340] width 10 height 10
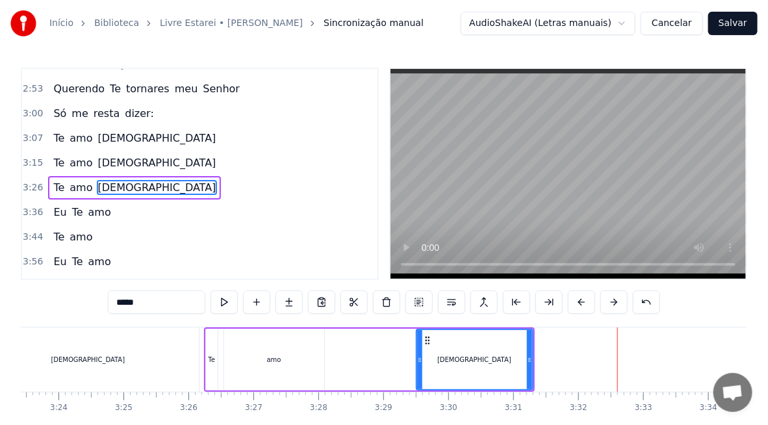
drag, startPoint x: 319, startPoint y: 364, endPoint x: 429, endPoint y: 373, distance: 110.8
click at [422, 373] on div at bounding box center [419, 359] width 5 height 59
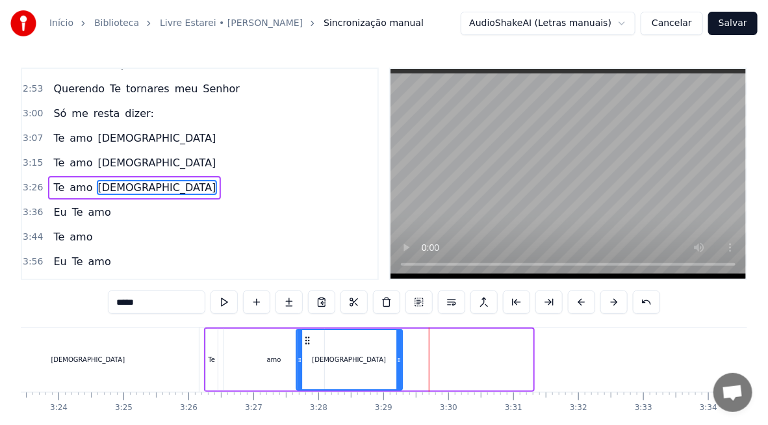
drag, startPoint x: 436, startPoint y: 342, endPoint x: 306, endPoint y: 336, distance: 130.0
click at [306, 336] on icon at bounding box center [307, 340] width 10 height 10
click at [191, 346] on div "[DEMOGRAPHIC_DATA]" at bounding box center [88, 359] width 222 height 64
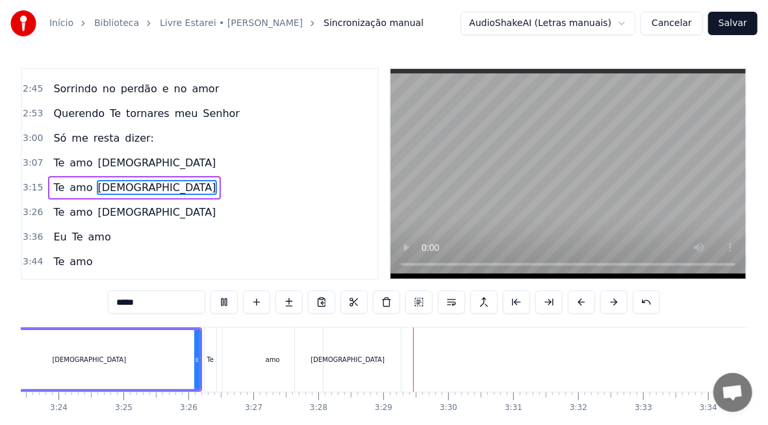
click at [129, 357] on div "[DEMOGRAPHIC_DATA]" at bounding box center [89, 359] width 221 height 59
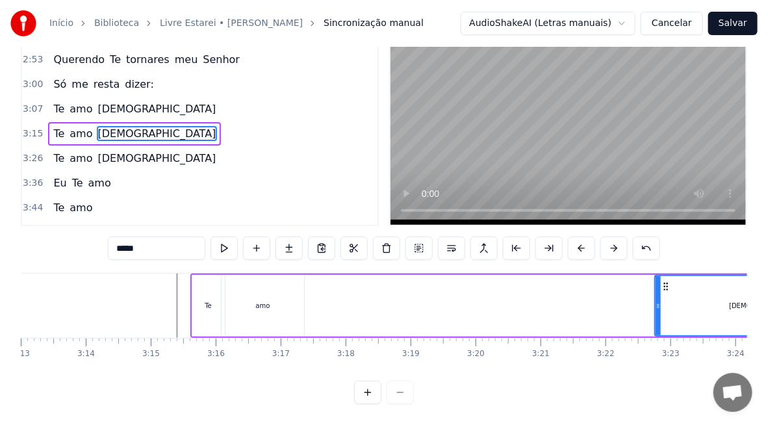
scroll to position [0, 12440]
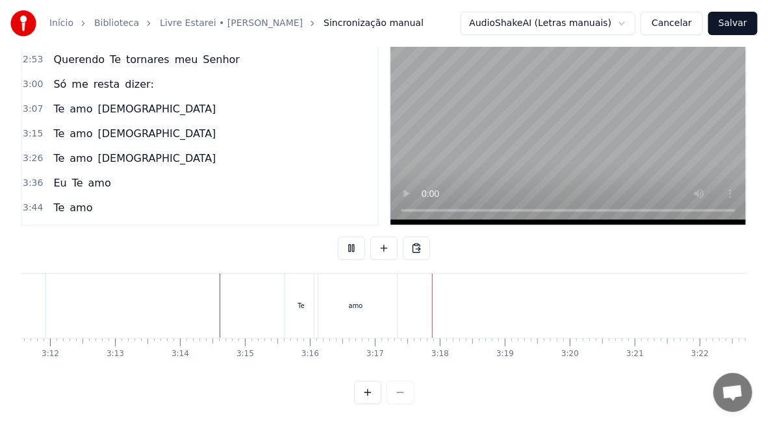
click at [498, 280] on div "Te amo [DEMOGRAPHIC_DATA]" at bounding box center [628, 305] width 689 height 64
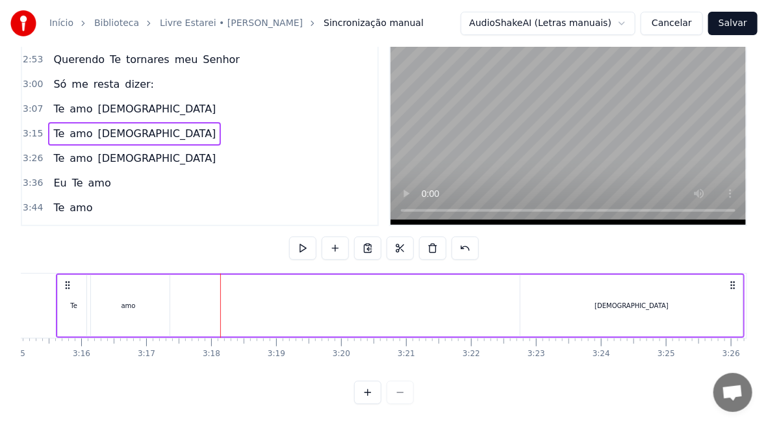
scroll to position [0, 12749]
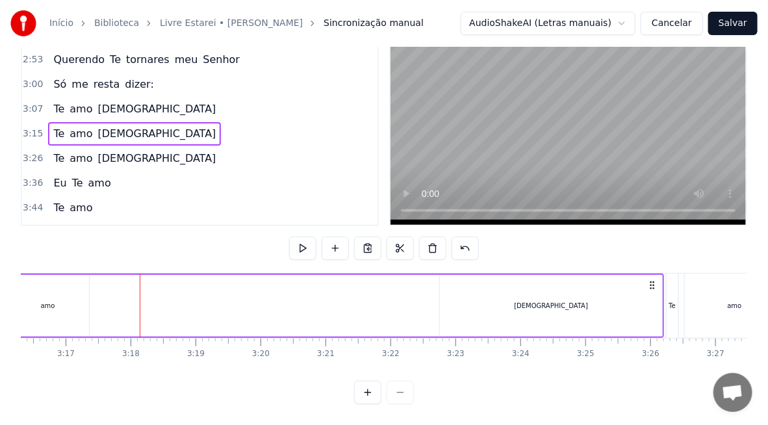
click at [553, 286] on div "[DEMOGRAPHIC_DATA]" at bounding box center [551, 306] width 222 height 62
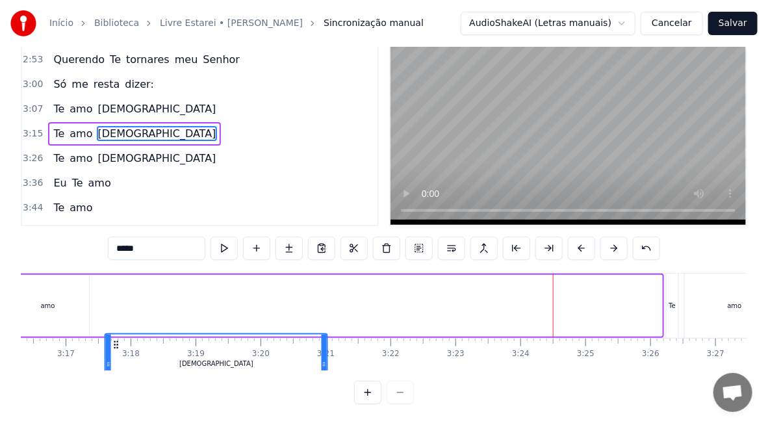
scroll to position [64, 0]
drag, startPoint x: 449, startPoint y: 336, endPoint x: 115, endPoint y: 361, distance: 335.4
click at [115, 361] on div "Livre estarei Se levantar as mãos e louvar- Te O meu Rei, pedir o teu perdão Co…" at bounding box center [384, 321] width 726 height 97
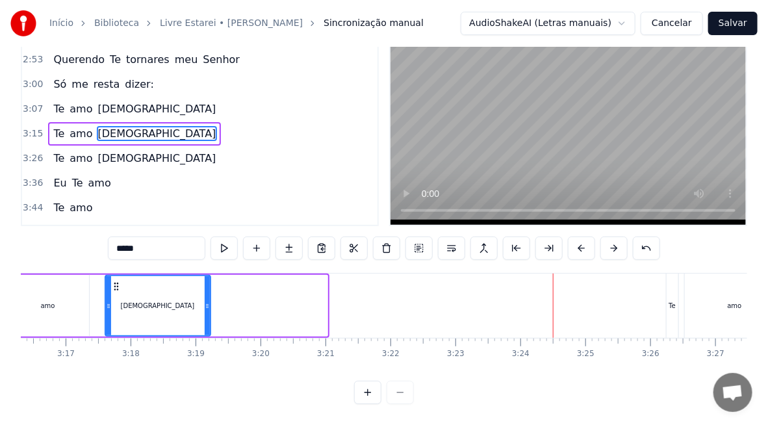
drag, startPoint x: 325, startPoint y: 302, endPoint x: 208, endPoint y: 304, distance: 116.9
click at [208, 304] on div "[DEMOGRAPHIC_DATA]" at bounding box center [158, 306] width 107 height 62
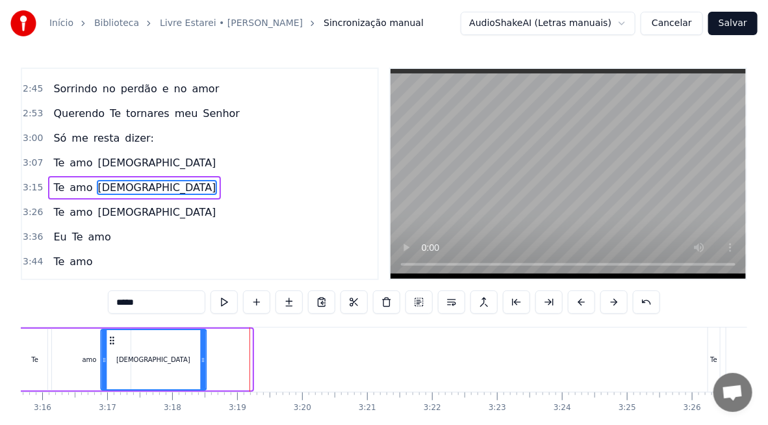
scroll to position [0, 12705]
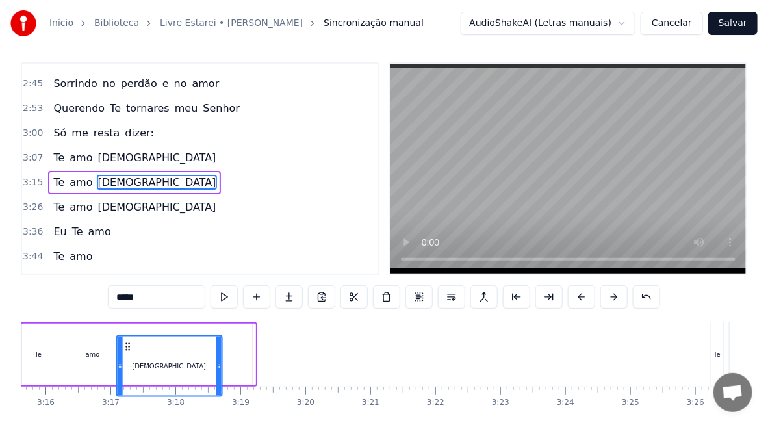
drag, startPoint x: 112, startPoint y: 334, endPoint x: 124, endPoint y: 347, distance: 17.5
click at [124, 347] on div "[DEMOGRAPHIC_DATA]" at bounding box center [169, 365] width 104 height 59
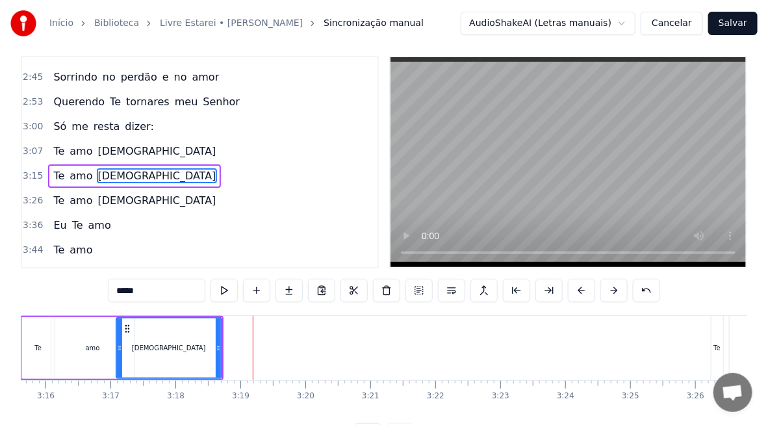
click at [11, 344] on div "Início Biblioteca Livre Estarei • [PERSON_NAME] manual AudioShakeAI (Letras man…" at bounding box center [384, 217] width 768 height 458
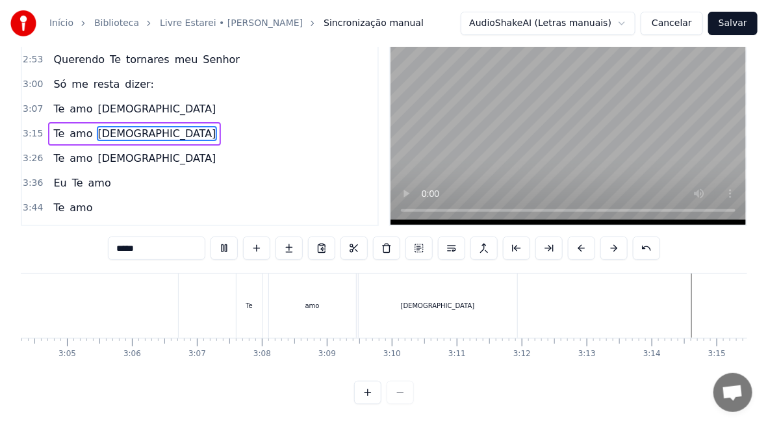
scroll to position [0, 13064]
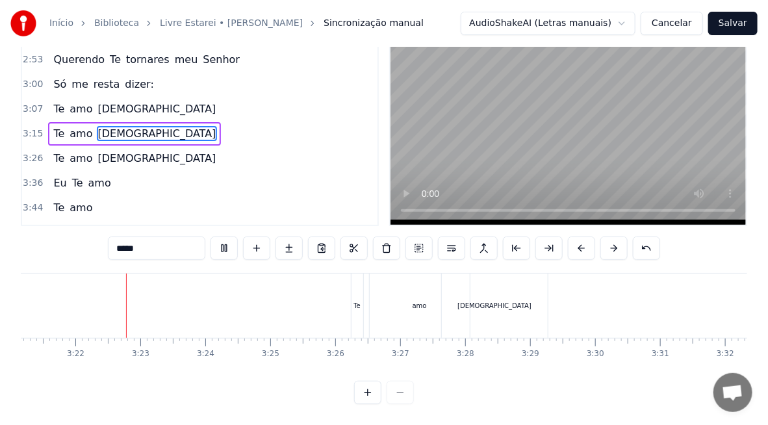
click at [400, 303] on div "amo" at bounding box center [420, 305] width 100 height 64
type input "***"
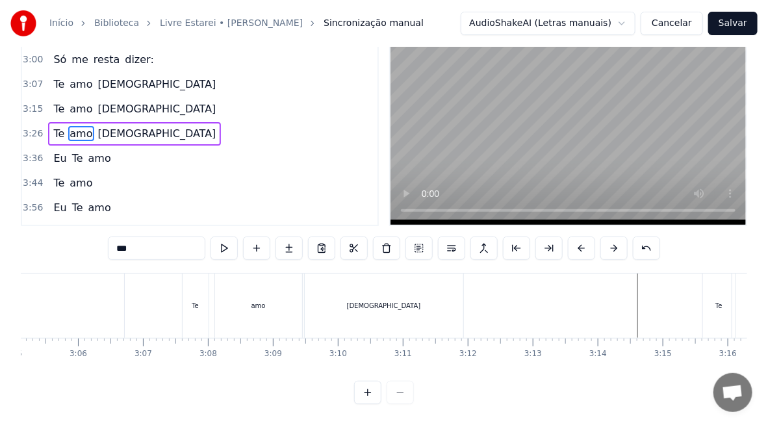
scroll to position [0, 11969]
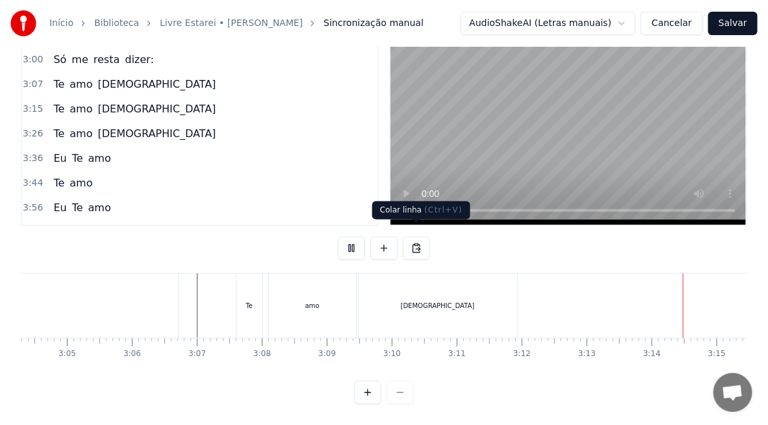
scroll to position [0, 12566]
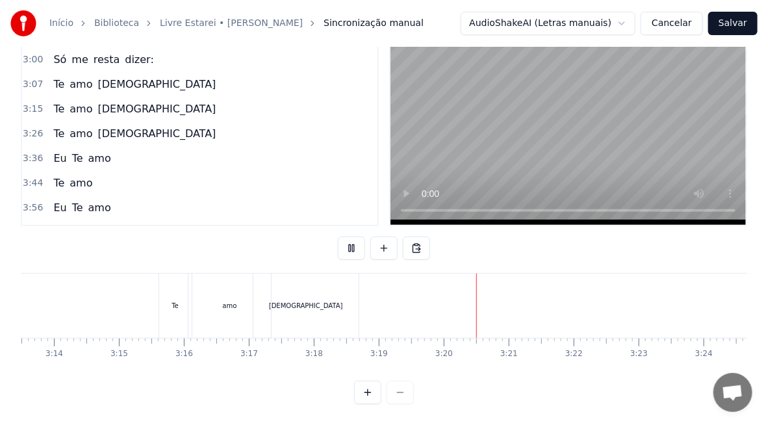
click at [310, 301] on div "[DEMOGRAPHIC_DATA]" at bounding box center [306, 306] width 74 height 10
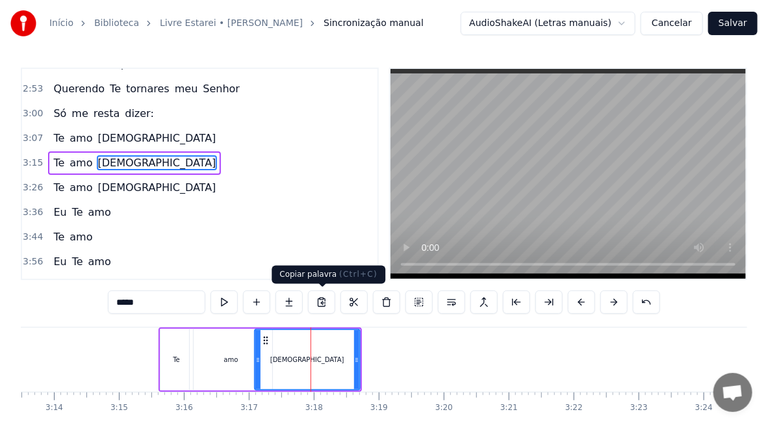
scroll to position [510, 0]
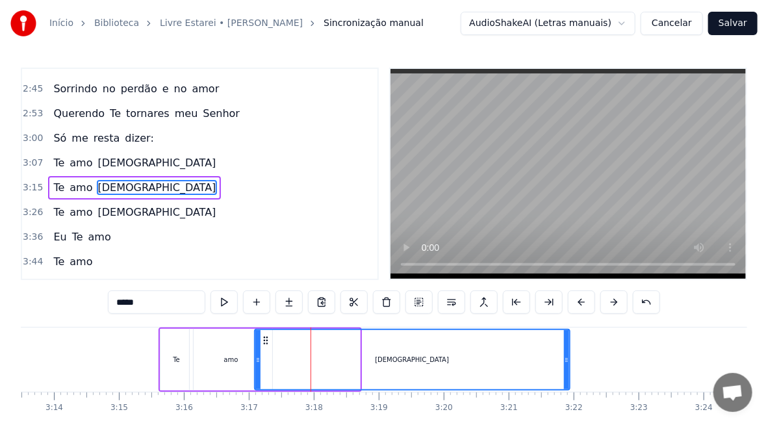
drag, startPoint x: 356, startPoint y: 366, endPoint x: 568, endPoint y: 378, distance: 212.1
click at [568, 378] on div at bounding box center [566, 359] width 5 height 59
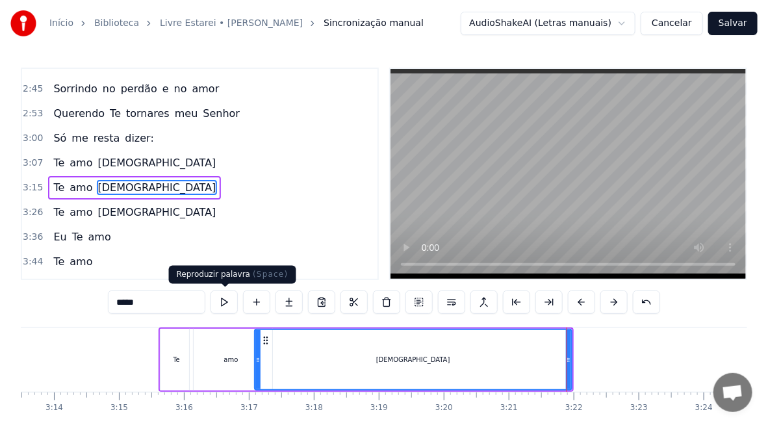
click at [229, 300] on button at bounding box center [223, 301] width 27 height 23
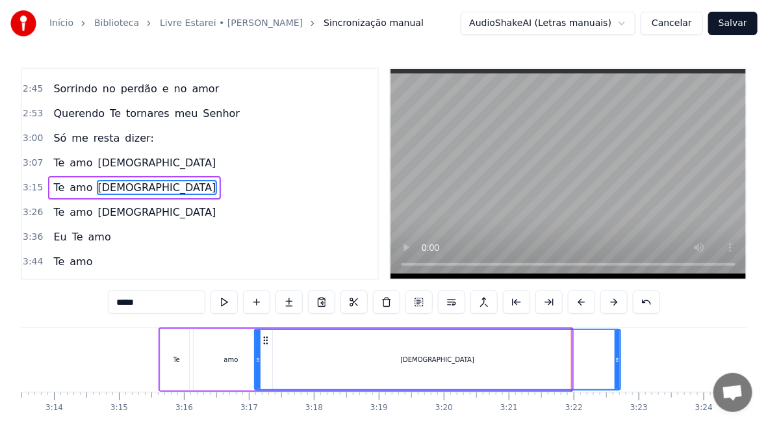
drag, startPoint x: 568, startPoint y: 364, endPoint x: 616, endPoint y: 362, distance: 48.7
click at [616, 362] on icon at bounding box center [616, 360] width 5 height 10
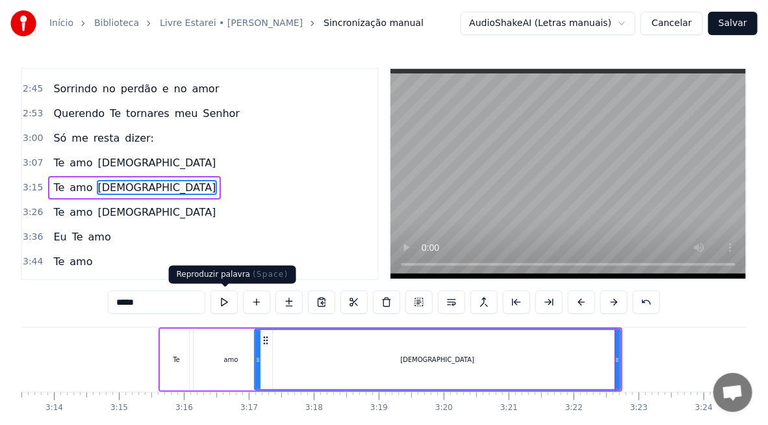
click at [219, 303] on button at bounding box center [223, 301] width 27 height 23
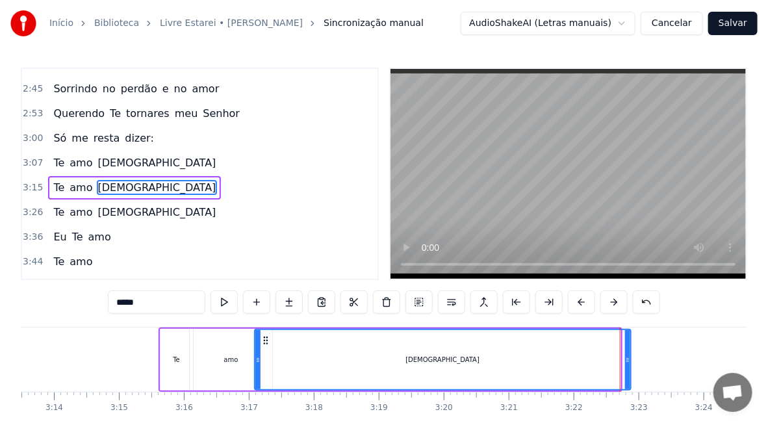
drag, startPoint x: 617, startPoint y: 358, endPoint x: 627, endPoint y: 357, distance: 10.5
click at [627, 357] on icon at bounding box center [627, 360] width 5 height 10
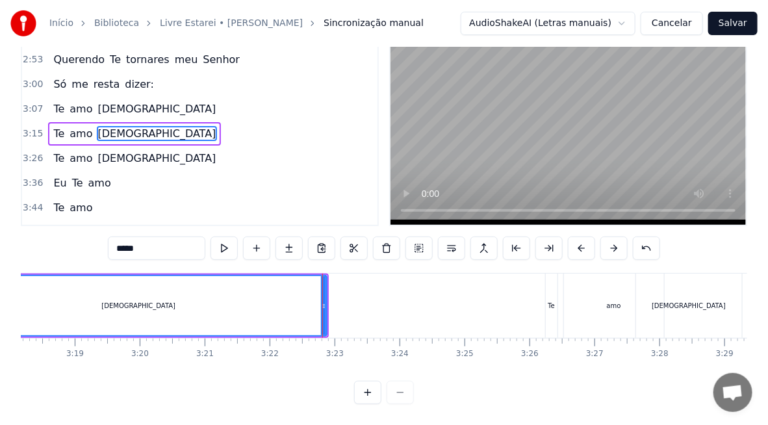
scroll to position [0, 12897]
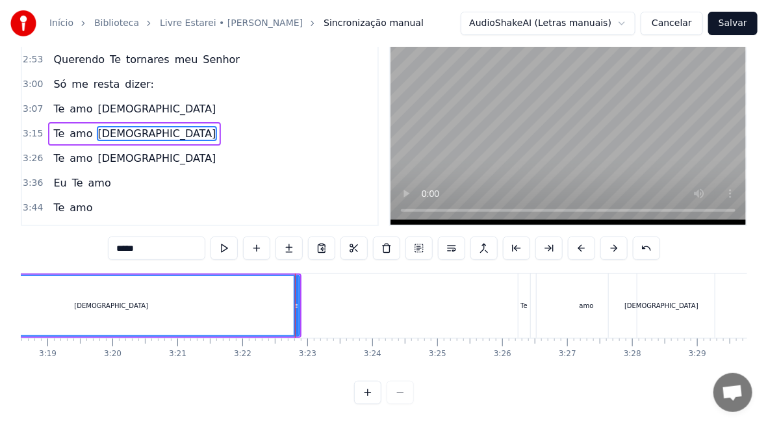
click at [523, 301] on div "Te" at bounding box center [523, 306] width 7 height 10
type input "**"
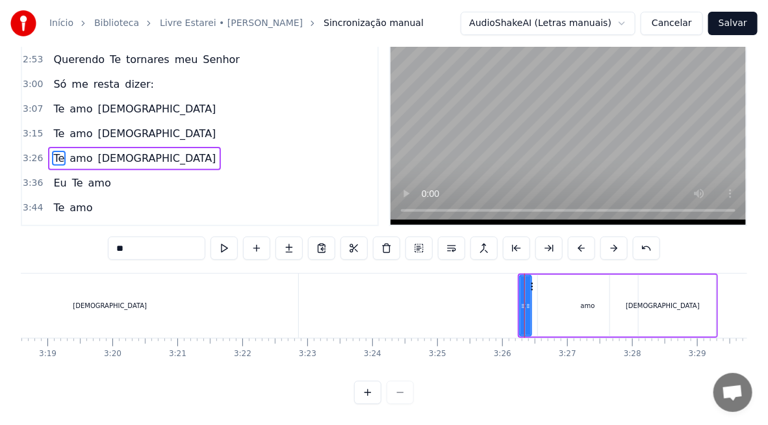
scroll to position [535, 0]
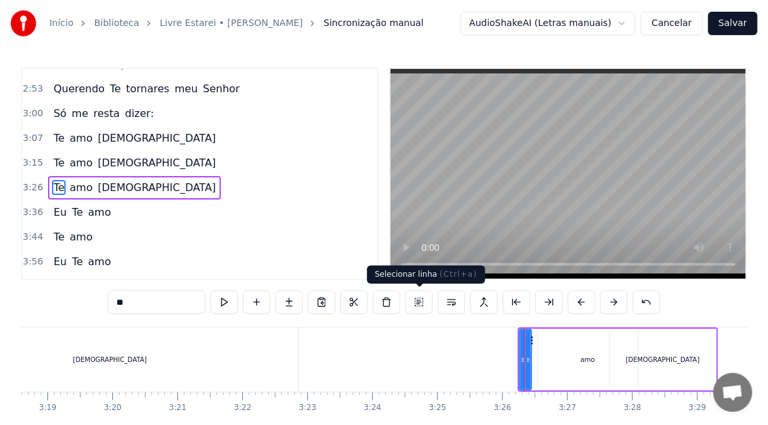
click at [419, 297] on button at bounding box center [418, 301] width 27 height 23
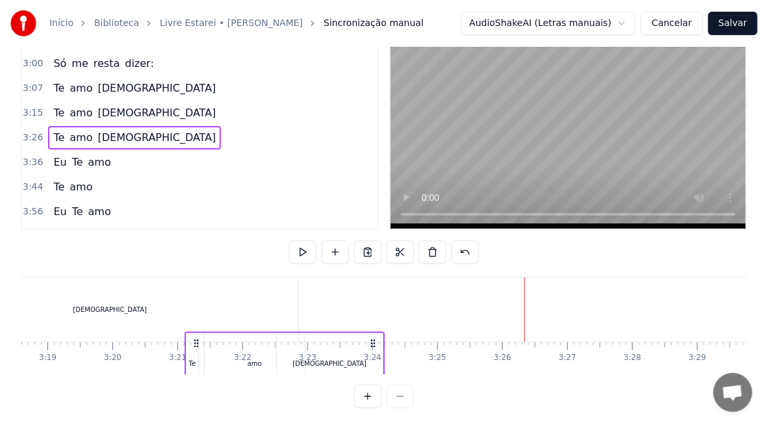
drag, startPoint x: 529, startPoint y: 335, endPoint x: 196, endPoint y: 347, distance: 333.4
click at [196, 347] on div "Te amo [DEMOGRAPHIC_DATA]" at bounding box center [284, 363] width 200 height 64
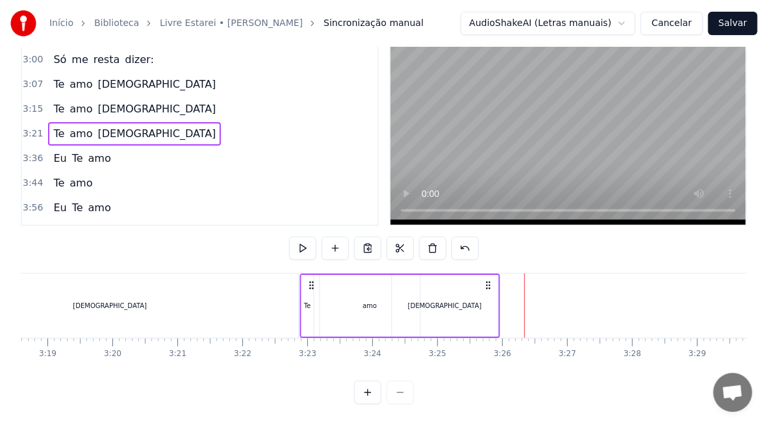
drag, startPoint x: 195, startPoint y: 281, endPoint x: 310, endPoint y: 288, distance: 115.1
click at [310, 288] on icon at bounding box center [311, 285] width 10 height 10
click at [195, 308] on div "[DEMOGRAPHIC_DATA]" at bounding box center [110, 305] width 376 height 64
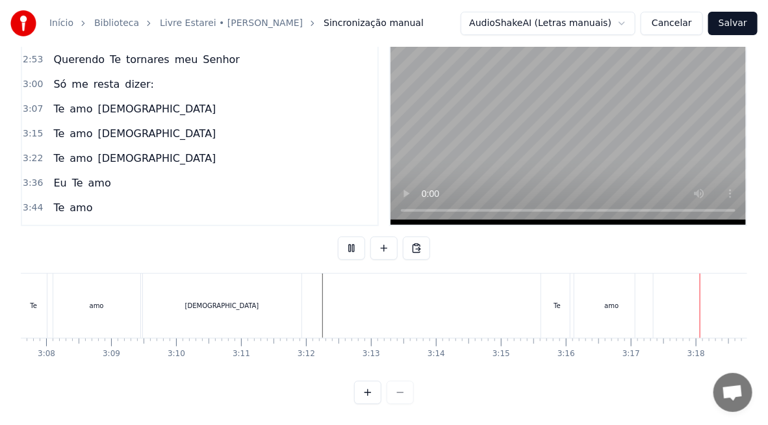
scroll to position [0, 12789]
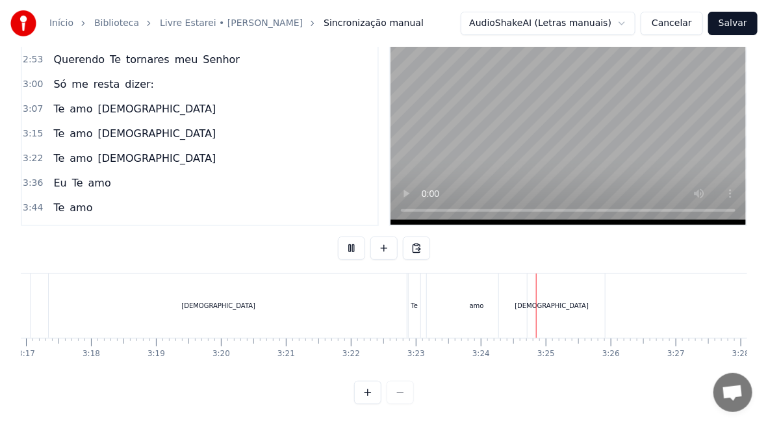
click at [414, 305] on div "Te" at bounding box center [415, 305] width 12 height 64
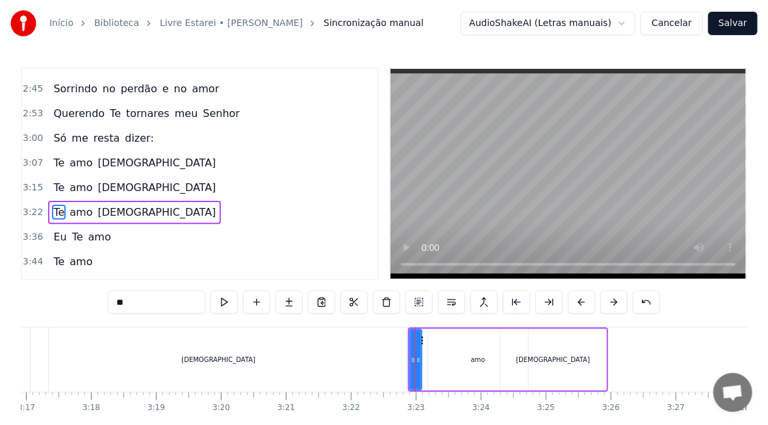
scroll to position [535, 0]
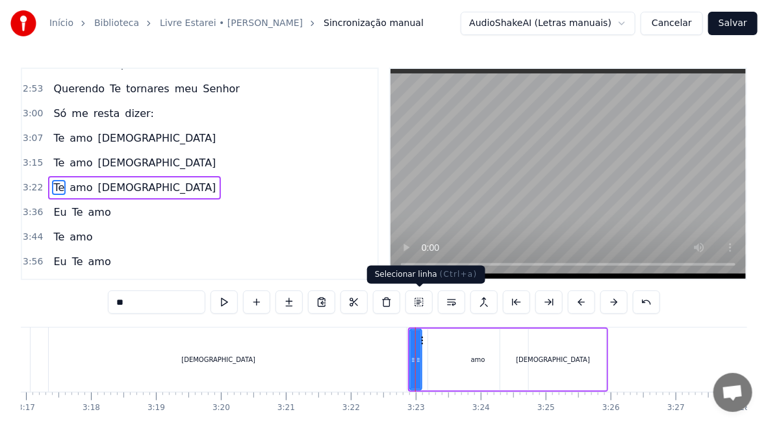
click at [418, 299] on button at bounding box center [418, 301] width 27 height 23
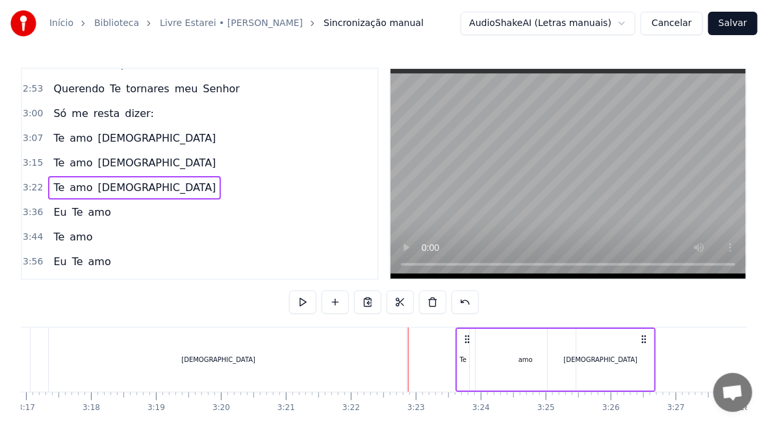
drag, startPoint x: 419, startPoint y: 337, endPoint x: 466, endPoint y: 341, distance: 47.6
click at [466, 341] on icon at bounding box center [467, 339] width 10 height 10
click at [129, 358] on div "[DEMOGRAPHIC_DATA]" at bounding box center [219, 359] width 376 height 64
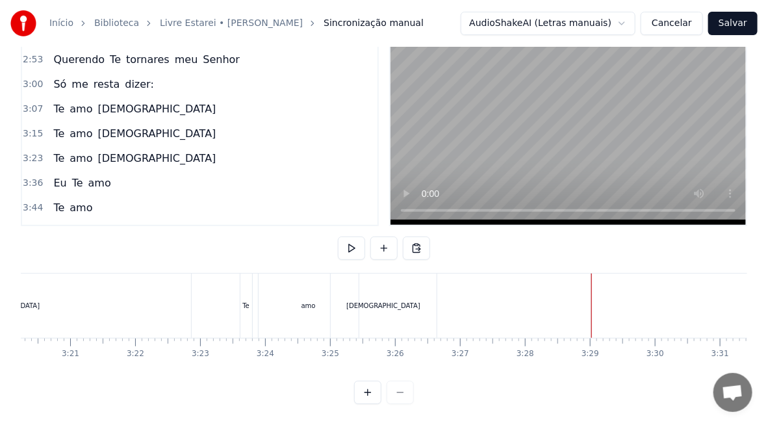
scroll to position [0, 12951]
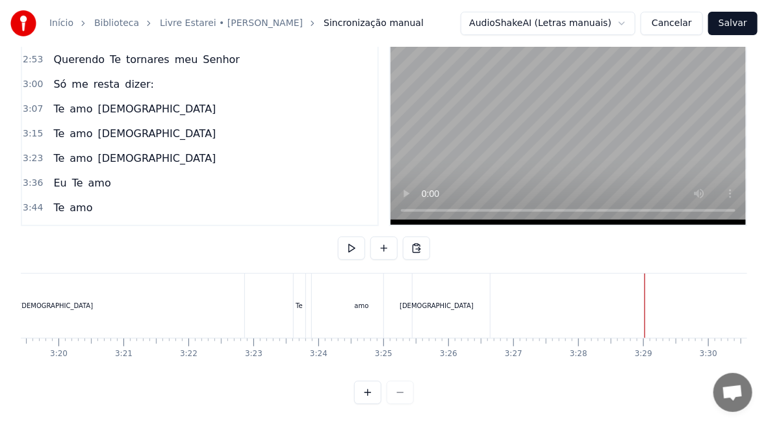
click at [429, 303] on div "[DEMOGRAPHIC_DATA]" at bounding box center [437, 305] width 106 height 64
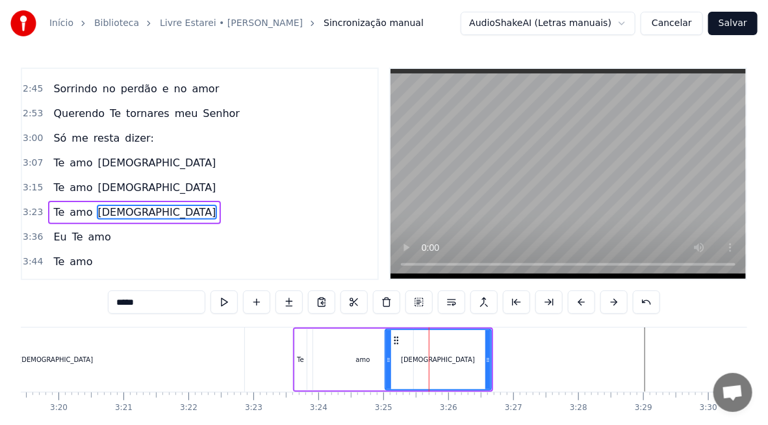
scroll to position [535, 0]
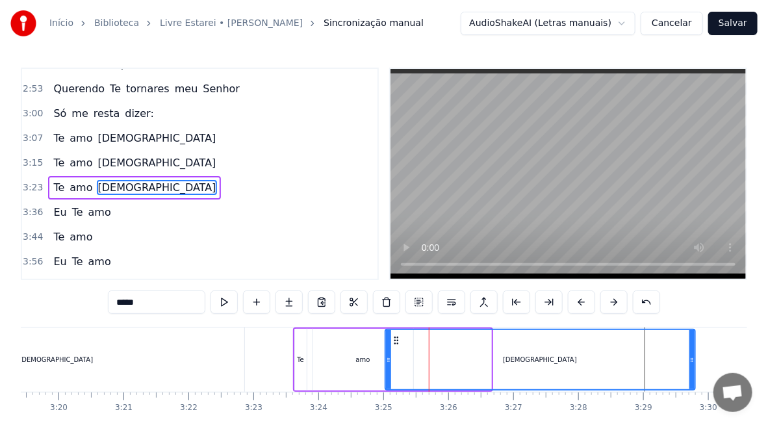
drag, startPoint x: 486, startPoint y: 361, endPoint x: 692, endPoint y: 375, distance: 205.7
click at [692, 375] on div at bounding box center [691, 359] width 5 height 59
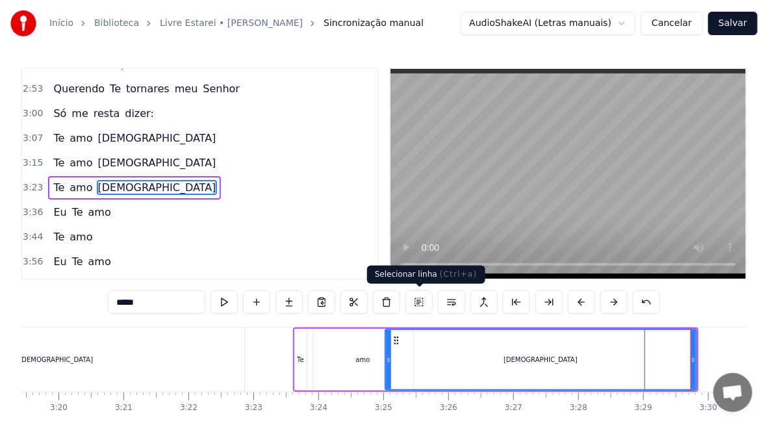
scroll to position [0, 13555]
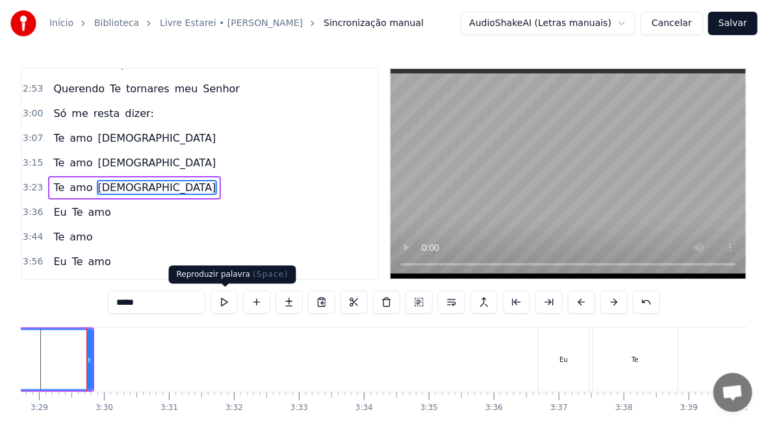
click at [222, 301] on button at bounding box center [223, 301] width 27 height 23
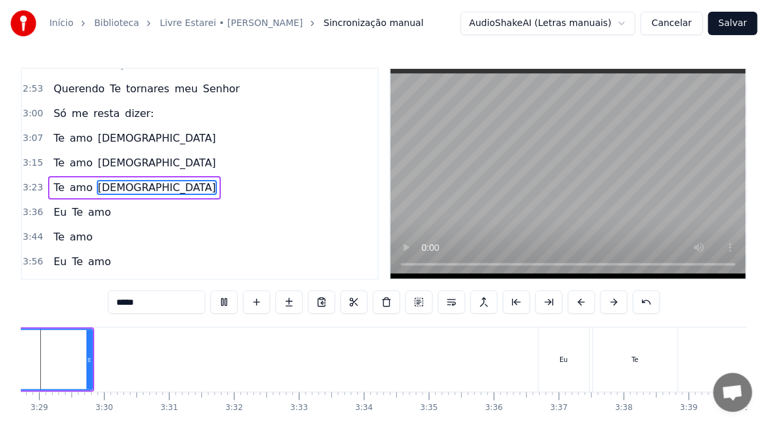
scroll to position [0, 13248]
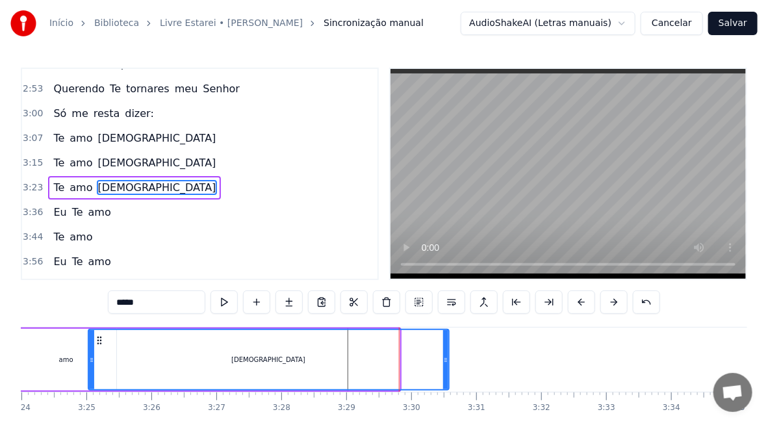
drag, startPoint x: 395, startPoint y: 360, endPoint x: 444, endPoint y: 368, distance: 50.1
click at [444, 368] on div at bounding box center [445, 359] width 5 height 59
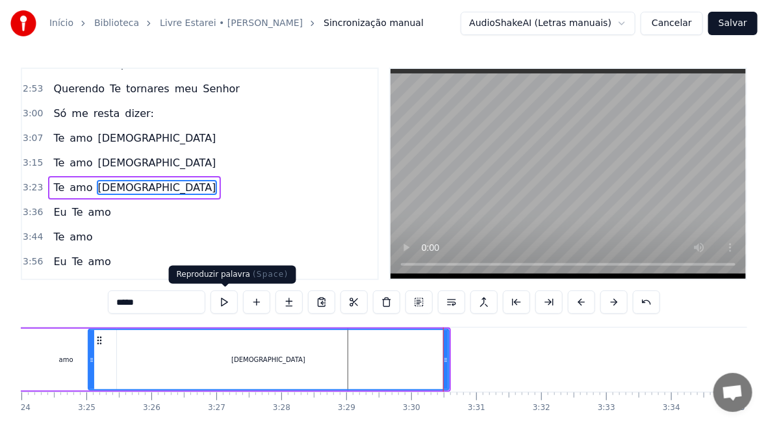
click at [220, 294] on button at bounding box center [223, 301] width 27 height 23
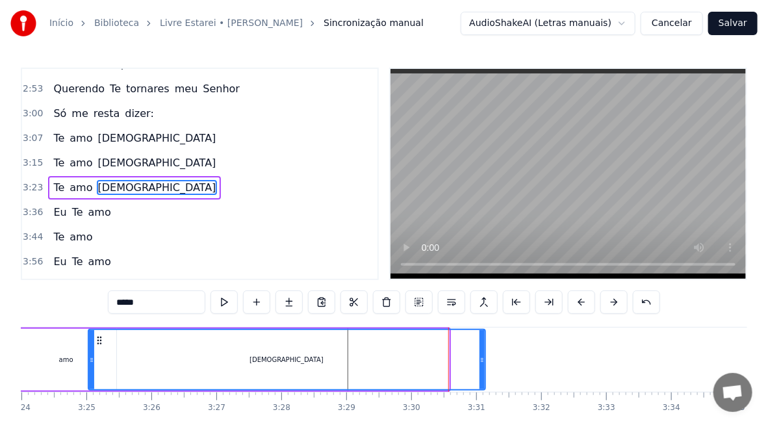
drag, startPoint x: 445, startPoint y: 359, endPoint x: 483, endPoint y: 360, distance: 38.3
click at [483, 360] on icon at bounding box center [481, 360] width 5 height 10
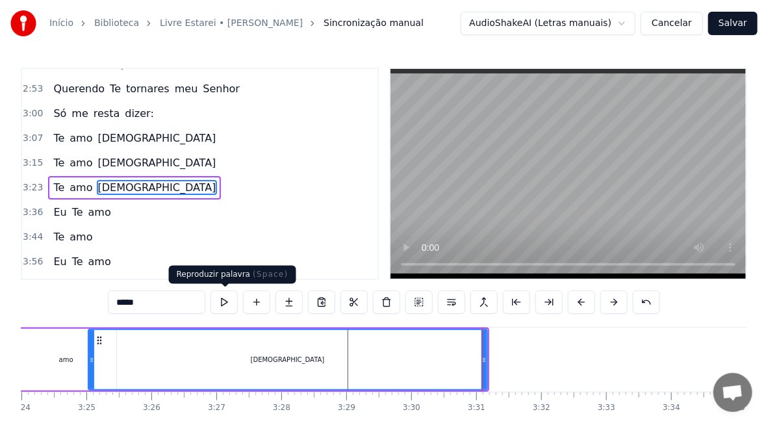
click at [220, 301] on button at bounding box center [223, 301] width 27 height 23
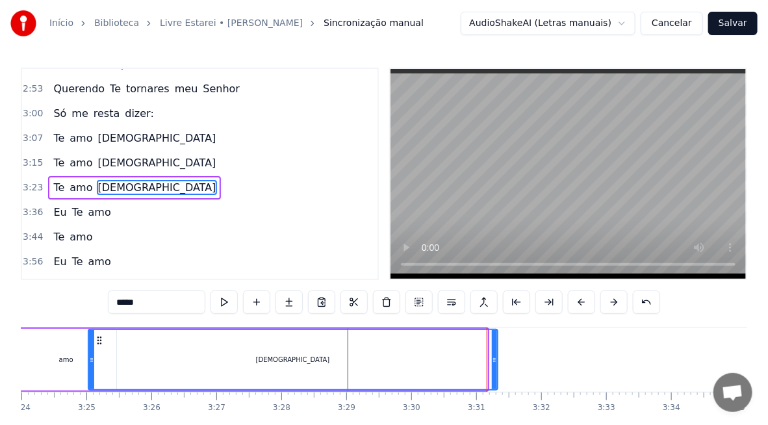
drag, startPoint x: 484, startPoint y: 357, endPoint x: 494, endPoint y: 357, distance: 10.4
click at [494, 357] on icon at bounding box center [494, 360] width 5 height 10
click at [45, 362] on div "amo" at bounding box center [66, 360] width 100 height 62
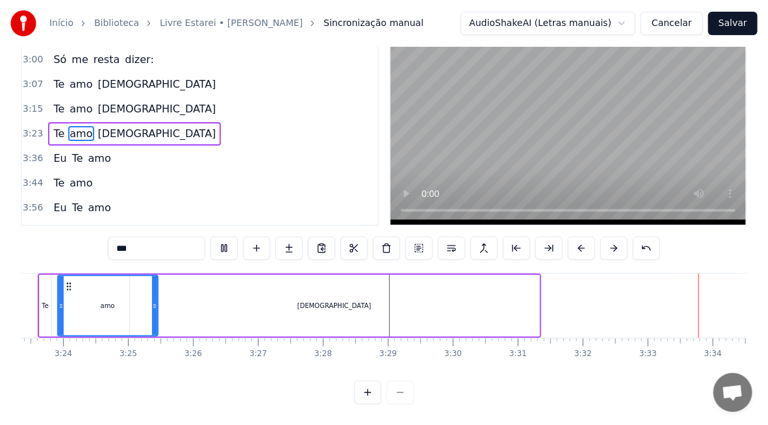
scroll to position [0, 13818]
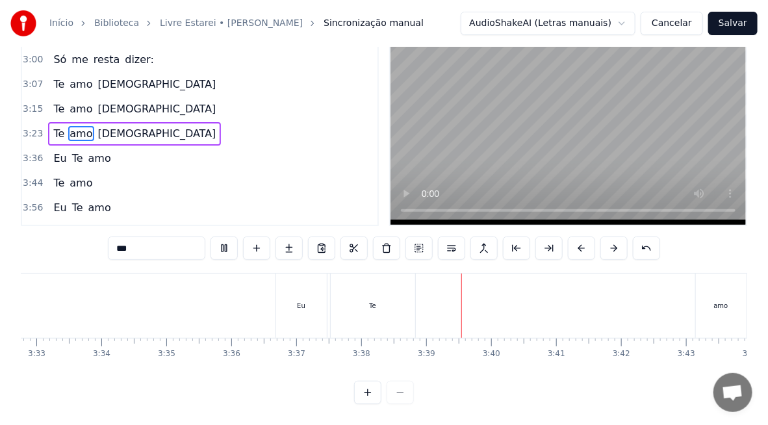
click at [299, 301] on div "Eu" at bounding box center [301, 306] width 8 height 10
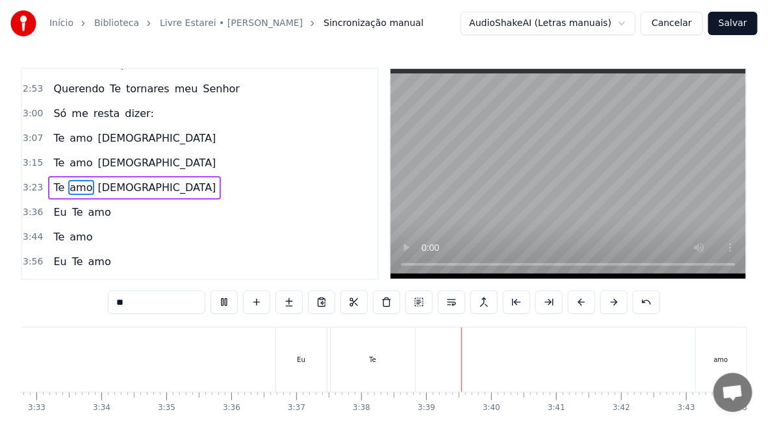
scroll to position [539, 0]
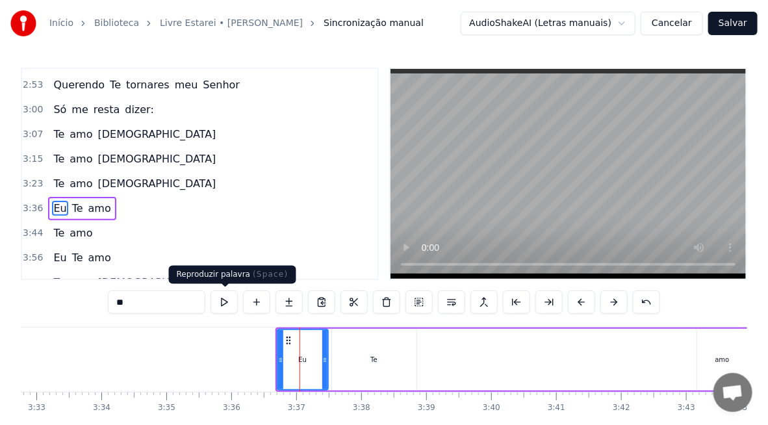
click at [214, 301] on button at bounding box center [223, 301] width 27 height 23
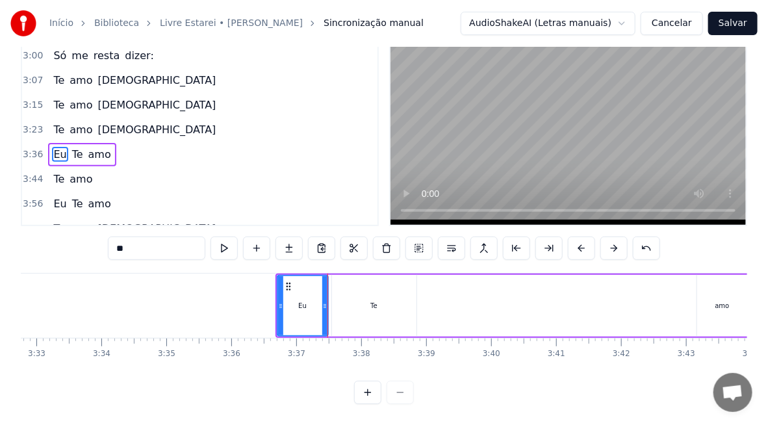
click at [389, 301] on div "Te" at bounding box center [374, 306] width 84 height 62
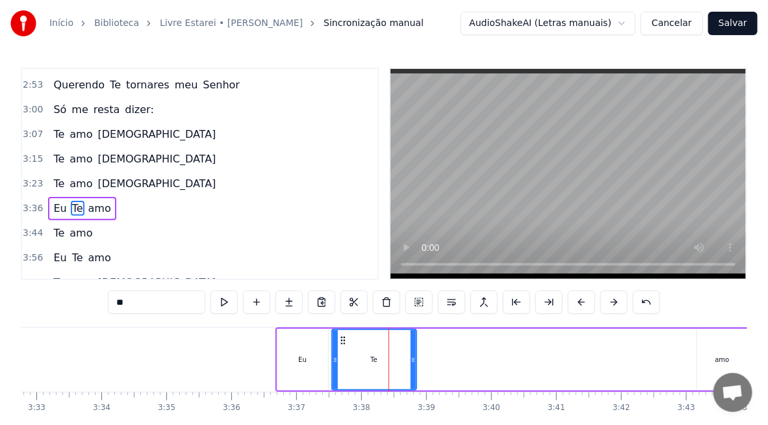
click at [317, 362] on div "Eu" at bounding box center [302, 360] width 51 height 62
type input "**"
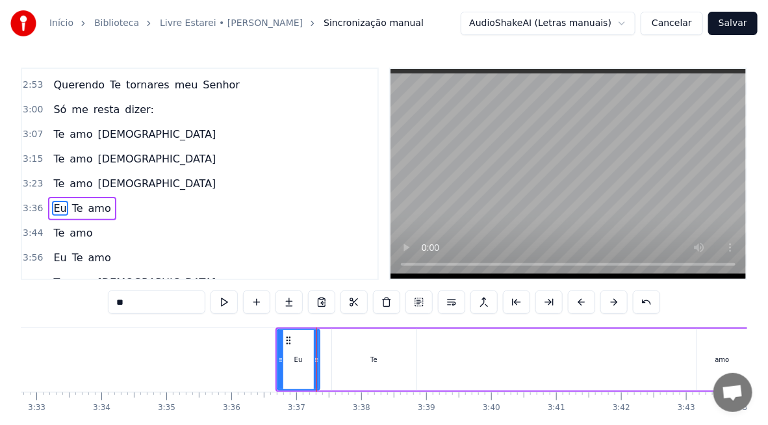
drag, startPoint x: 323, startPoint y: 362, endPoint x: 315, endPoint y: 364, distance: 8.7
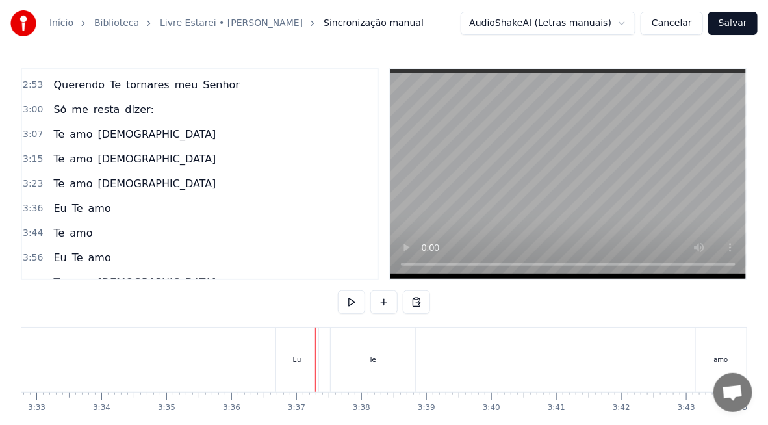
click at [356, 362] on div "Te" at bounding box center [373, 359] width 84 height 64
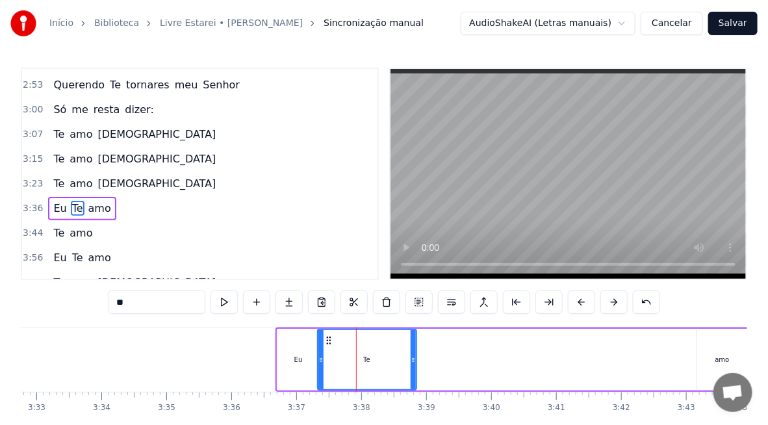
drag, startPoint x: 333, startPoint y: 360, endPoint x: 346, endPoint y: 366, distance: 14.2
click at [318, 362] on icon at bounding box center [320, 360] width 5 height 10
drag, startPoint x: 411, startPoint y: 366, endPoint x: 375, endPoint y: 370, distance: 35.9
click at [375, 370] on div at bounding box center [377, 359] width 5 height 59
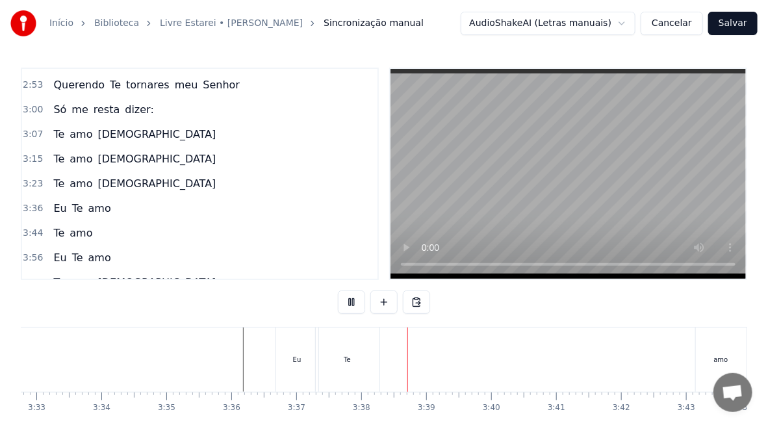
click at [347, 358] on div "Te" at bounding box center [347, 360] width 7 height 10
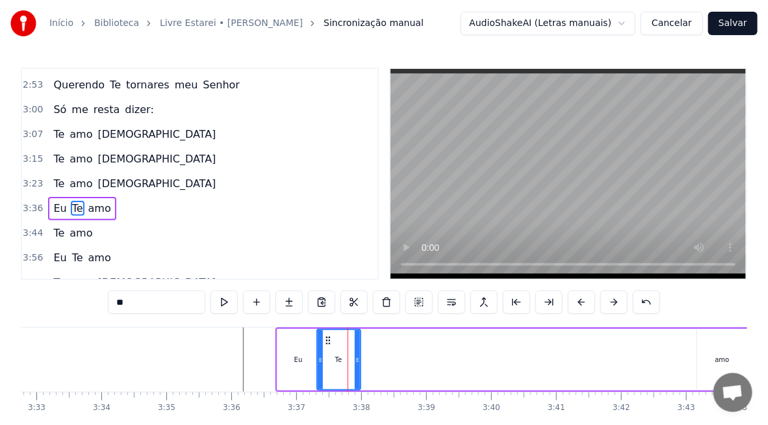
drag, startPoint x: 376, startPoint y: 371, endPoint x: 355, endPoint y: 377, distance: 22.2
click at [355, 377] on div at bounding box center [357, 359] width 5 height 59
click at [711, 362] on div "amo" at bounding box center [722, 360] width 51 height 62
type input "***"
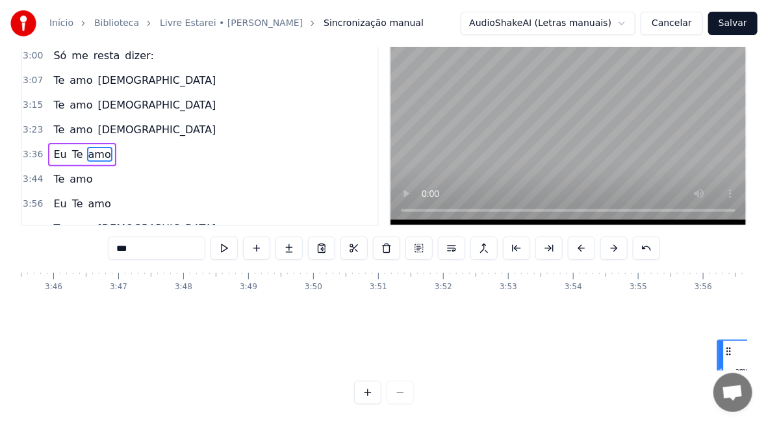
scroll to position [25, 14672]
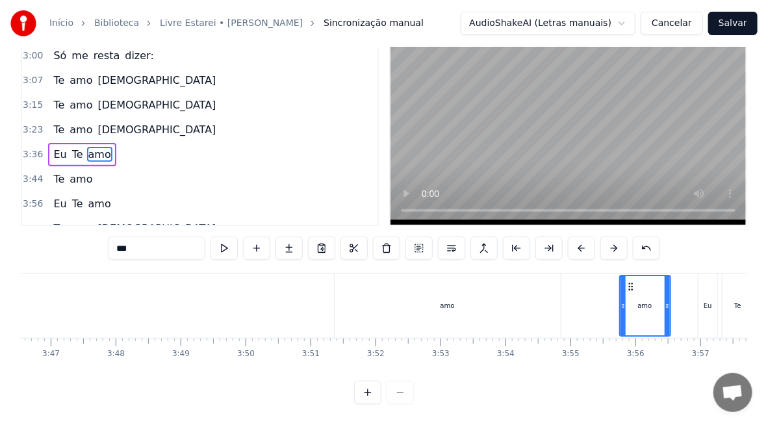
drag, startPoint x: 708, startPoint y: 338, endPoint x: 557, endPoint y: 255, distance: 172.4
click at [632, 218] on div "0:36 Livre estarei 0:39 Se levantar as mãos e louvar- Te 0:45 O meu Rei, pedir …" at bounding box center [384, 209] width 726 height 390
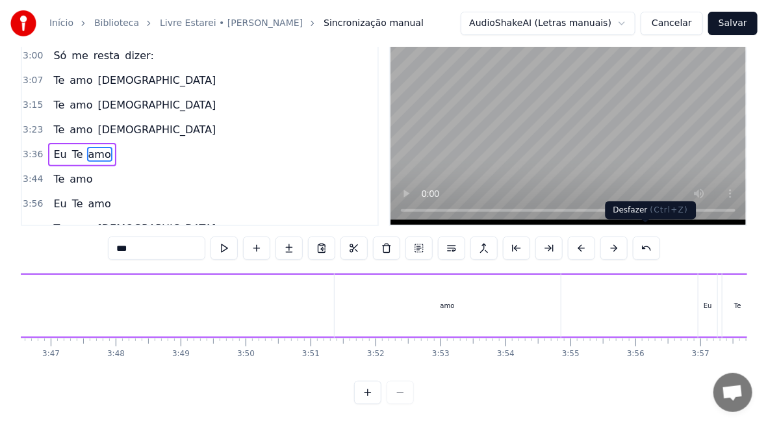
click at [644, 236] on button at bounding box center [646, 247] width 27 height 23
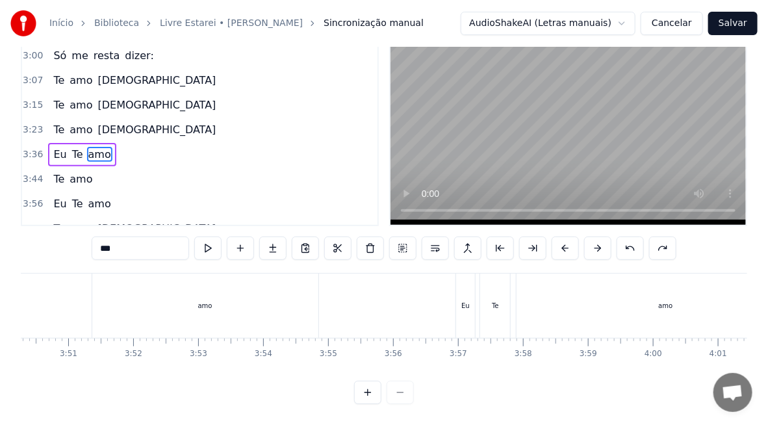
scroll to position [0, 14995]
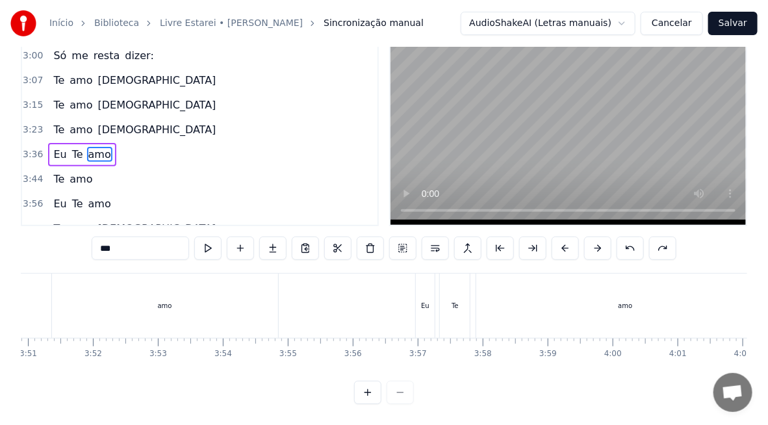
click at [629, 301] on div "amo" at bounding box center [625, 306] width 14 height 10
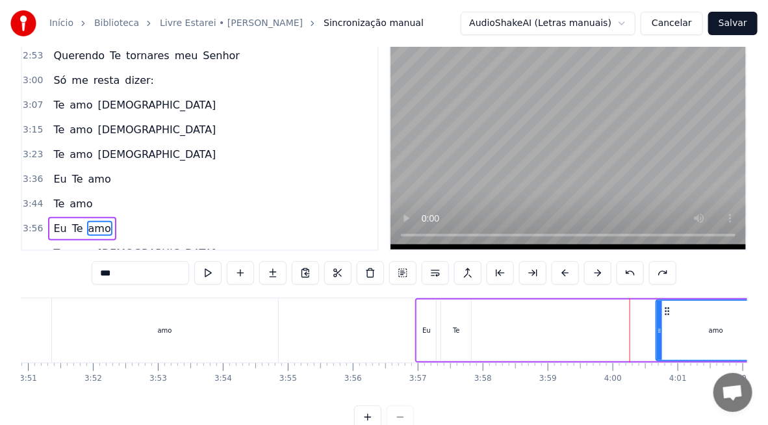
drag, startPoint x: 480, startPoint y: 333, endPoint x: 659, endPoint y: 346, distance: 179.1
click at [659, 346] on div at bounding box center [659, 330] width 5 height 59
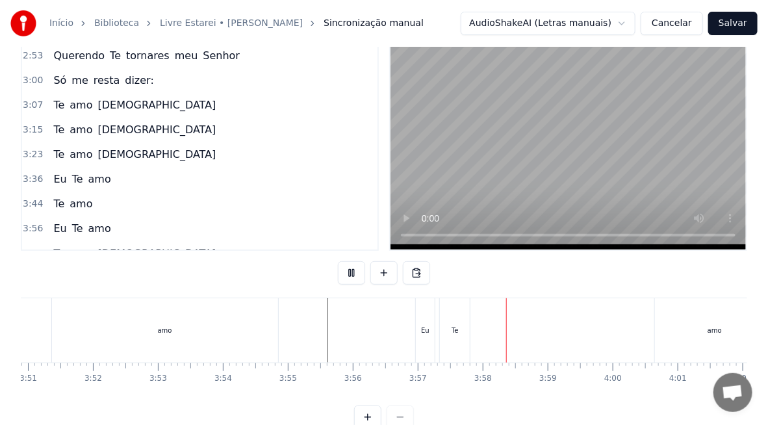
scroll to position [64, 0]
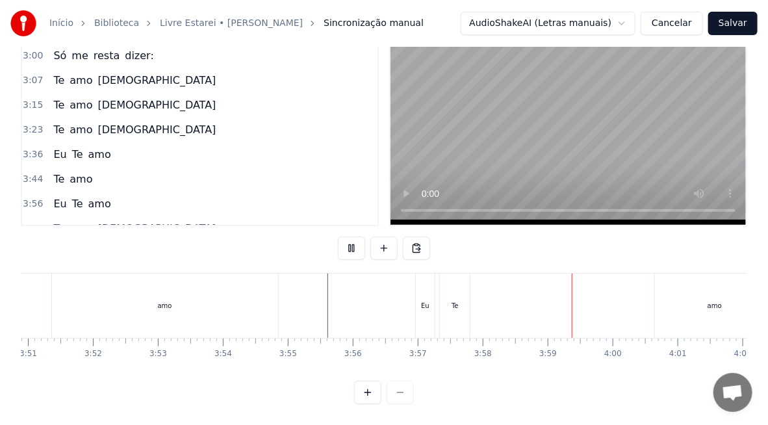
click at [714, 301] on div "amo" at bounding box center [714, 306] width 14 height 10
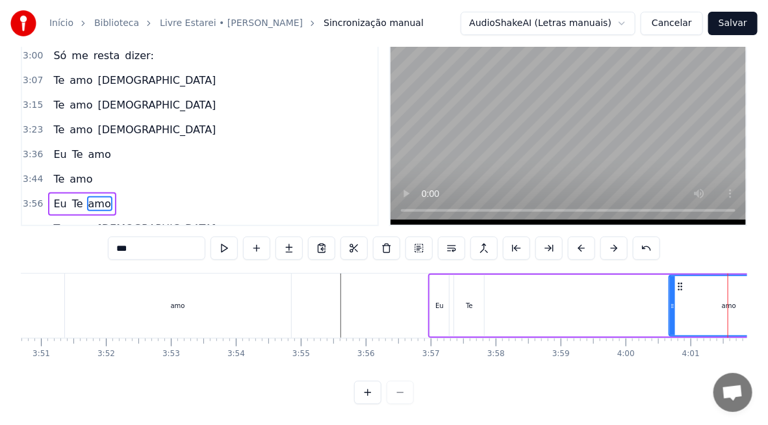
scroll to position [0, 14955]
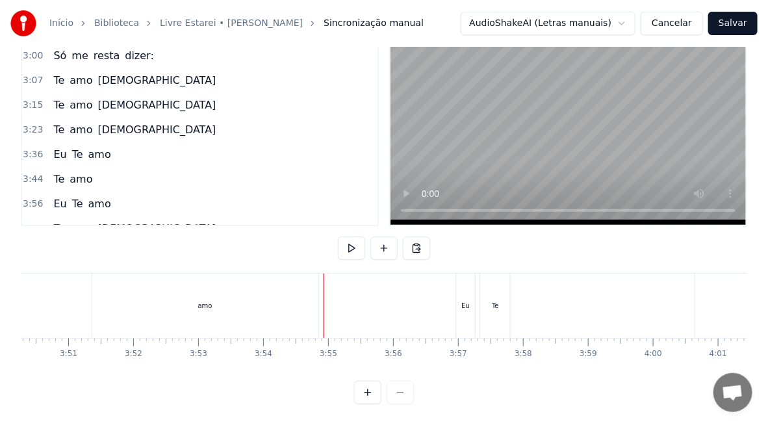
click at [166, 296] on div "amo" at bounding box center [205, 305] width 226 height 64
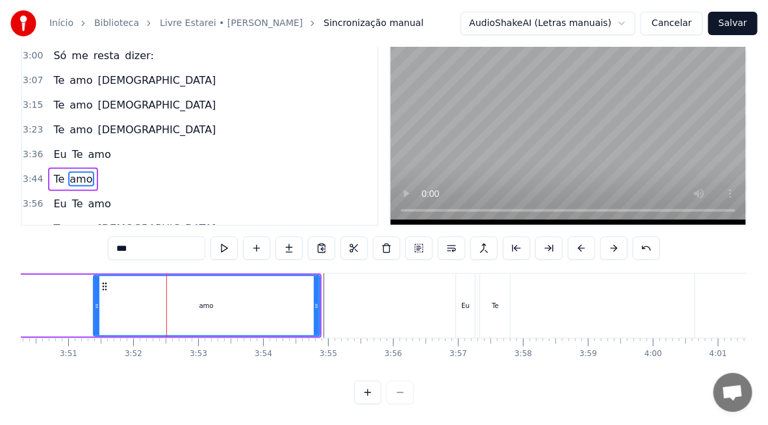
scroll to position [0, 14552]
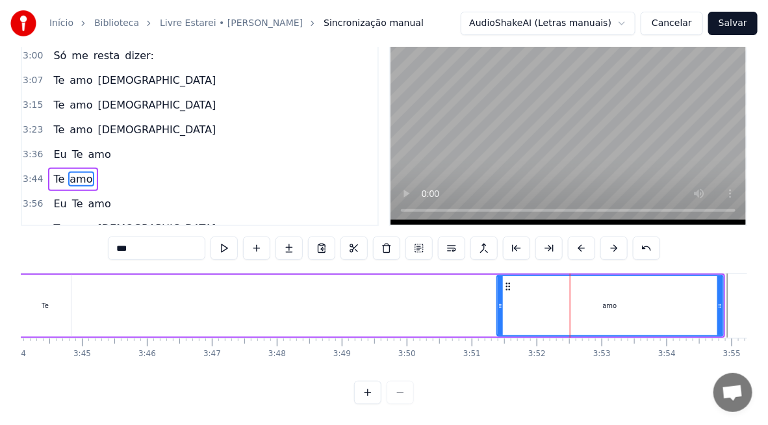
click at [446, 293] on div "Te amo" at bounding box center [371, 305] width 707 height 64
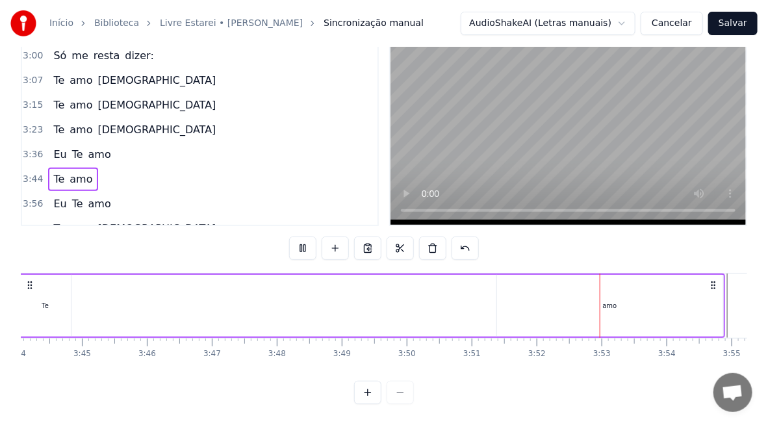
click at [436, 296] on div "Te amo" at bounding box center [371, 305] width 707 height 64
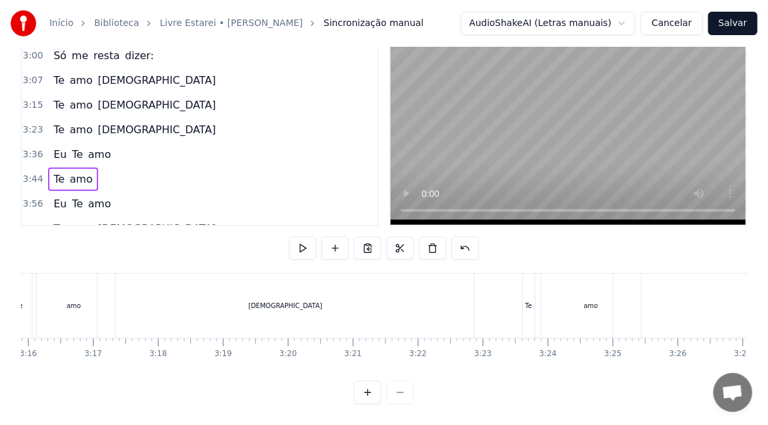
scroll to position [0, 12682]
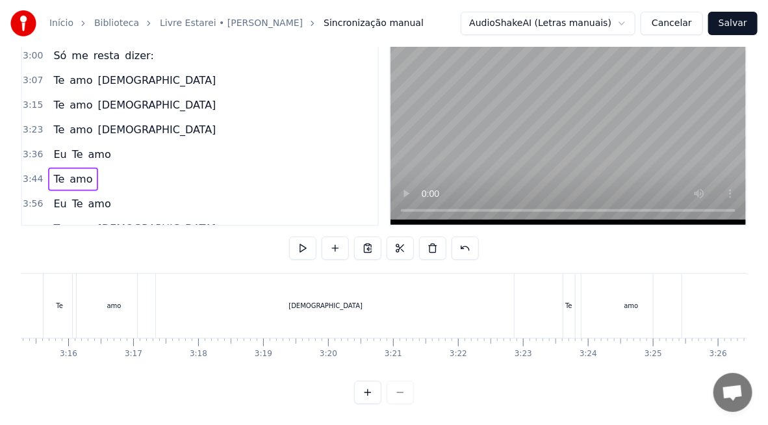
click at [272, 300] on div "[DEMOGRAPHIC_DATA]" at bounding box center [326, 305] width 376 height 64
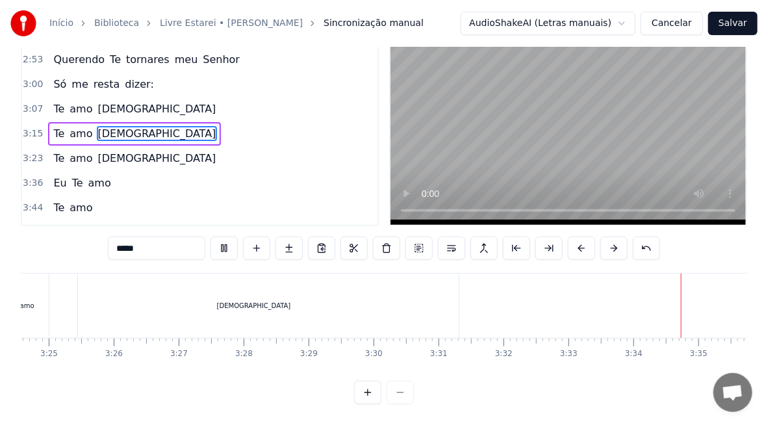
scroll to position [0, 13886]
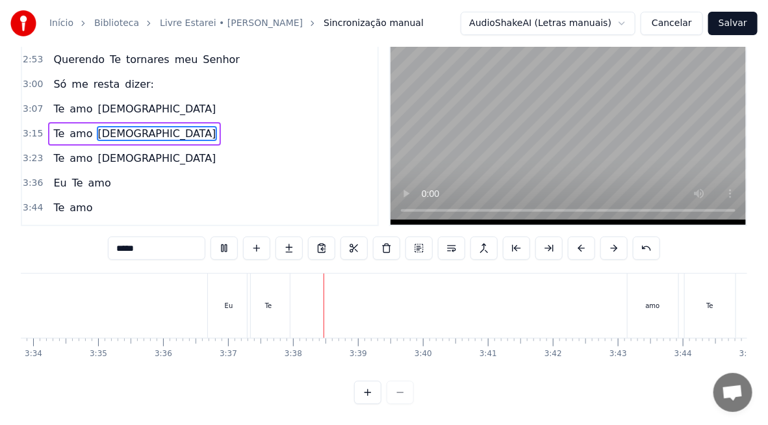
click at [325, 297] on div "Eu Te amo" at bounding box center [444, 305] width 474 height 64
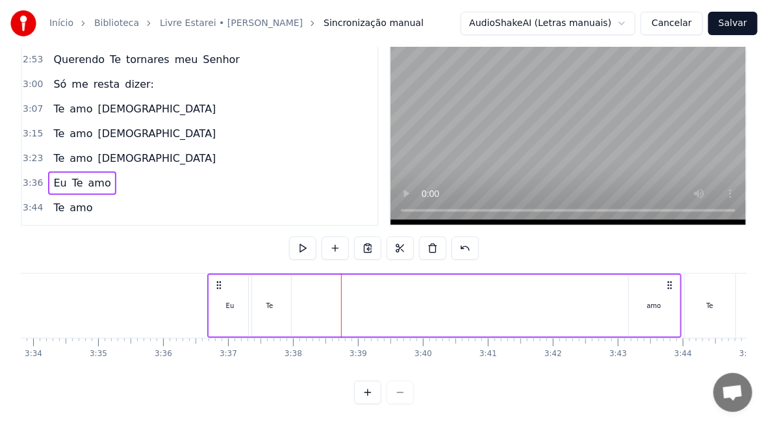
click at [655, 301] on div "amo" at bounding box center [654, 306] width 14 height 10
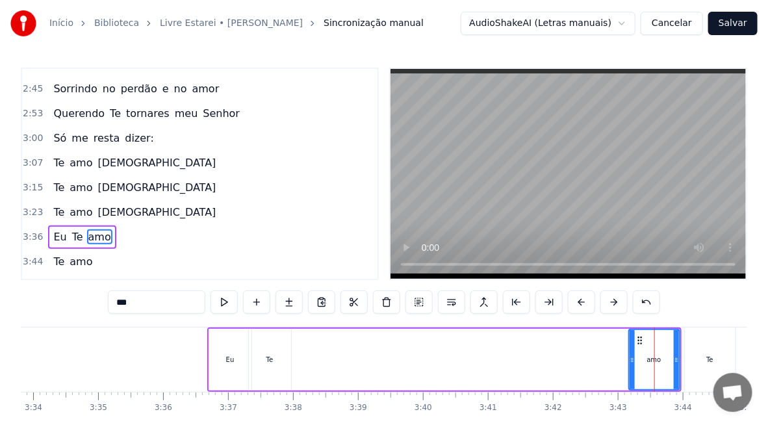
scroll to position [539, 0]
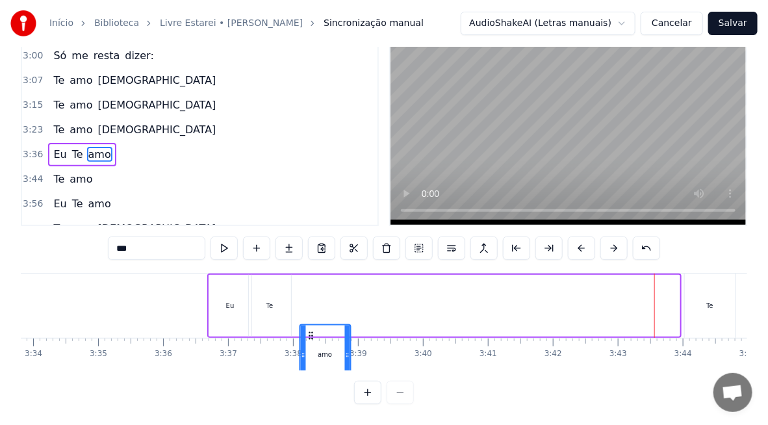
drag, startPoint x: 640, startPoint y: 338, endPoint x: 310, endPoint y: 350, distance: 330.1
click at [310, 350] on div "amo" at bounding box center [324, 354] width 49 height 59
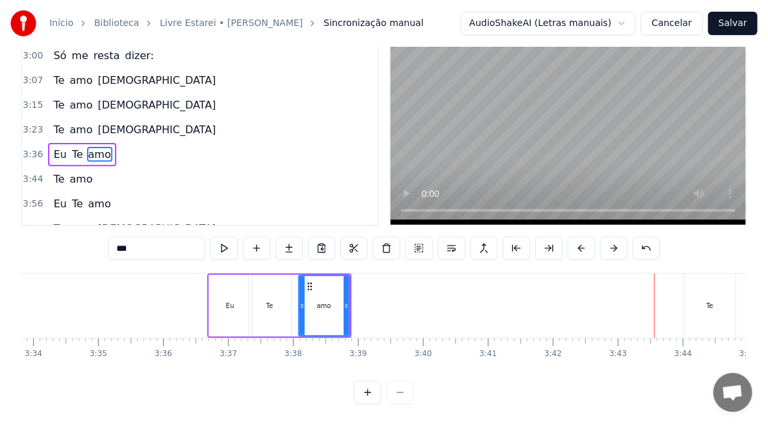
scroll to position [57, 0]
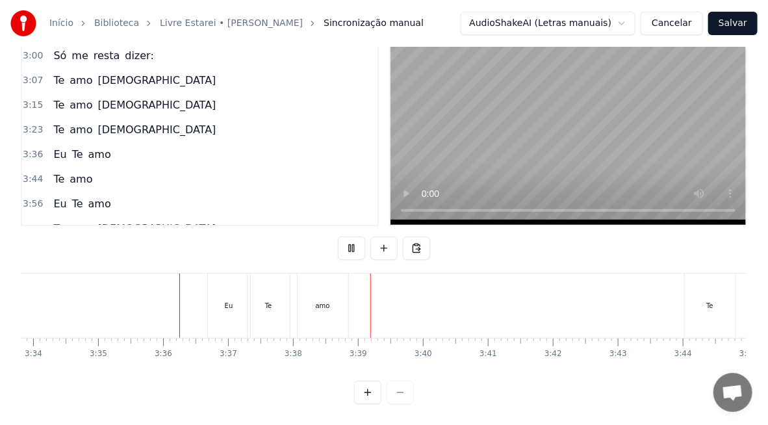
click at [319, 307] on div "amo" at bounding box center [322, 305] width 51 height 64
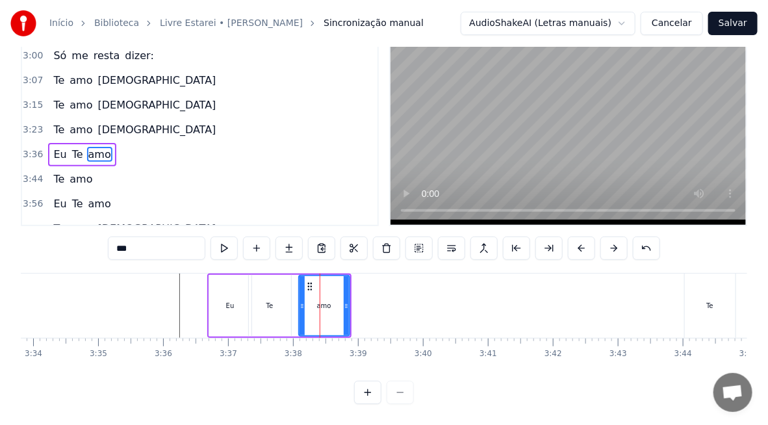
scroll to position [0, 0]
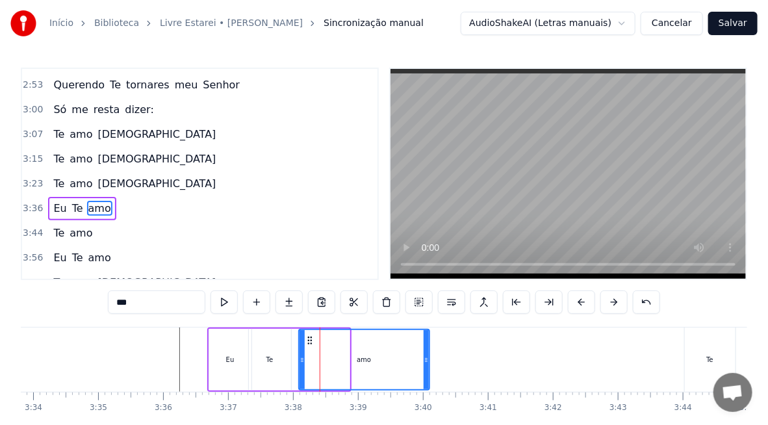
drag, startPoint x: 347, startPoint y: 364, endPoint x: 427, endPoint y: 381, distance: 81.6
click at [427, 381] on div at bounding box center [425, 359] width 5 height 59
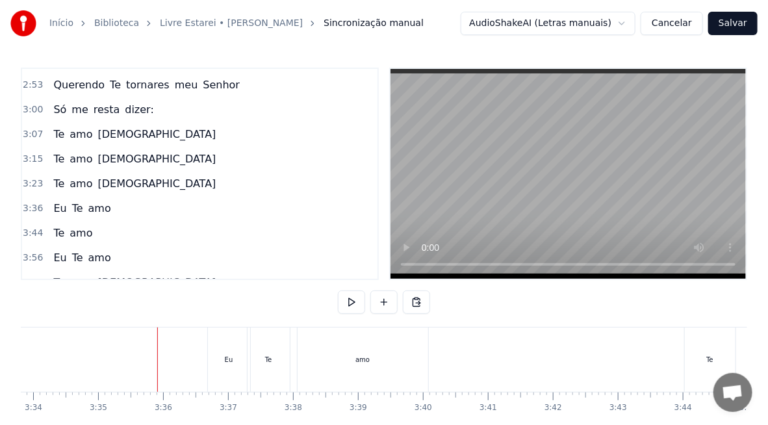
click at [233, 358] on div "Eu" at bounding box center [229, 359] width 42 height 64
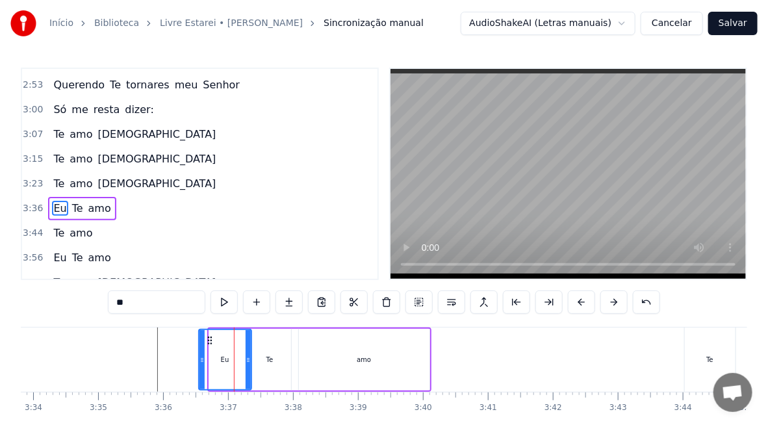
drag, startPoint x: 212, startPoint y: 362, endPoint x: 199, endPoint y: 363, distance: 12.4
click at [199, 363] on icon at bounding box center [201, 360] width 5 height 10
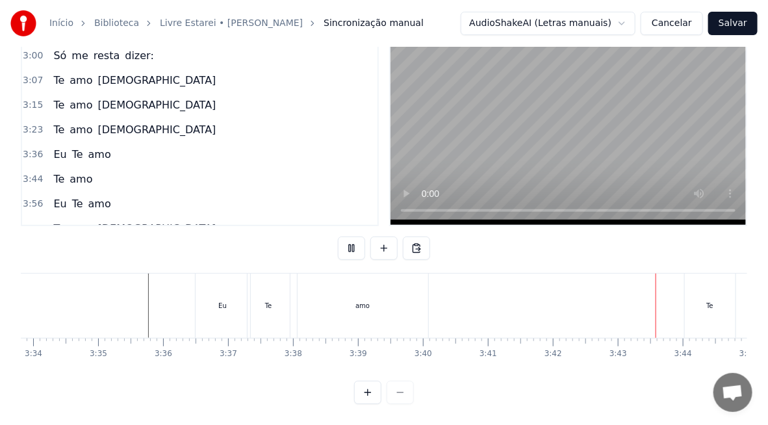
scroll to position [0, 14094]
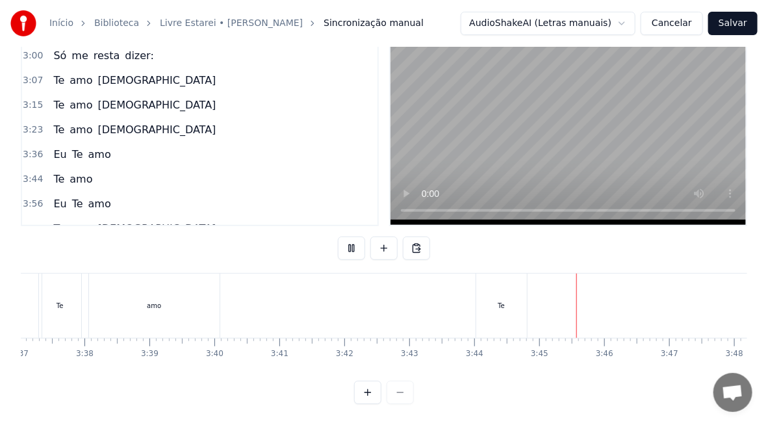
click at [499, 301] on div "Te" at bounding box center [501, 305] width 51 height 64
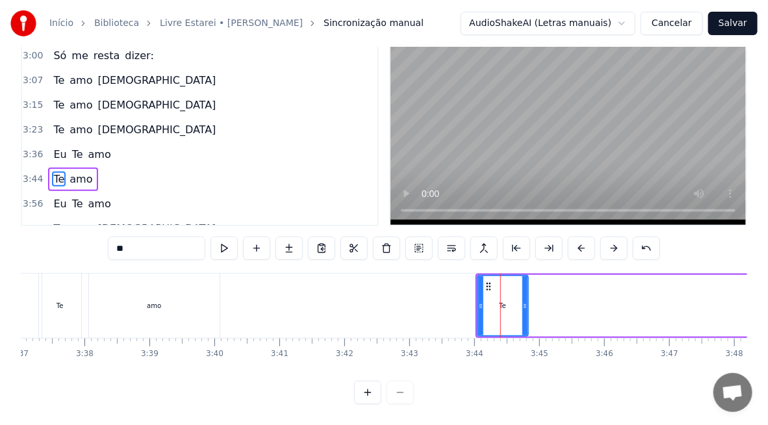
scroll to position [5, 0]
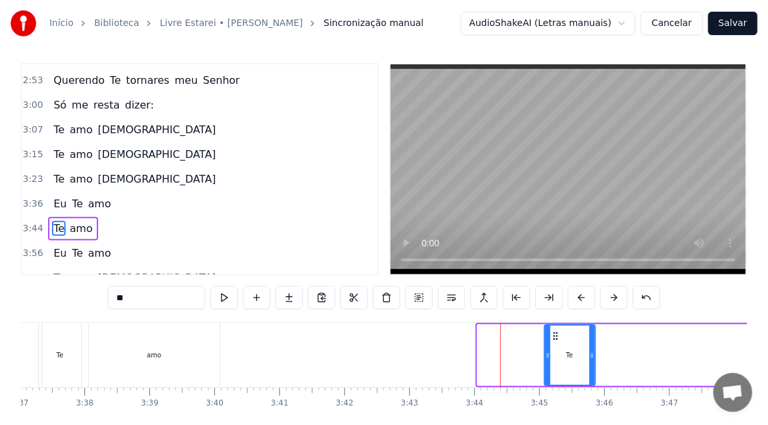
drag, startPoint x: 487, startPoint y: 333, endPoint x: 554, endPoint y: 344, distance: 67.8
click at [554, 344] on div "Te" at bounding box center [569, 354] width 49 height 59
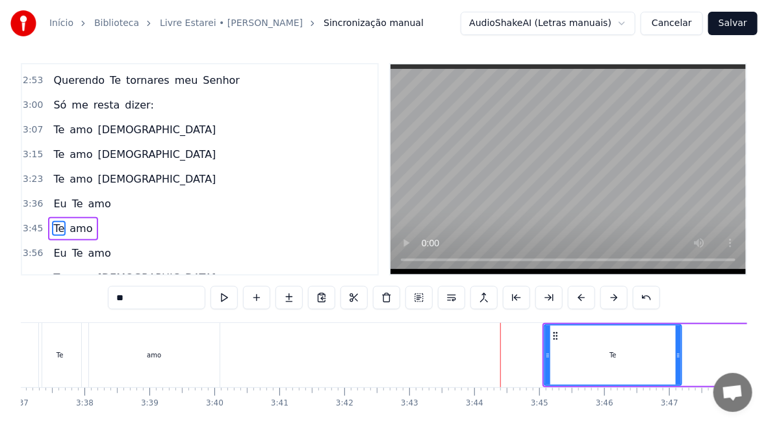
drag, startPoint x: 590, startPoint y: 359, endPoint x: 673, endPoint y: 362, distance: 82.5
click at [675, 362] on div at bounding box center [677, 354] width 5 height 59
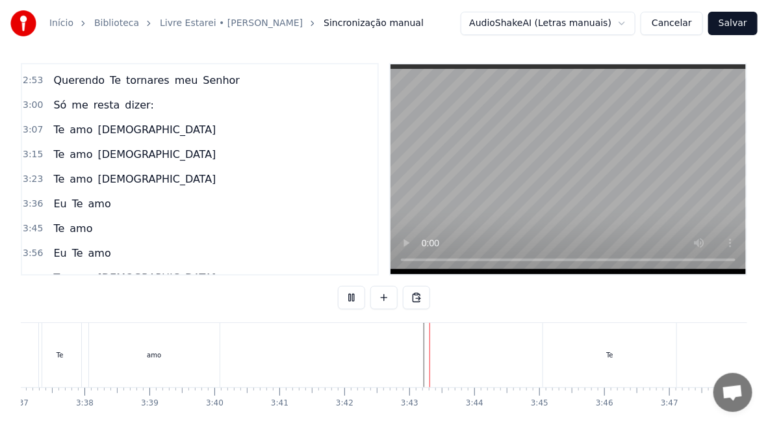
scroll to position [64, 0]
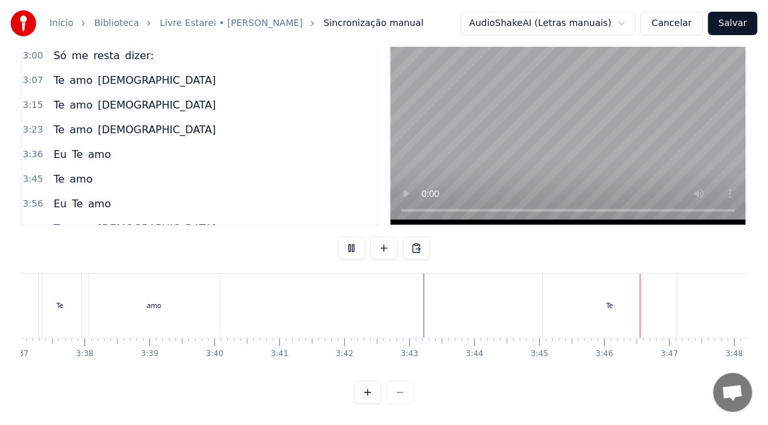
click at [604, 297] on div "Te" at bounding box center [609, 305] width 133 height 64
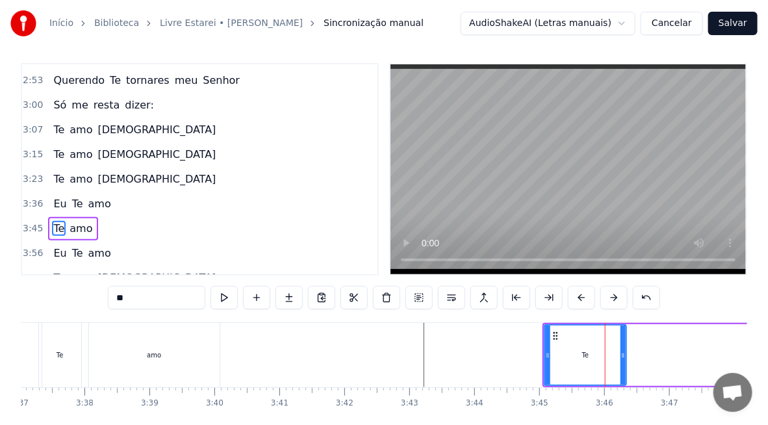
drag, startPoint x: 673, startPoint y: 362, endPoint x: 622, endPoint y: 367, distance: 51.6
click at [622, 367] on div at bounding box center [622, 354] width 5 height 59
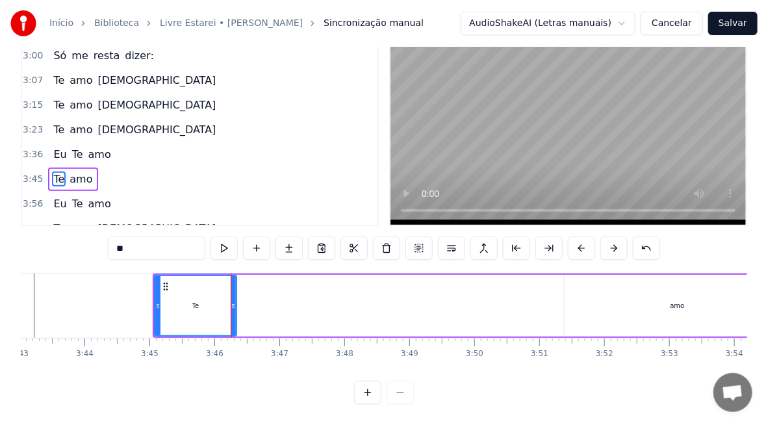
scroll to position [0, 14511]
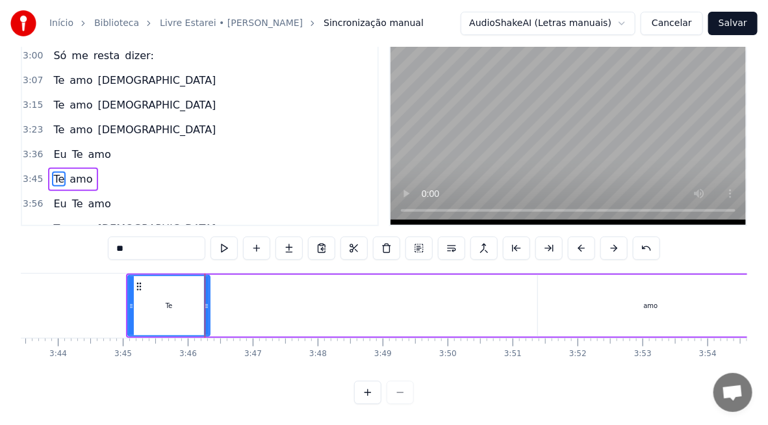
click at [648, 301] on div "amo" at bounding box center [651, 306] width 14 height 10
type input "***"
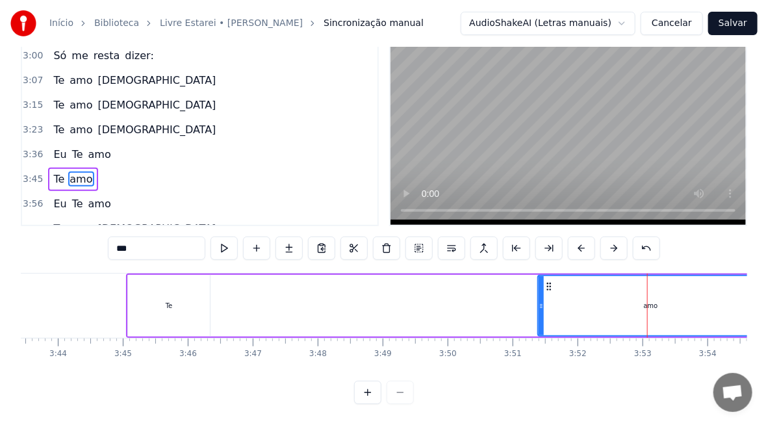
scroll to position [5, 0]
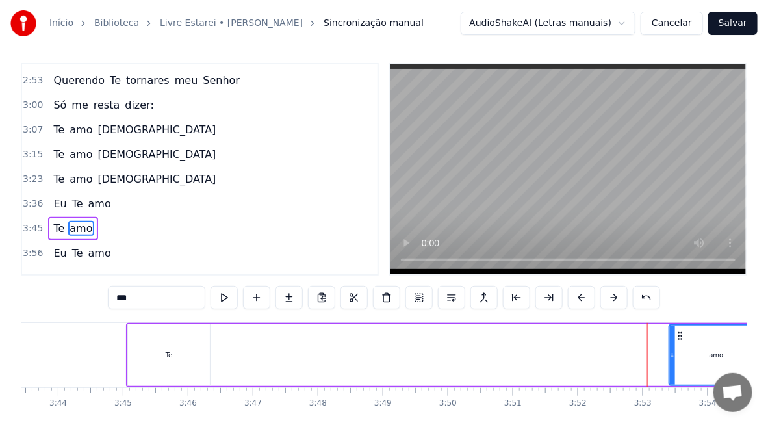
drag, startPoint x: 538, startPoint y: 360, endPoint x: 670, endPoint y: 362, distance: 131.2
click at [670, 362] on div at bounding box center [672, 354] width 5 height 59
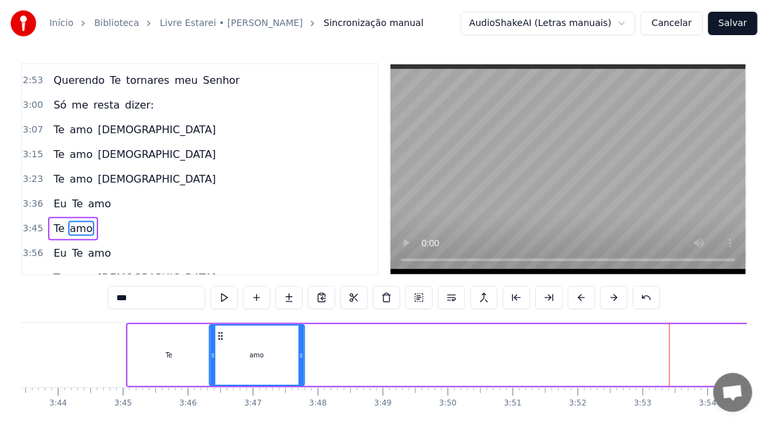
drag, startPoint x: 680, startPoint y: 335, endPoint x: 220, endPoint y: 338, distance: 460.5
click at [220, 338] on icon at bounding box center [220, 336] width 10 height 10
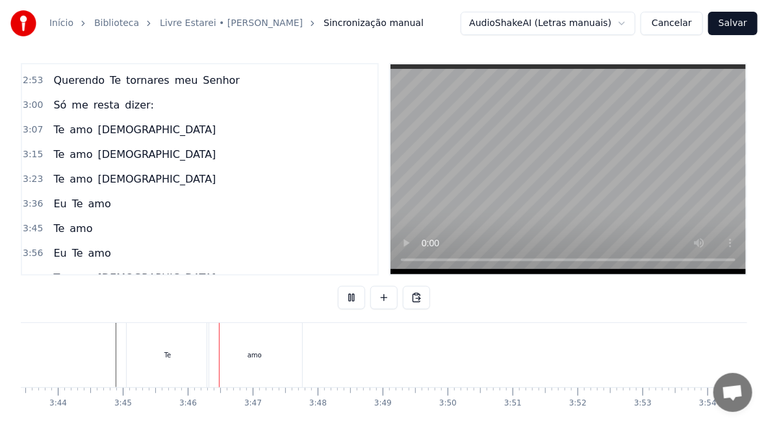
click at [175, 353] on div "Te" at bounding box center [168, 355] width 82 height 64
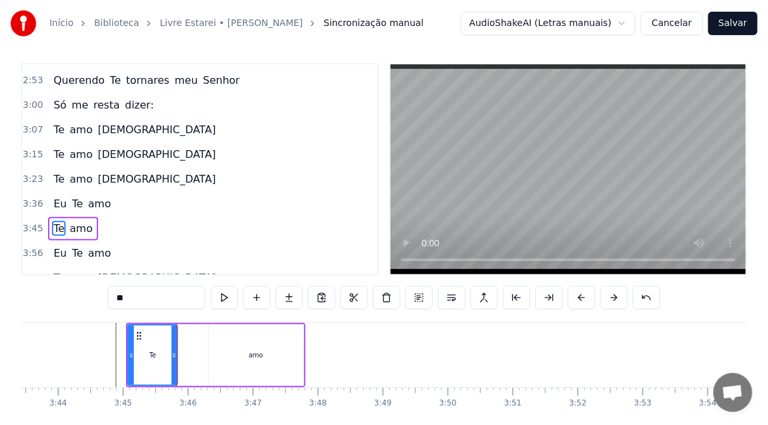
drag, startPoint x: 204, startPoint y: 360, endPoint x: 171, endPoint y: 372, distance: 34.5
click at [171, 372] on div at bounding box center [173, 354] width 5 height 59
click at [230, 358] on div "amo" at bounding box center [255, 355] width 95 height 62
type input "***"
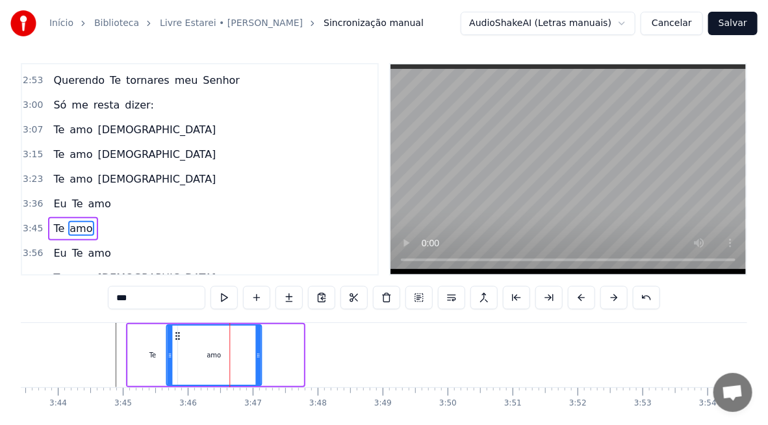
drag, startPoint x: 220, startPoint y: 336, endPoint x: 177, endPoint y: 342, distance: 42.5
click at [177, 342] on div "amo" at bounding box center [214, 354] width 94 height 59
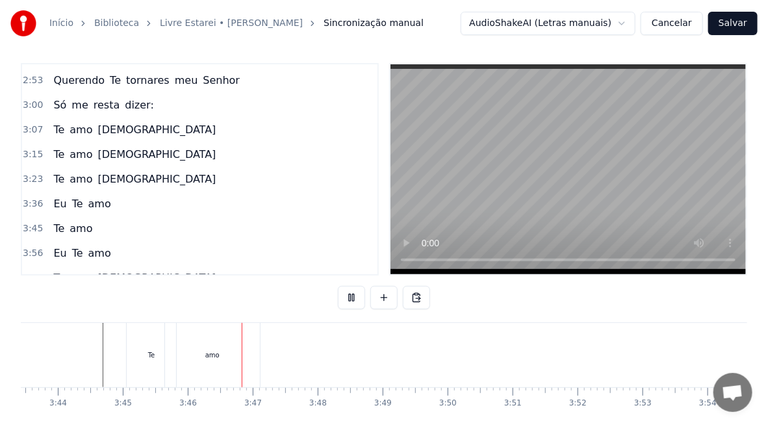
click at [208, 351] on div "amo" at bounding box center [212, 355] width 14 height 10
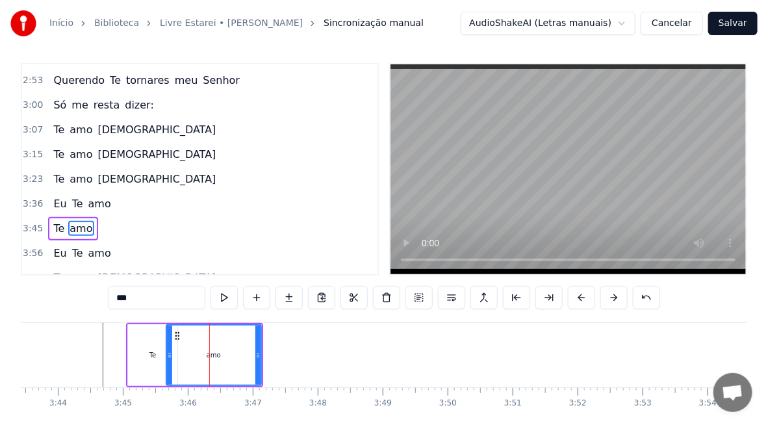
click at [145, 364] on div "Te" at bounding box center [152, 355] width 49 height 62
type input "**"
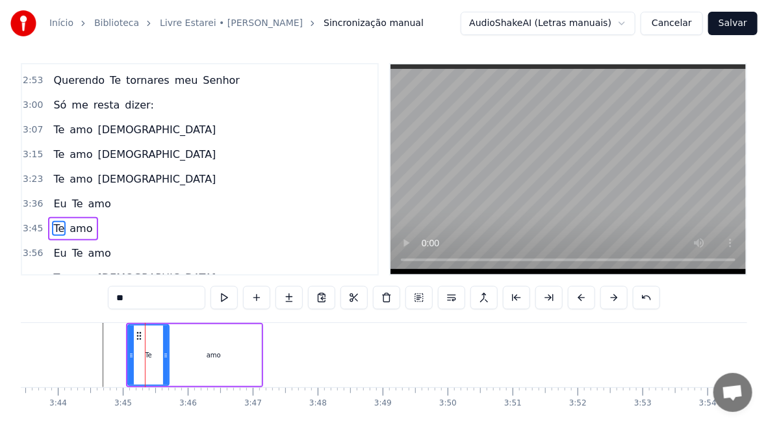
drag, startPoint x: 172, startPoint y: 360, endPoint x: 164, endPoint y: 367, distance: 11.1
click at [164, 367] on div at bounding box center [165, 354] width 5 height 59
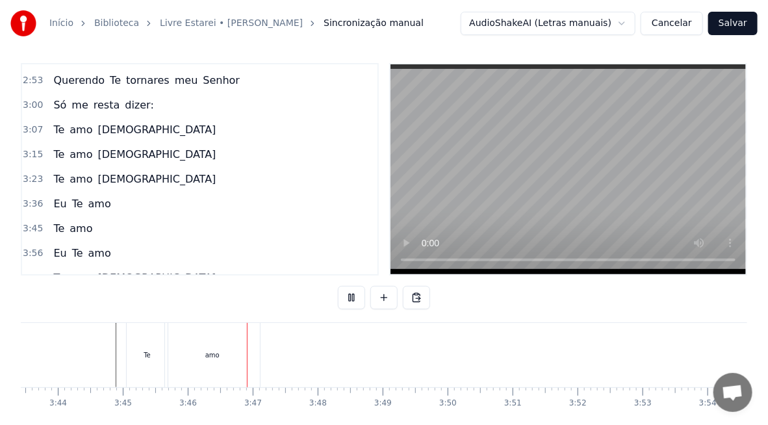
click at [190, 357] on div "amo" at bounding box center [212, 355] width 95 height 64
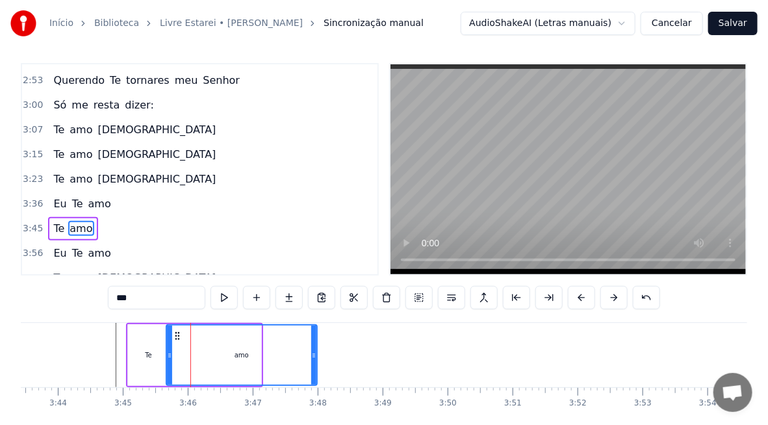
drag, startPoint x: 257, startPoint y: 364, endPoint x: 315, endPoint y: 370, distance: 58.1
click at [315, 370] on div at bounding box center [313, 354] width 5 height 59
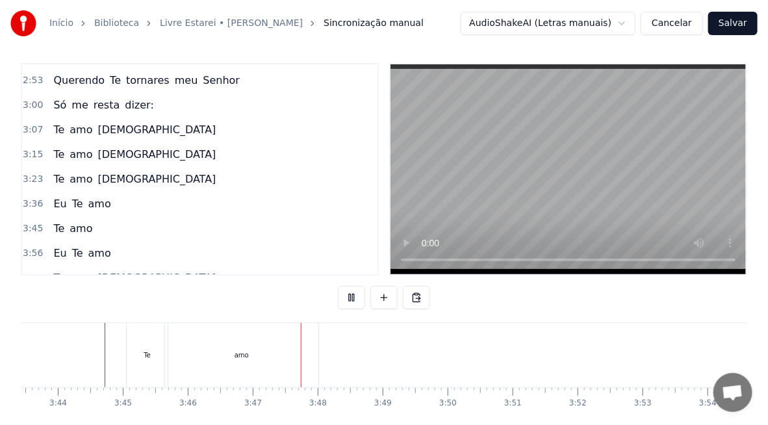
scroll to position [64, 0]
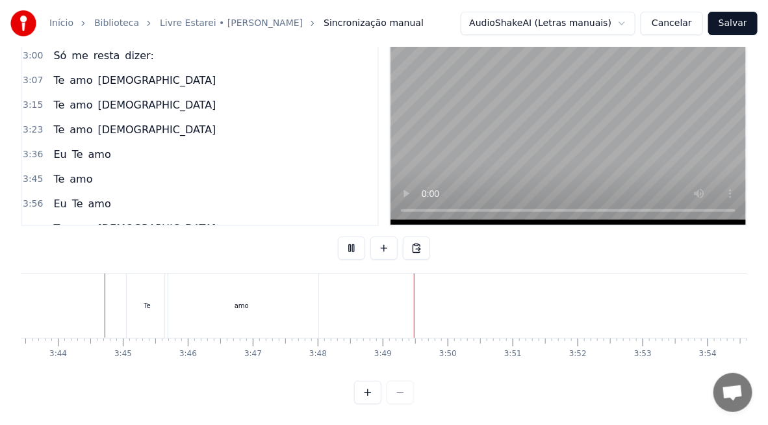
click at [237, 301] on div "amo" at bounding box center [241, 306] width 14 height 10
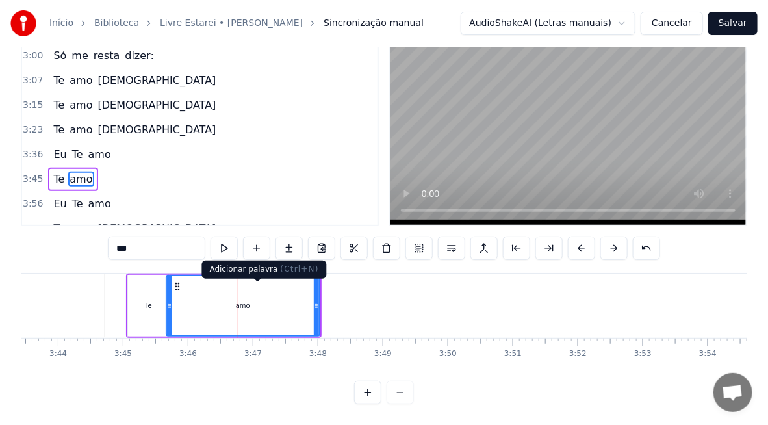
scroll to position [5, 0]
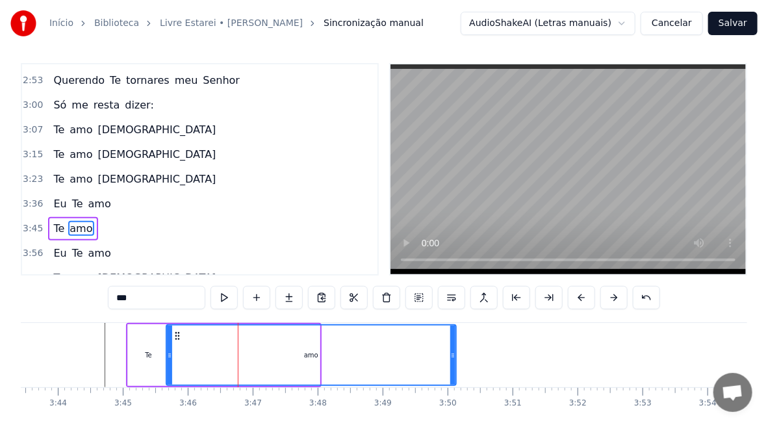
drag, startPoint x: 316, startPoint y: 359, endPoint x: 453, endPoint y: 364, distance: 137.1
click at [453, 364] on div at bounding box center [452, 354] width 5 height 59
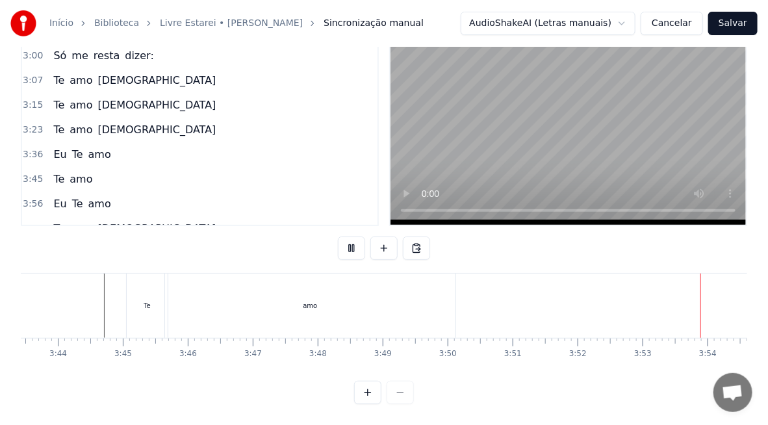
scroll to position [0, 15118]
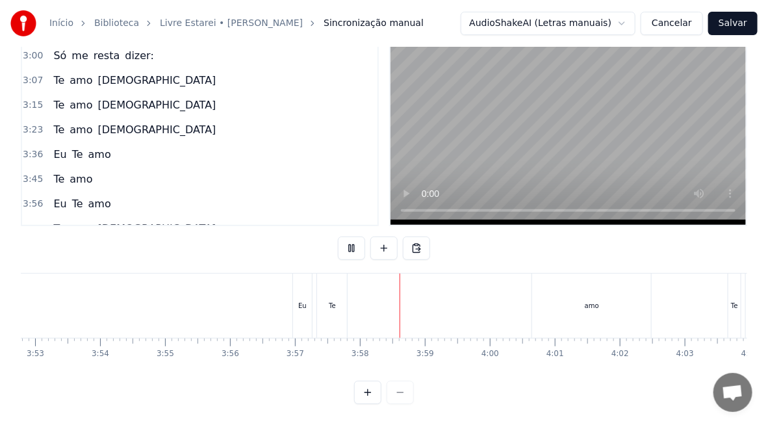
click at [620, 301] on div "amo" at bounding box center [591, 305] width 119 height 64
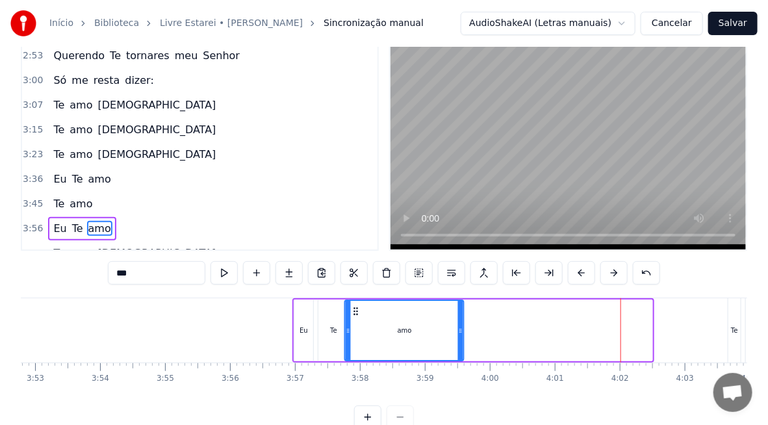
drag, startPoint x: 541, startPoint y: 312, endPoint x: 355, endPoint y: 325, distance: 186.8
click at [355, 325] on div "amo" at bounding box center [405, 330] width 118 height 59
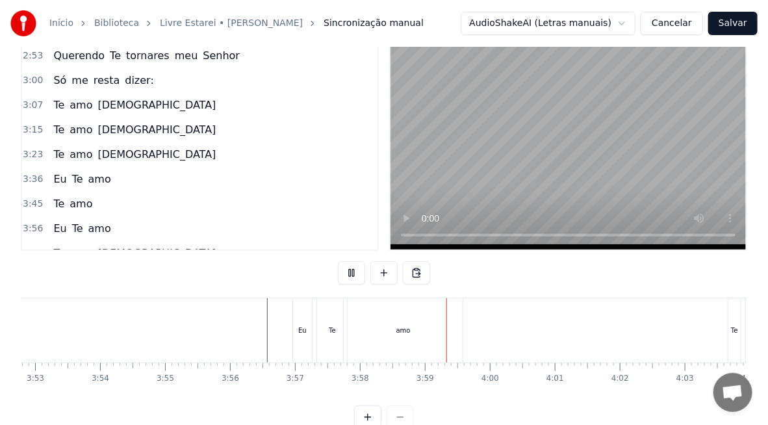
scroll to position [64, 0]
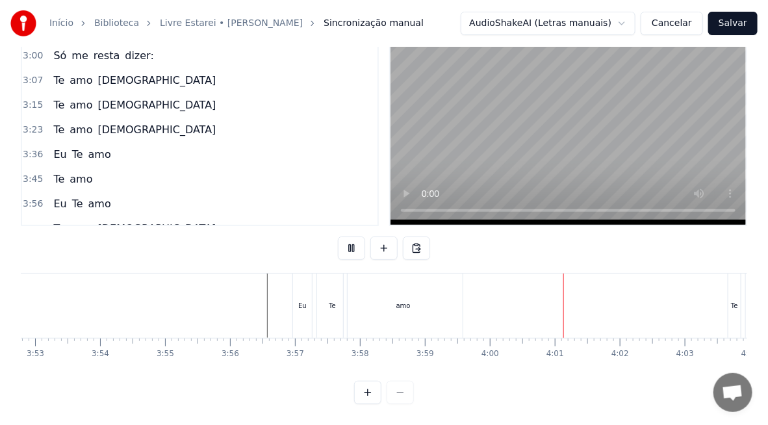
click at [425, 301] on div "amo" at bounding box center [403, 305] width 119 height 64
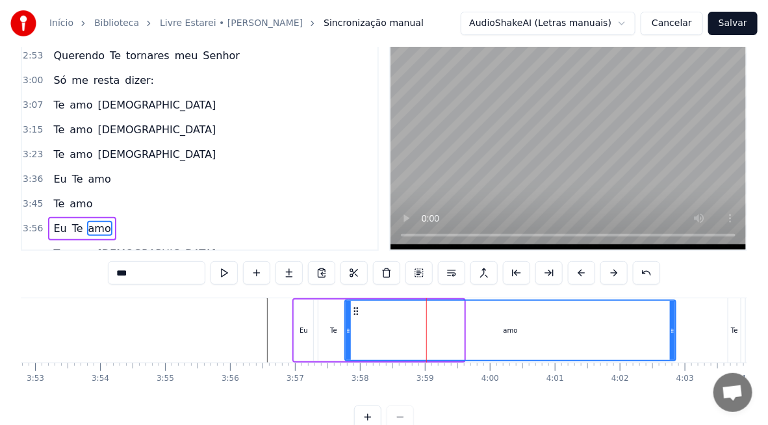
drag, startPoint x: 460, startPoint y: 329, endPoint x: 672, endPoint y: 343, distance: 212.2
click at [672, 343] on div at bounding box center [672, 330] width 5 height 59
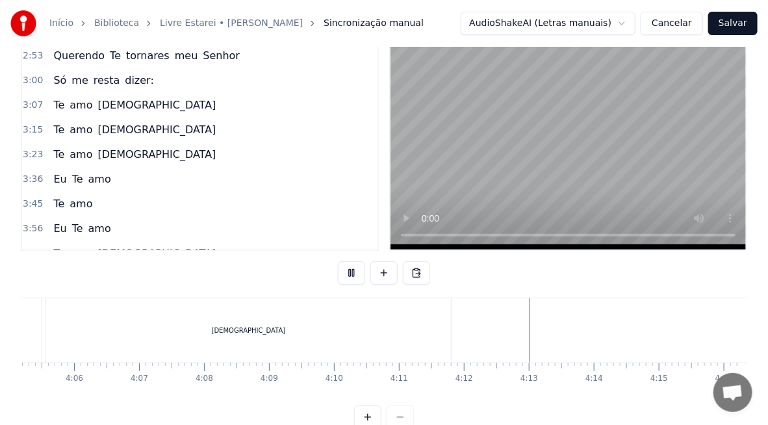
scroll to position [0, 15923]
click at [743, 23] on button "Salvar" at bounding box center [732, 23] width 49 height 23
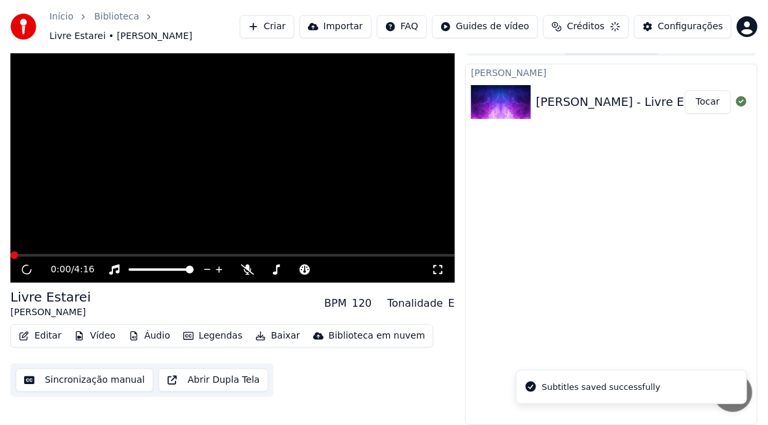
scroll to position [20, 0]
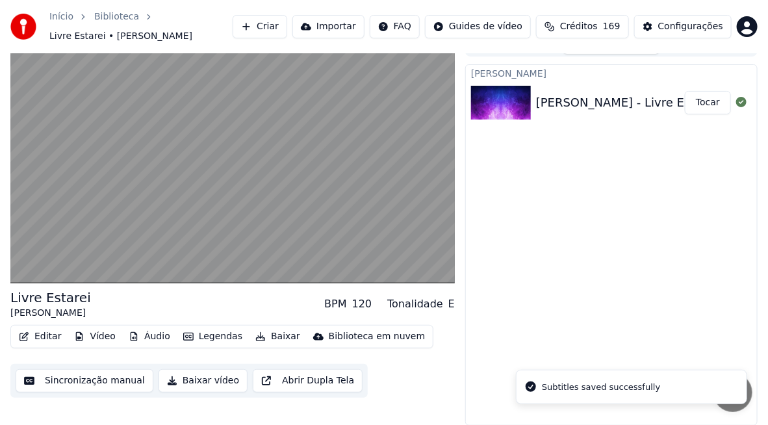
click at [709, 99] on button "Tocar" at bounding box center [708, 102] width 46 height 23
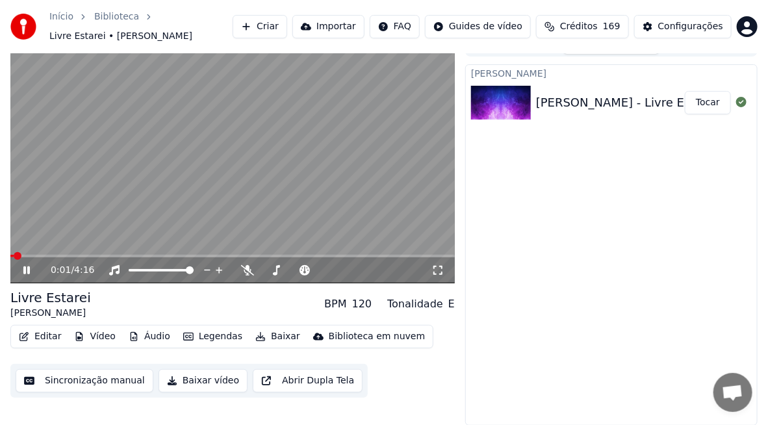
click at [83, 255] on span at bounding box center [232, 256] width 444 height 3
click at [221, 258] on span at bounding box center [225, 256] width 8 height 8
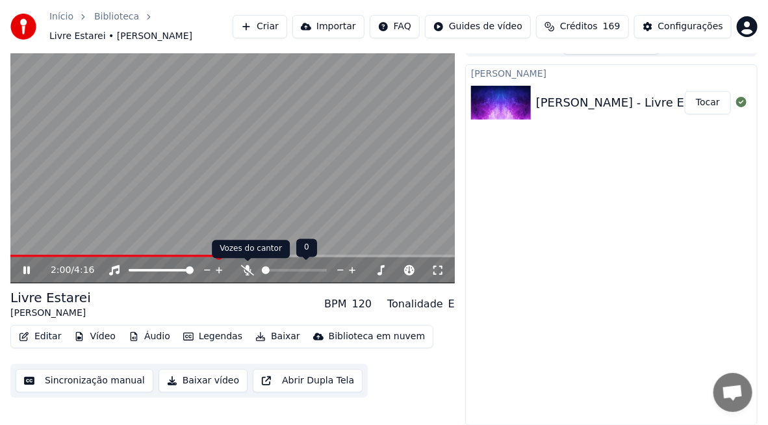
click at [248, 271] on icon at bounding box center [247, 270] width 13 height 10
drag, startPoint x: 229, startPoint y: 256, endPoint x: 180, endPoint y: 259, distance: 48.8
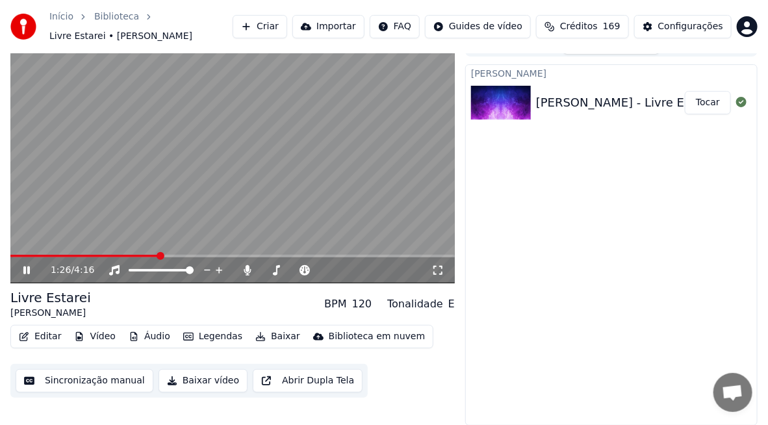
click at [157, 256] on span at bounding box center [161, 256] width 8 height 8
click at [595, 314] on div "[PERSON_NAME] [PERSON_NAME] - Livre Estarei Tocar" at bounding box center [611, 244] width 292 height 361
click at [88, 255] on span at bounding box center [82, 256] width 145 height 3
click at [223, 216] on video at bounding box center [232, 158] width 444 height 250
click at [81, 379] on button "Sincronização manual" at bounding box center [85, 380] width 138 height 23
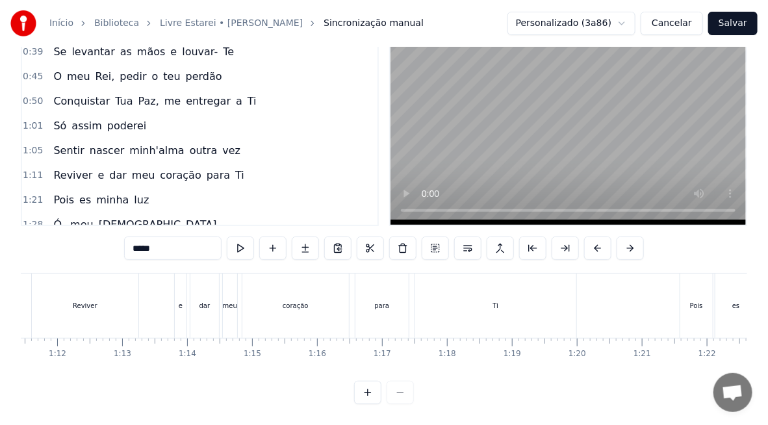
scroll to position [0, 4653]
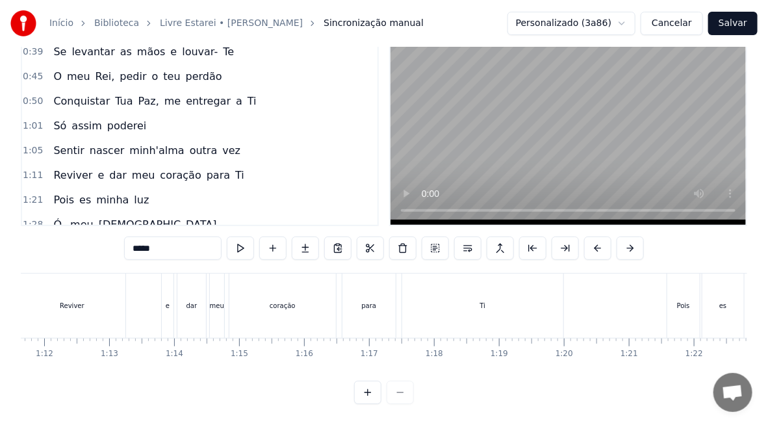
click at [445, 305] on div "Ti" at bounding box center [482, 305] width 161 height 64
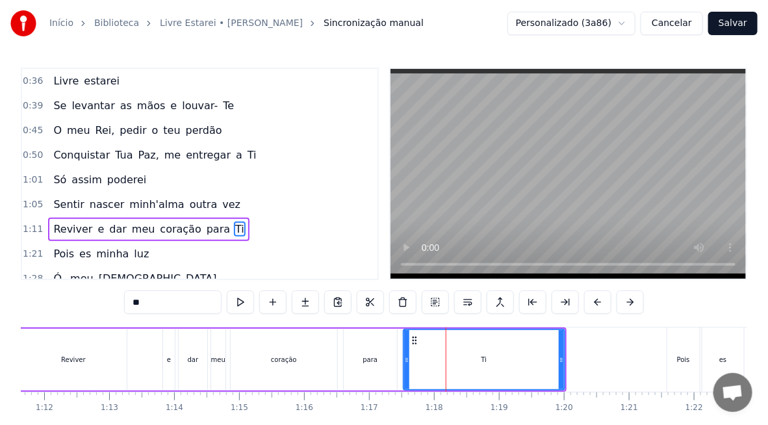
scroll to position [51, 0]
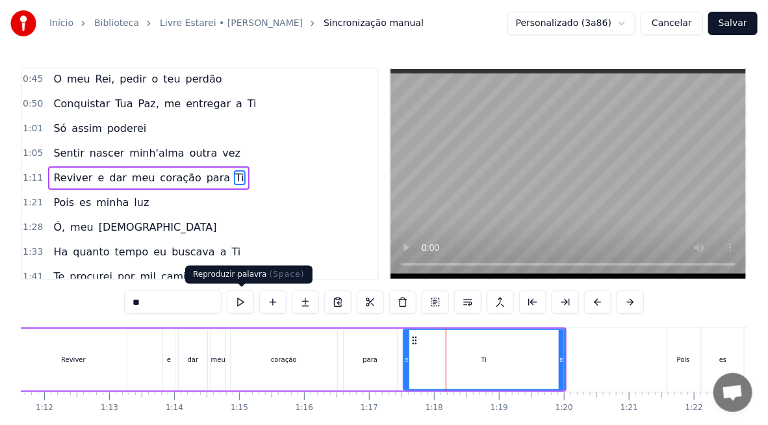
click at [237, 305] on button at bounding box center [240, 301] width 27 height 23
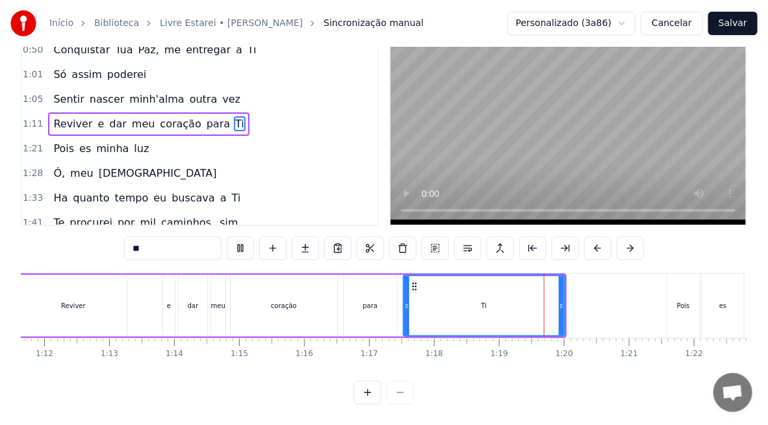
click at [682, 306] on div "Pois" at bounding box center [683, 305] width 32 height 64
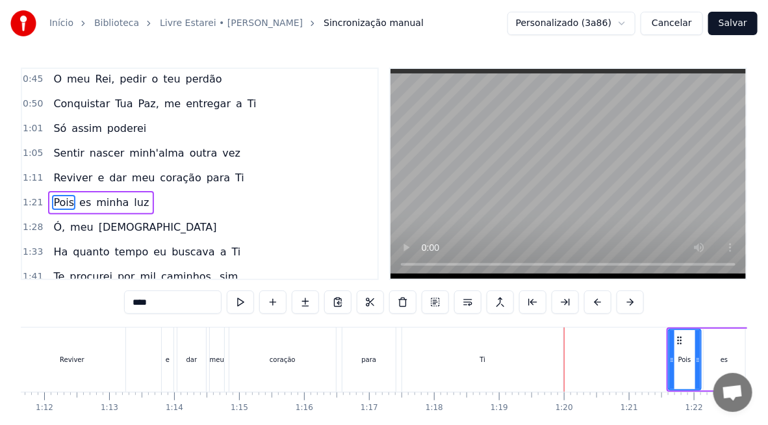
scroll to position [76, 0]
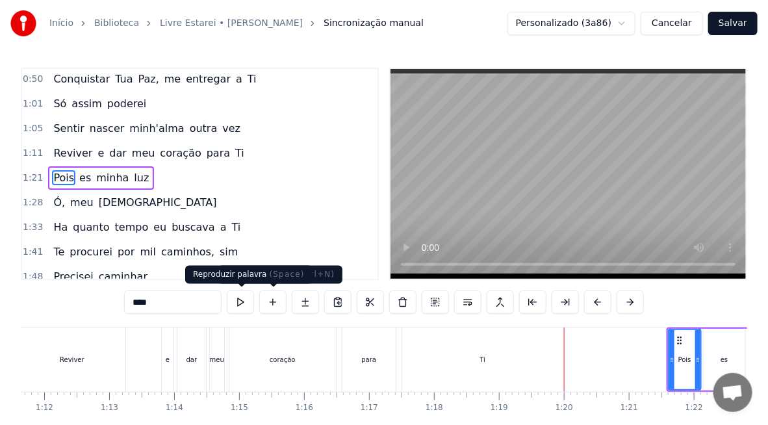
click at [240, 302] on button at bounding box center [240, 301] width 27 height 23
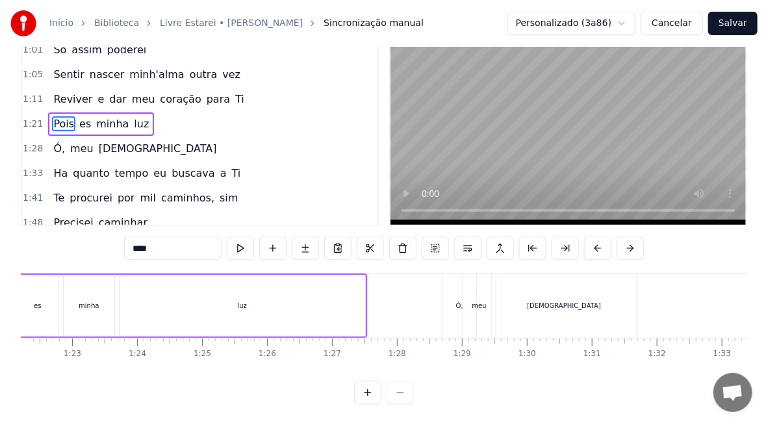
scroll to position [0, 5124]
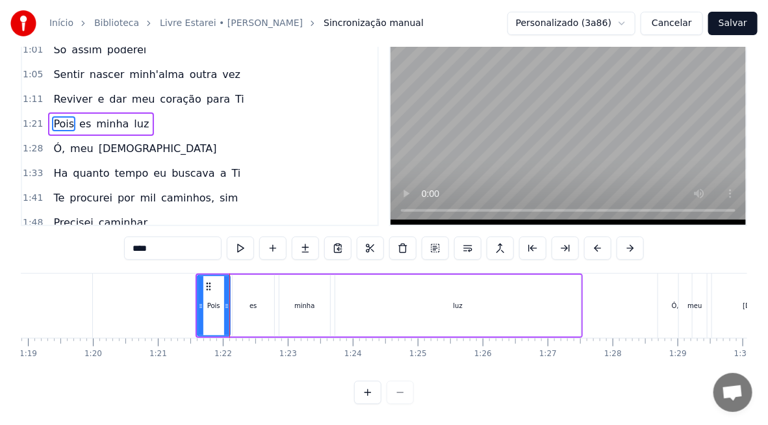
click at [256, 296] on div "es" at bounding box center [254, 306] width 42 height 62
type input "**"
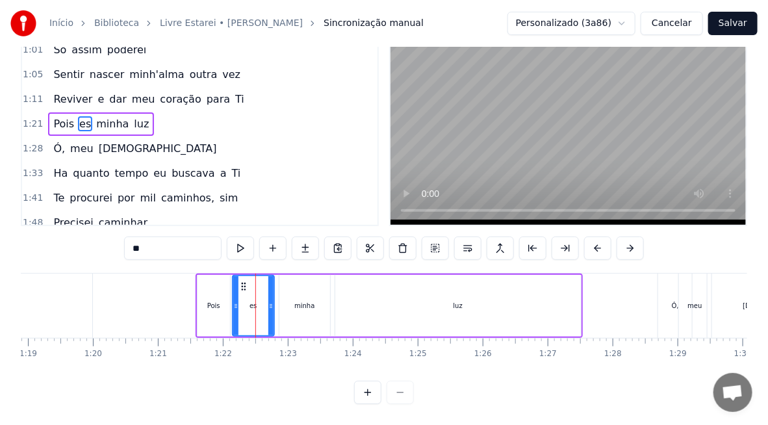
scroll to position [0, 0]
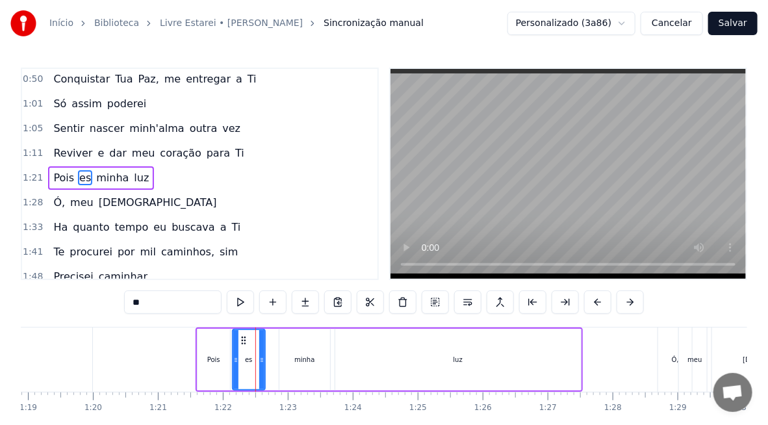
drag, startPoint x: 270, startPoint y: 362, endPoint x: 261, endPoint y: 365, distance: 9.5
click at [261, 365] on div at bounding box center [261, 359] width 5 height 59
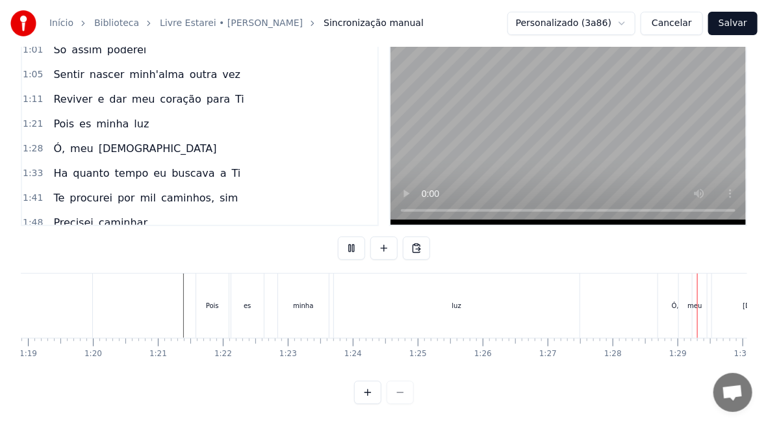
scroll to position [0, 5728]
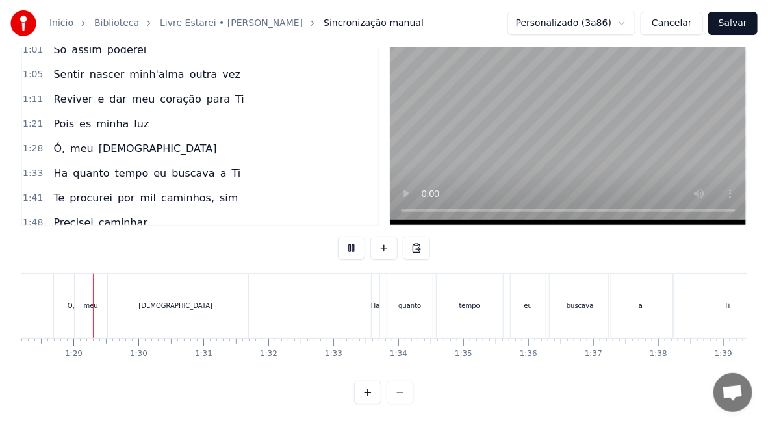
click at [565, 303] on div "buscava" at bounding box center [579, 305] width 61 height 64
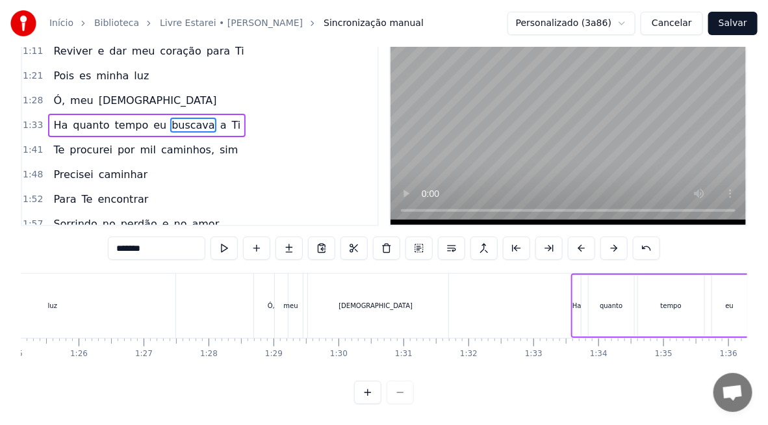
scroll to position [0, 5460]
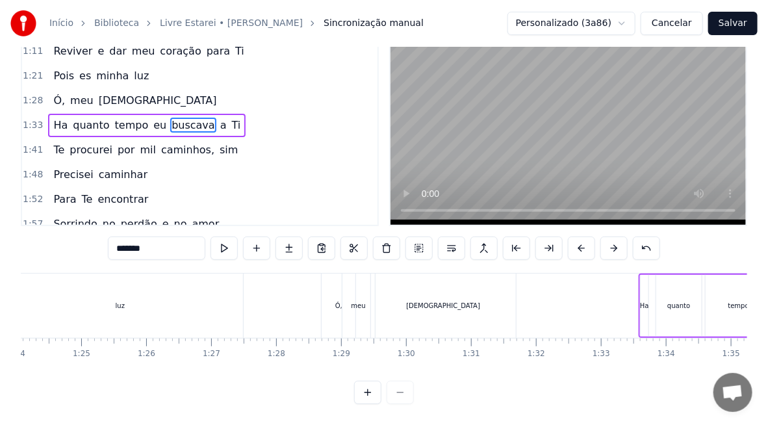
click at [436, 301] on div "[DEMOGRAPHIC_DATA]" at bounding box center [443, 306] width 74 height 10
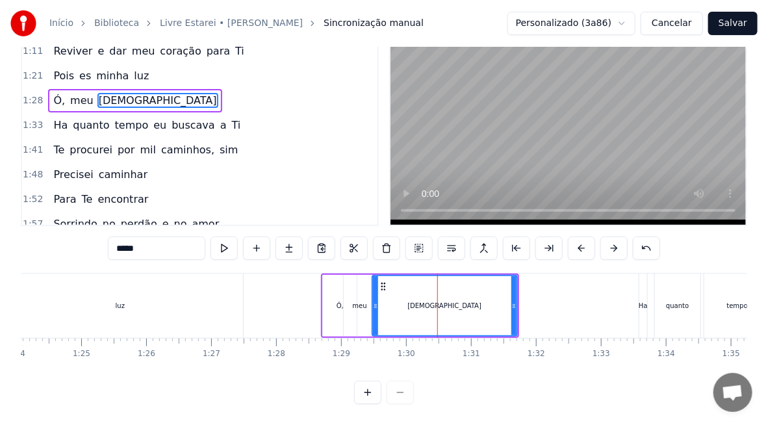
scroll to position [100, 0]
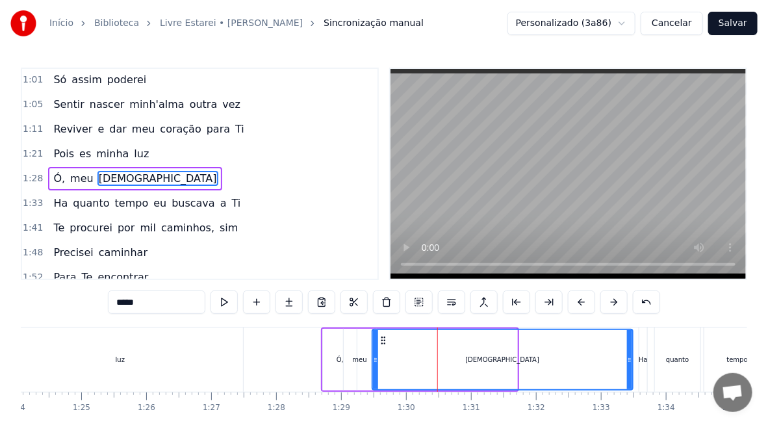
drag, startPoint x: 514, startPoint y: 360, endPoint x: 629, endPoint y: 374, distance: 116.4
click at [629, 374] on div at bounding box center [629, 359] width 5 height 59
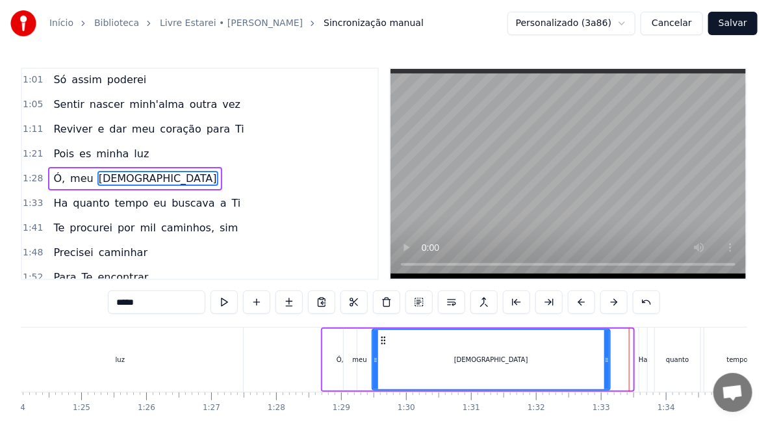
drag, startPoint x: 629, startPoint y: 364, endPoint x: 607, endPoint y: 368, distance: 23.1
click at [607, 368] on div at bounding box center [606, 359] width 5 height 59
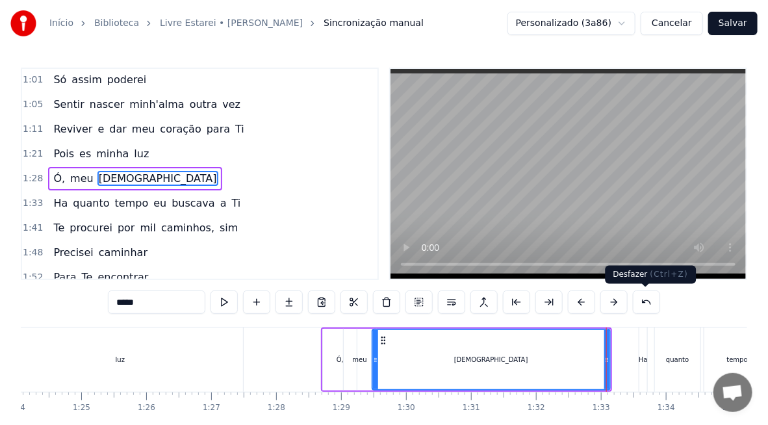
click at [640, 305] on button at bounding box center [646, 301] width 27 height 23
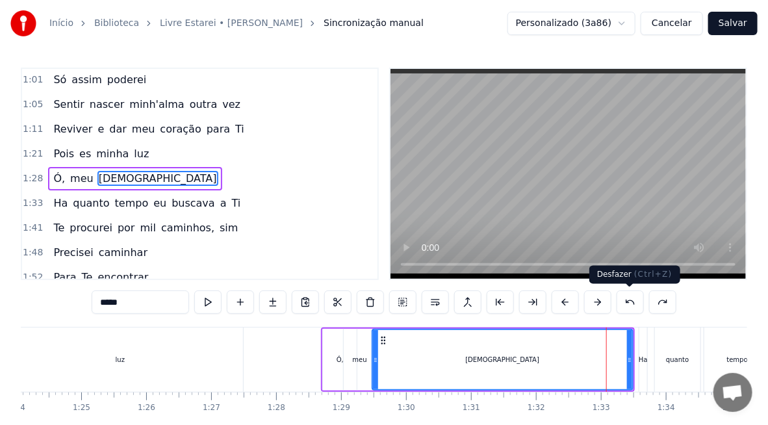
click at [631, 301] on button at bounding box center [629, 301] width 27 height 23
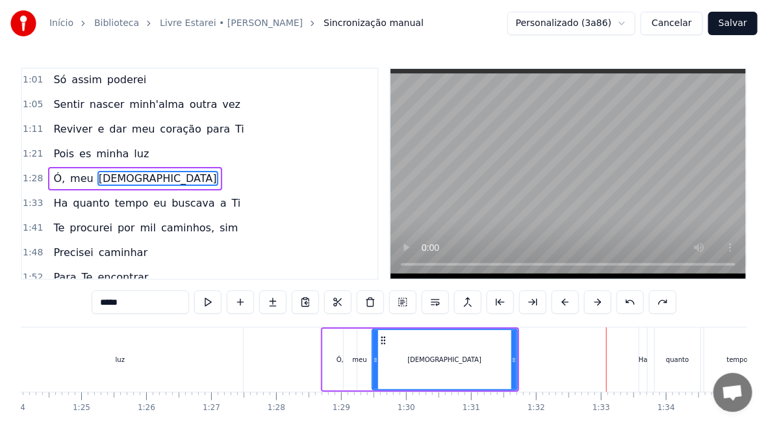
click at [125, 364] on div "luz" at bounding box center [119, 359] width 245 height 64
type input "***"
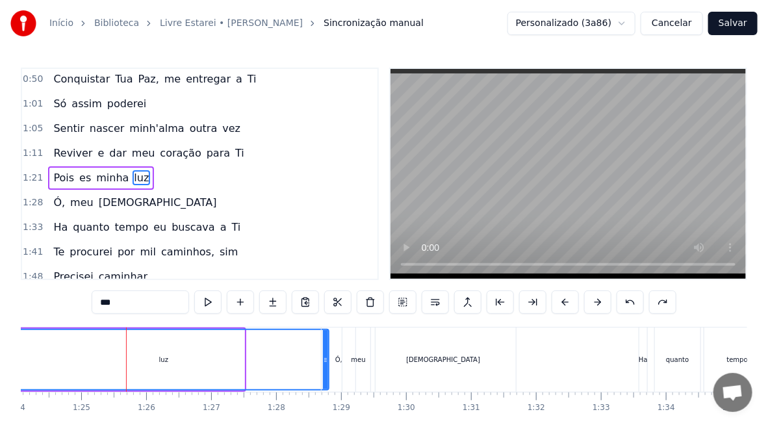
drag, startPoint x: 241, startPoint y: 367, endPoint x: 325, endPoint y: 374, distance: 84.7
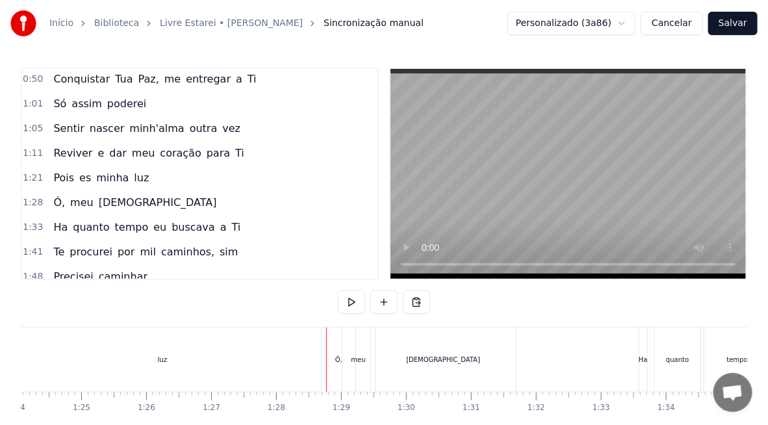
click at [121, 360] on div "luz" at bounding box center [162, 359] width 330 height 64
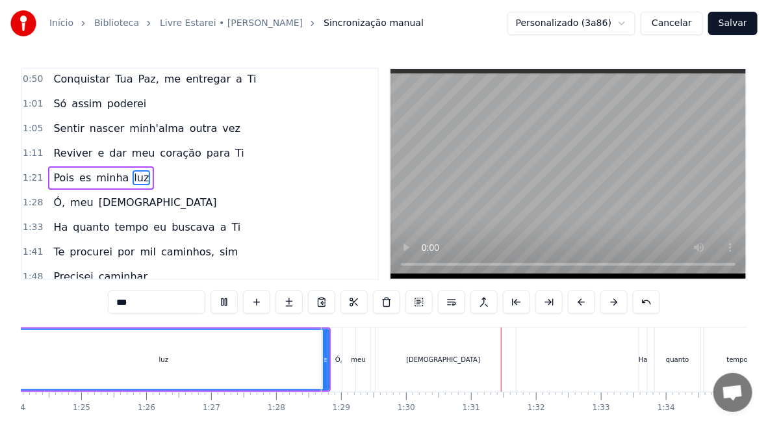
click at [160, 358] on div "luz" at bounding box center [163, 360] width 9 height 10
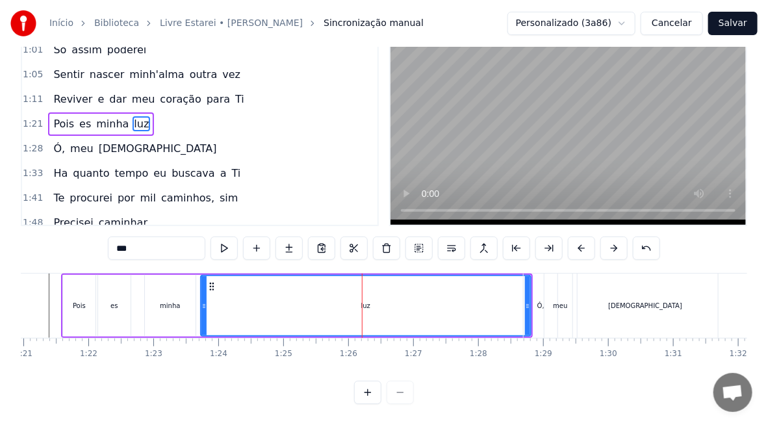
scroll to position [0, 5231]
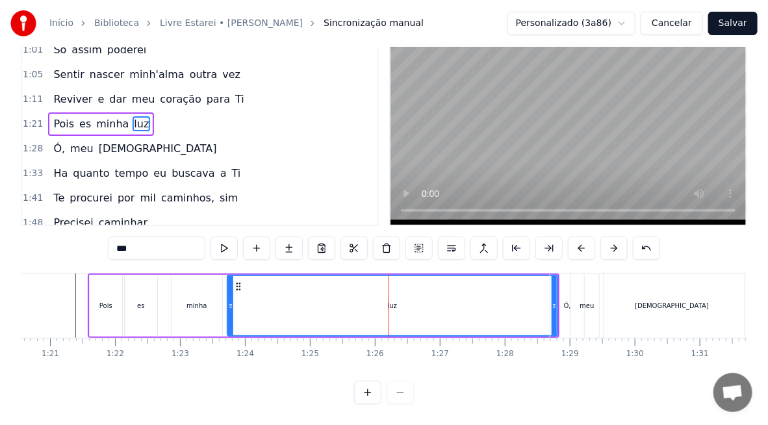
click at [190, 304] on div "minha" at bounding box center [196, 306] width 51 height 62
type input "*****"
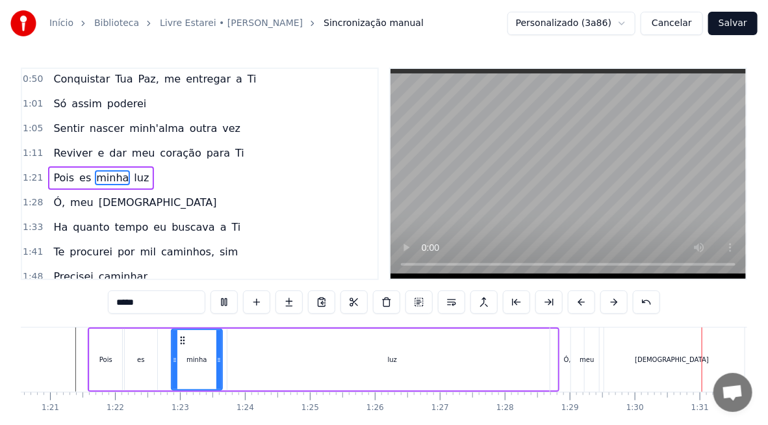
scroll to position [0, 5840]
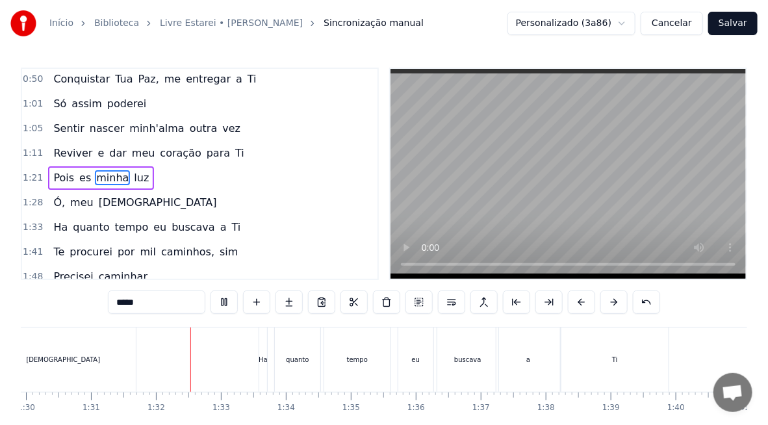
click at [742, 23] on button "Salvar" at bounding box center [732, 23] width 49 height 23
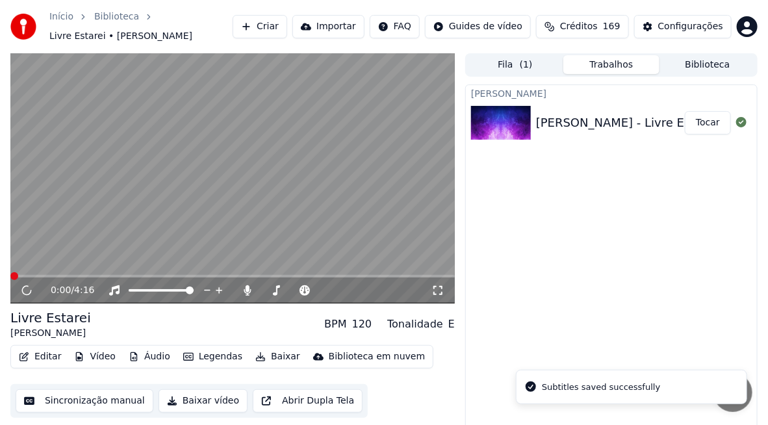
click at [712, 125] on button "Tocar" at bounding box center [708, 122] width 46 height 23
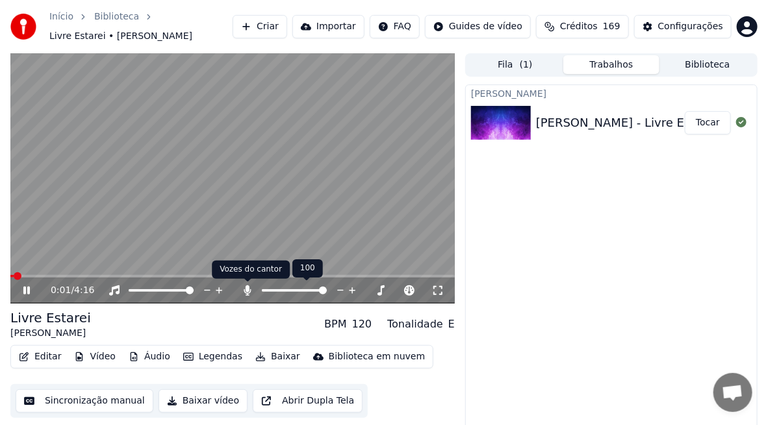
click at [247, 294] on icon at bounding box center [247, 290] width 13 height 10
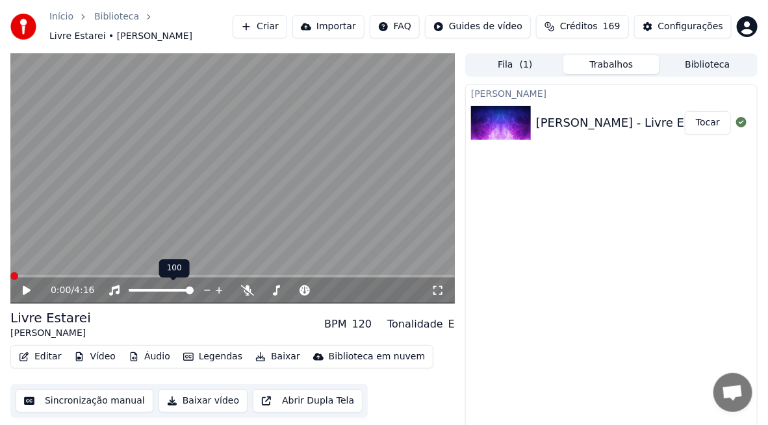
click at [178, 276] on div "100 100" at bounding box center [174, 268] width 31 height 18
click at [24, 288] on icon at bounding box center [27, 290] width 8 height 9
click at [195, 275] on span at bounding box center [232, 276] width 444 height 3
click at [153, 275] on span at bounding box center [104, 276] width 189 height 3
click at [140, 275] on span at bounding box center [75, 276] width 130 height 3
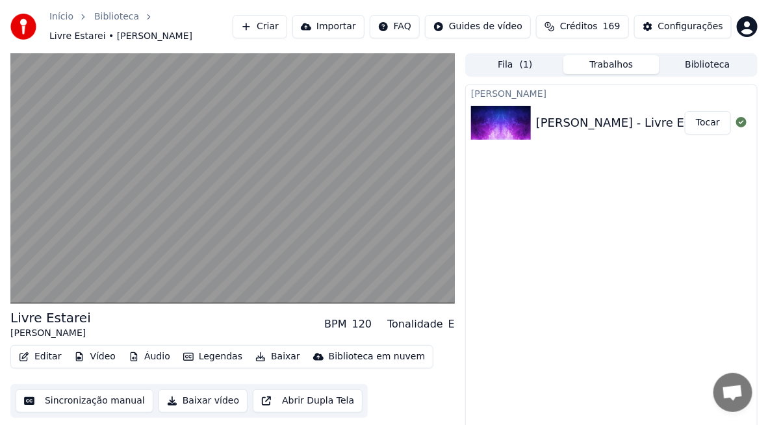
scroll to position [20, 0]
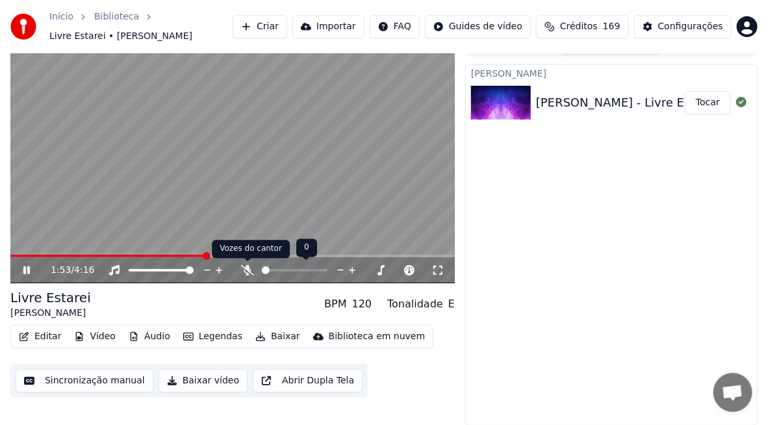
click at [247, 269] on icon at bounding box center [247, 270] width 13 height 10
click at [245, 270] on icon at bounding box center [247, 270] width 7 height 10
click at [199, 379] on button "Baixar vídeo" at bounding box center [202, 380] width 89 height 23
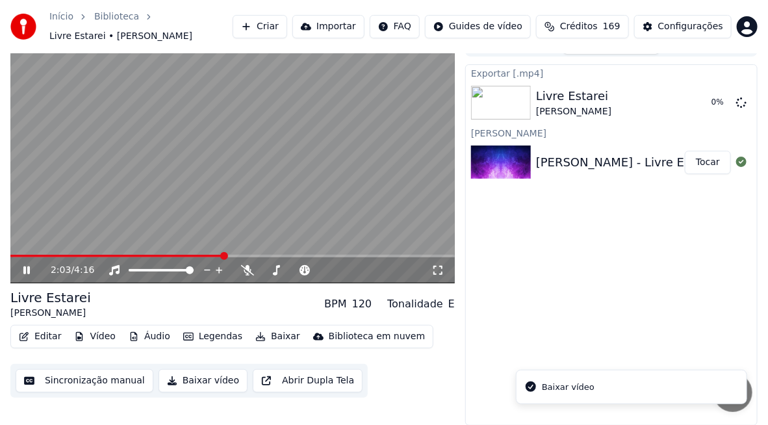
click at [23, 270] on icon at bounding box center [26, 270] width 6 height 8
